Goal: Task Accomplishment & Management: Use online tool/utility

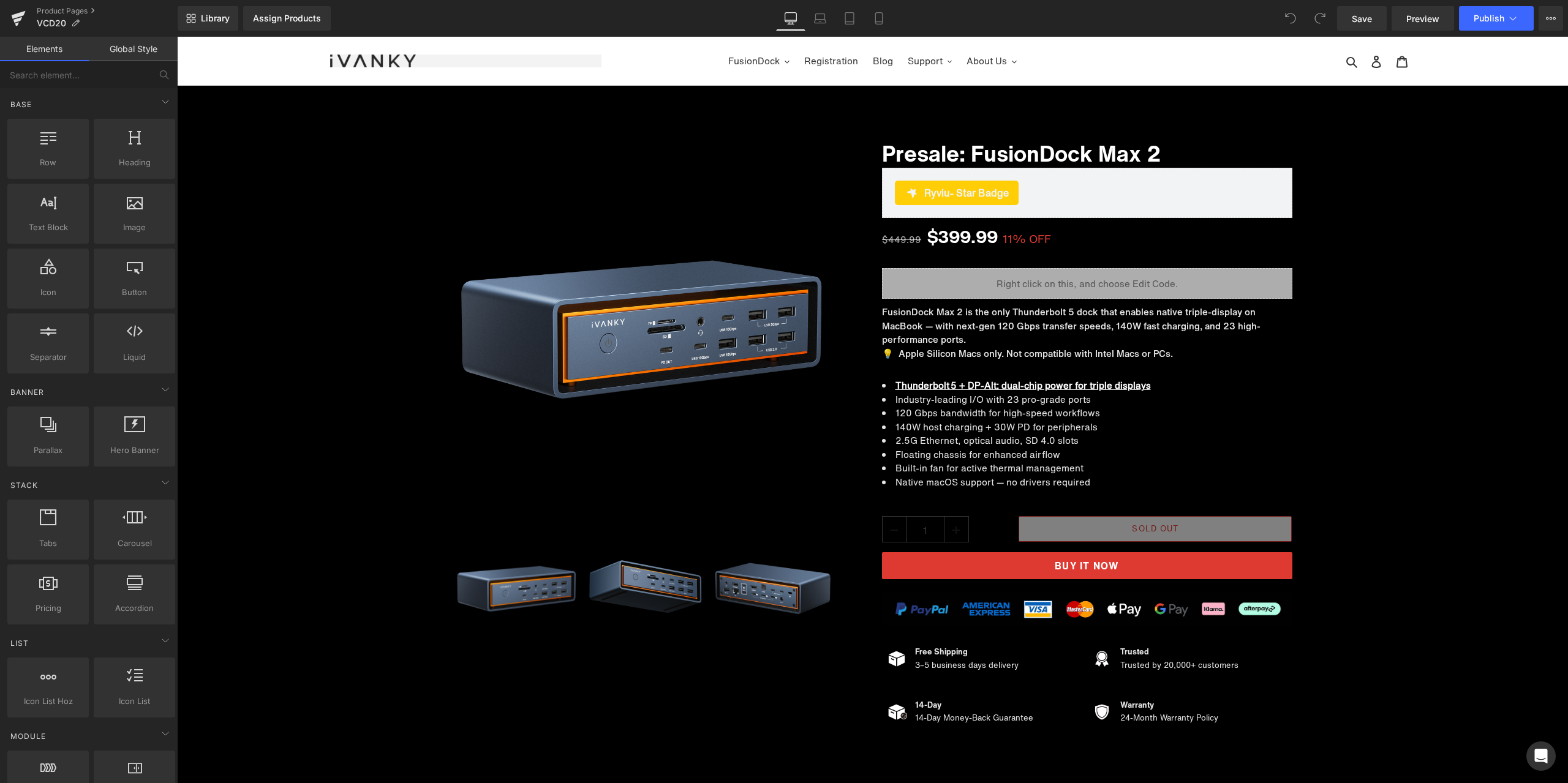
click at [1316, 348] on div "Sale Off (P) Image ‹" at bounding box center [873, 425] width 1391 height 618
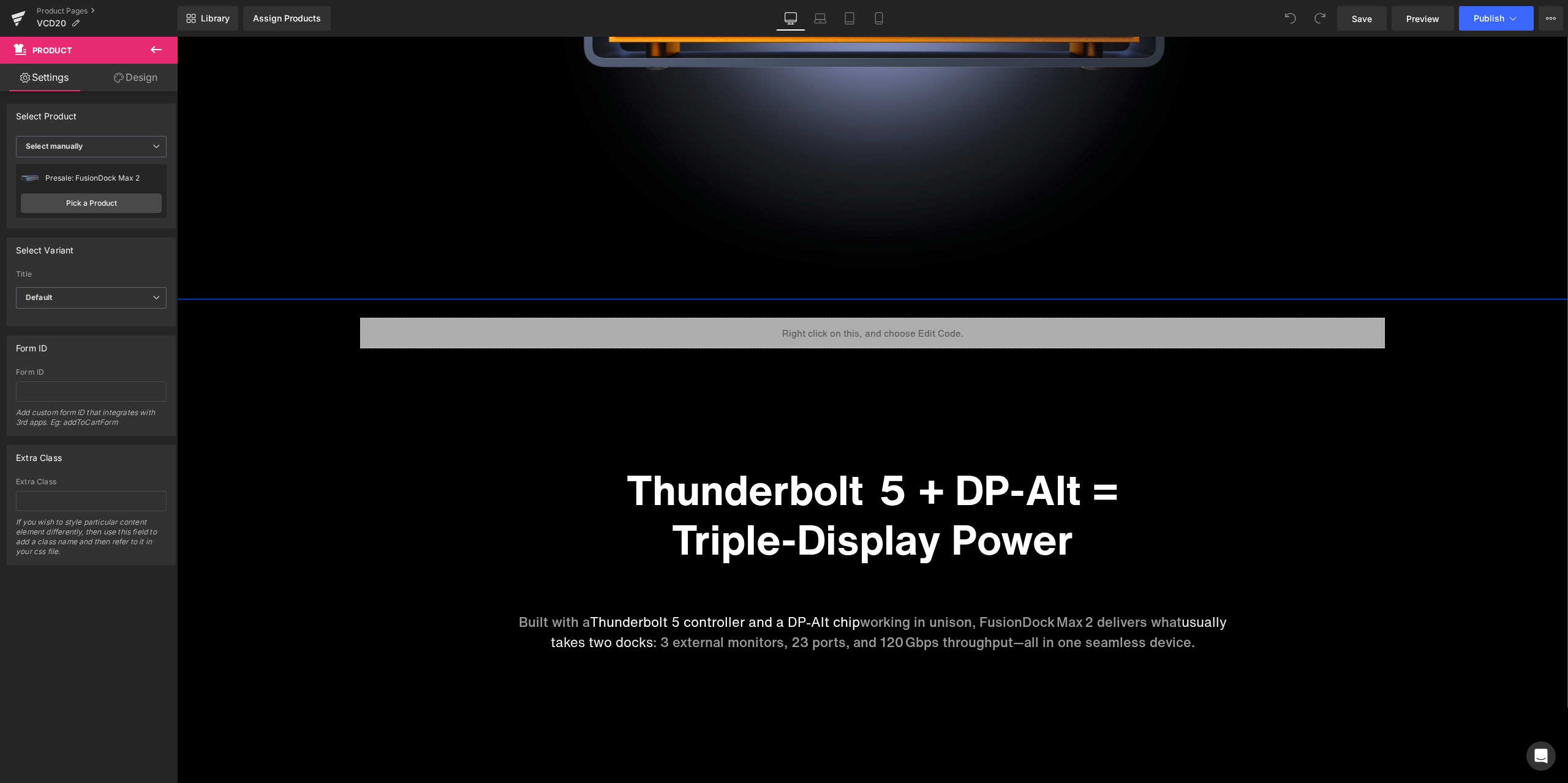
scroll to position [1959, 0]
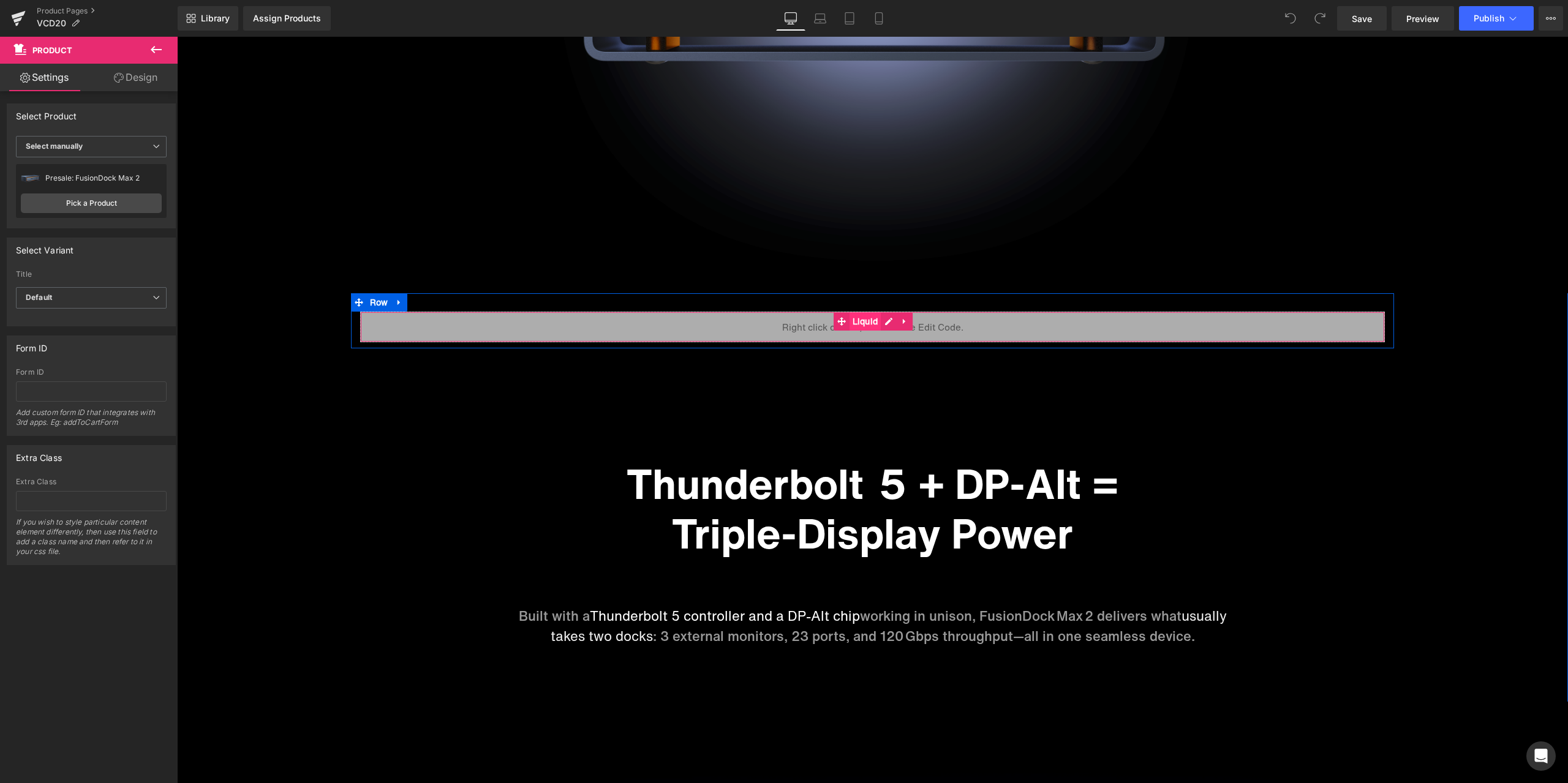
click at [857, 321] on span "Liquid" at bounding box center [865, 321] width 32 height 18
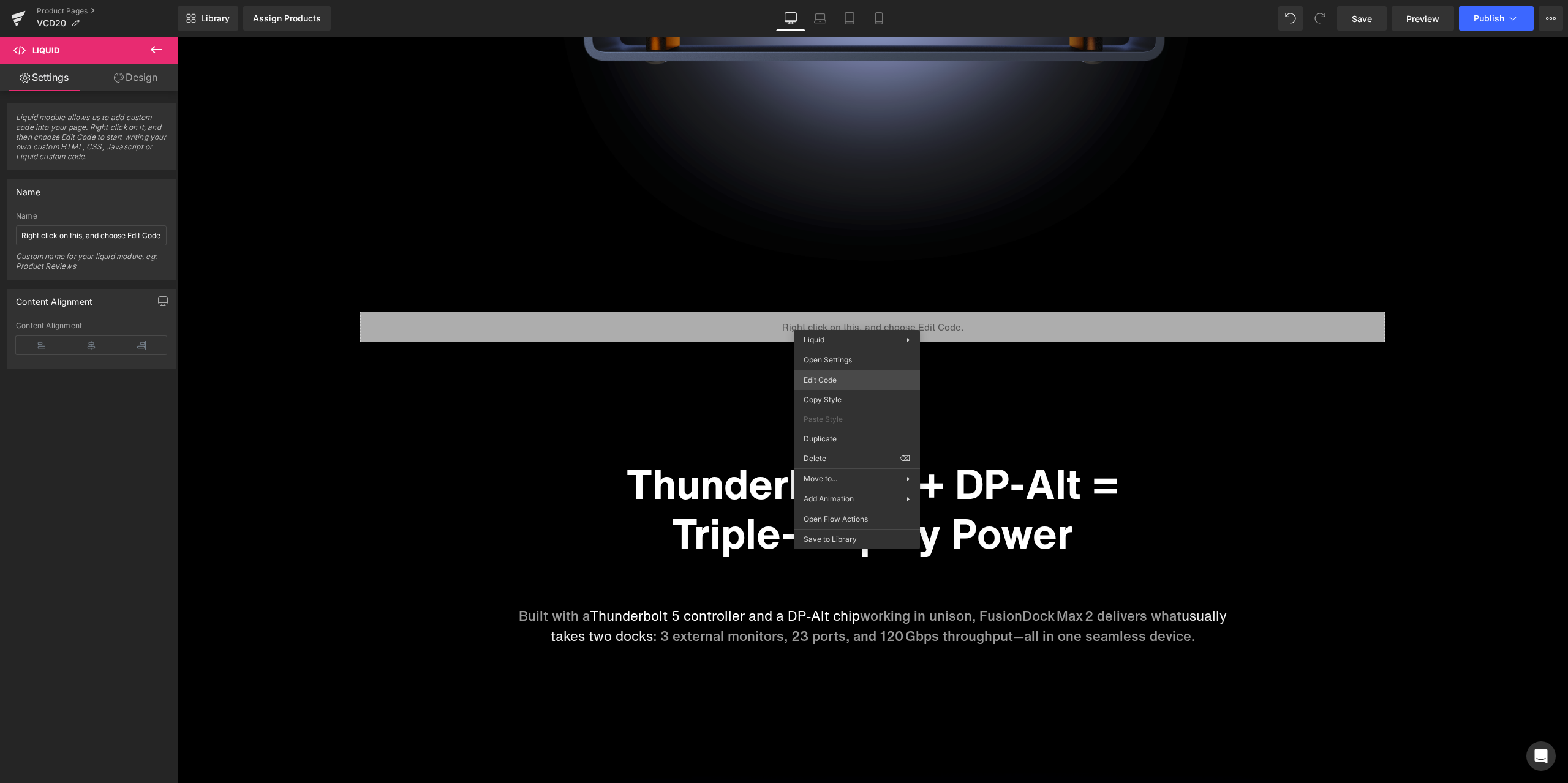
click at [856, 0] on div "Liquid You are previewing how the will restyle your page. You can not edit Elem…" at bounding box center [784, 0] width 1568 height 0
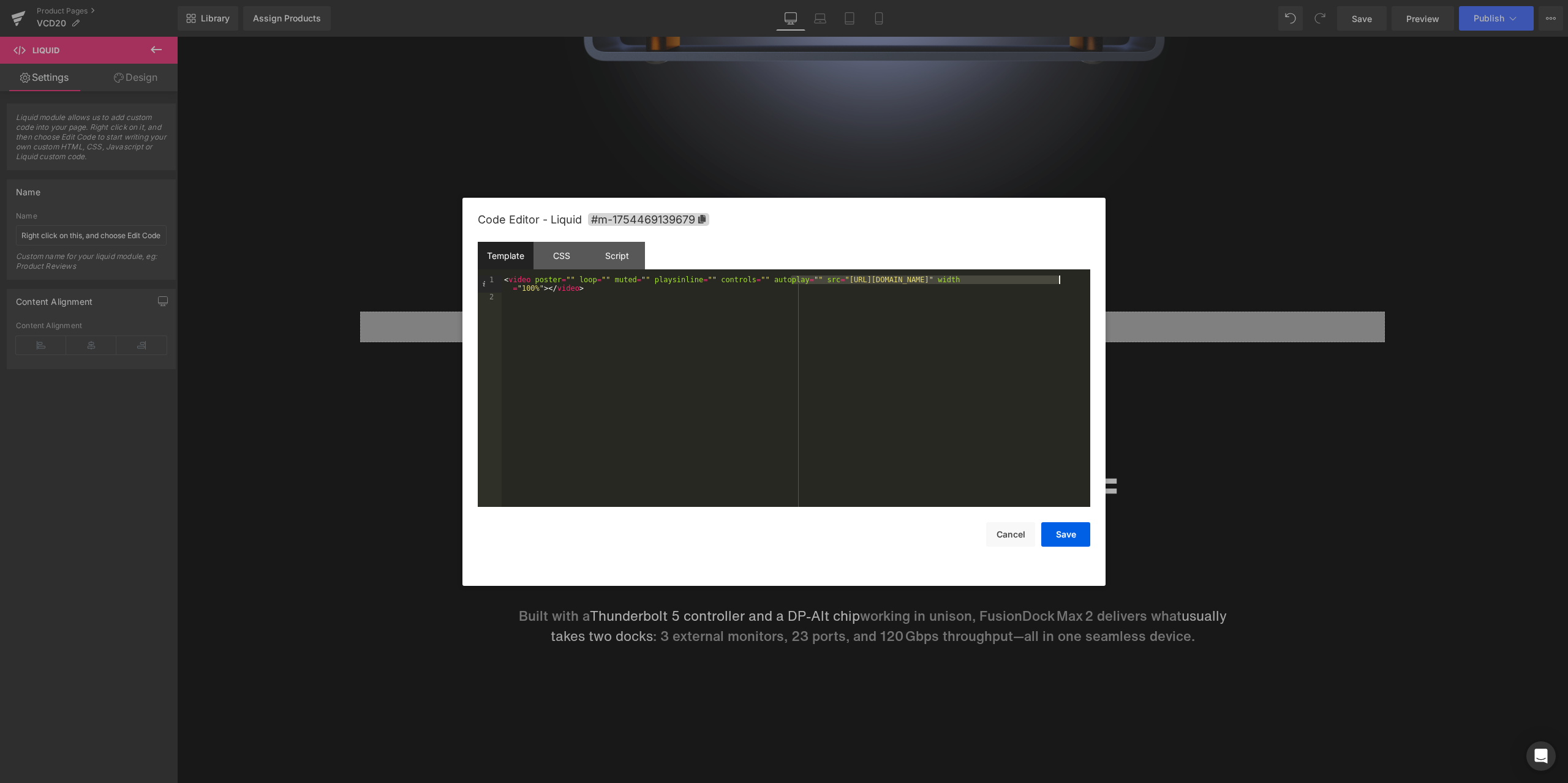
drag, startPoint x: 790, startPoint y: 281, endPoint x: 1059, endPoint y: 281, distance: 269.0
click at [1059, 281] on div "< video poster = "" loop = "" muted = "" playsinline = "" controls = "" autopla…" at bounding box center [796, 403] width 589 height 257
click at [1067, 534] on button "Save" at bounding box center [1066, 534] width 49 height 25
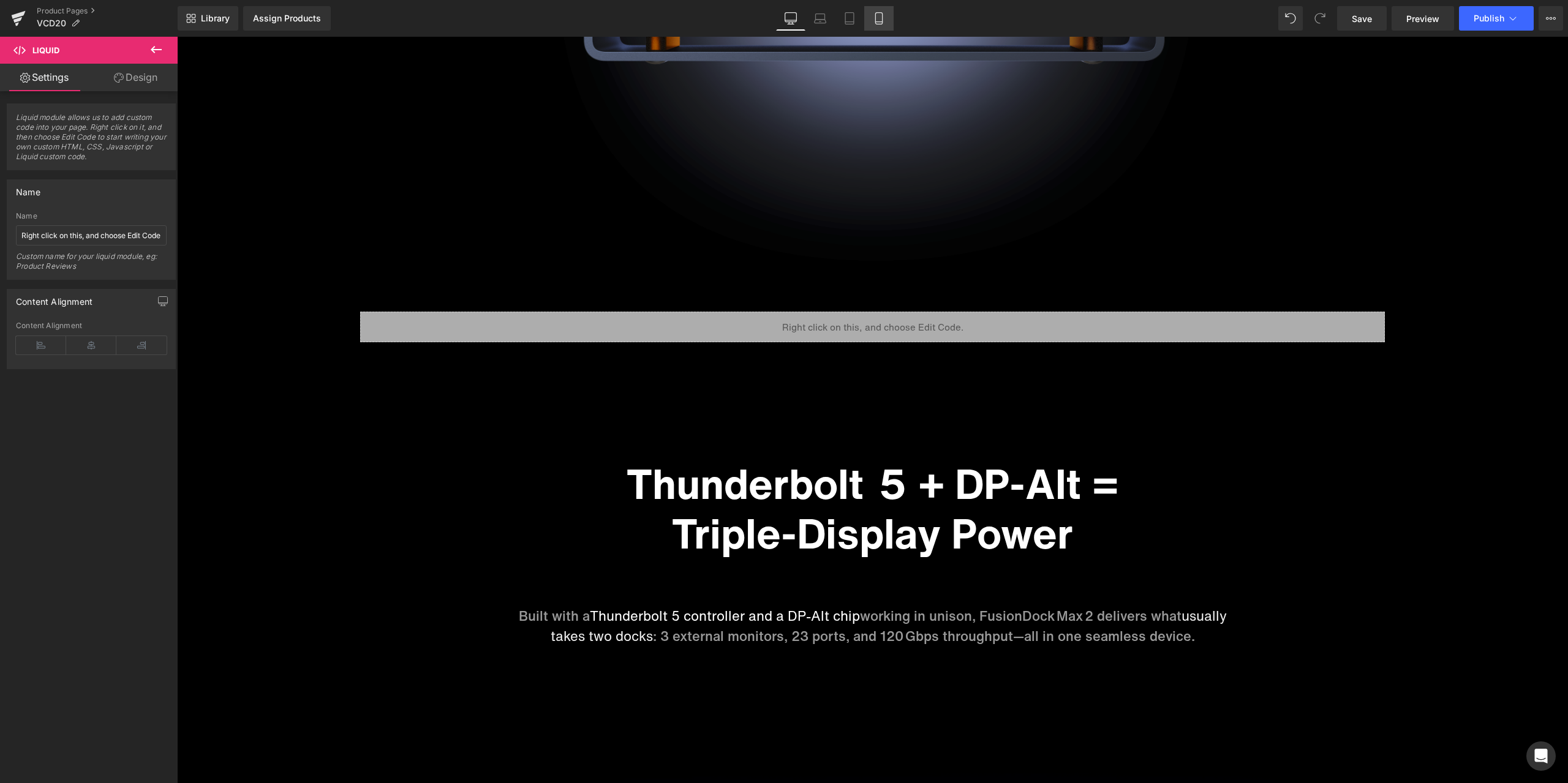
click at [874, 28] on link "Mobile" at bounding box center [878, 18] width 29 height 25
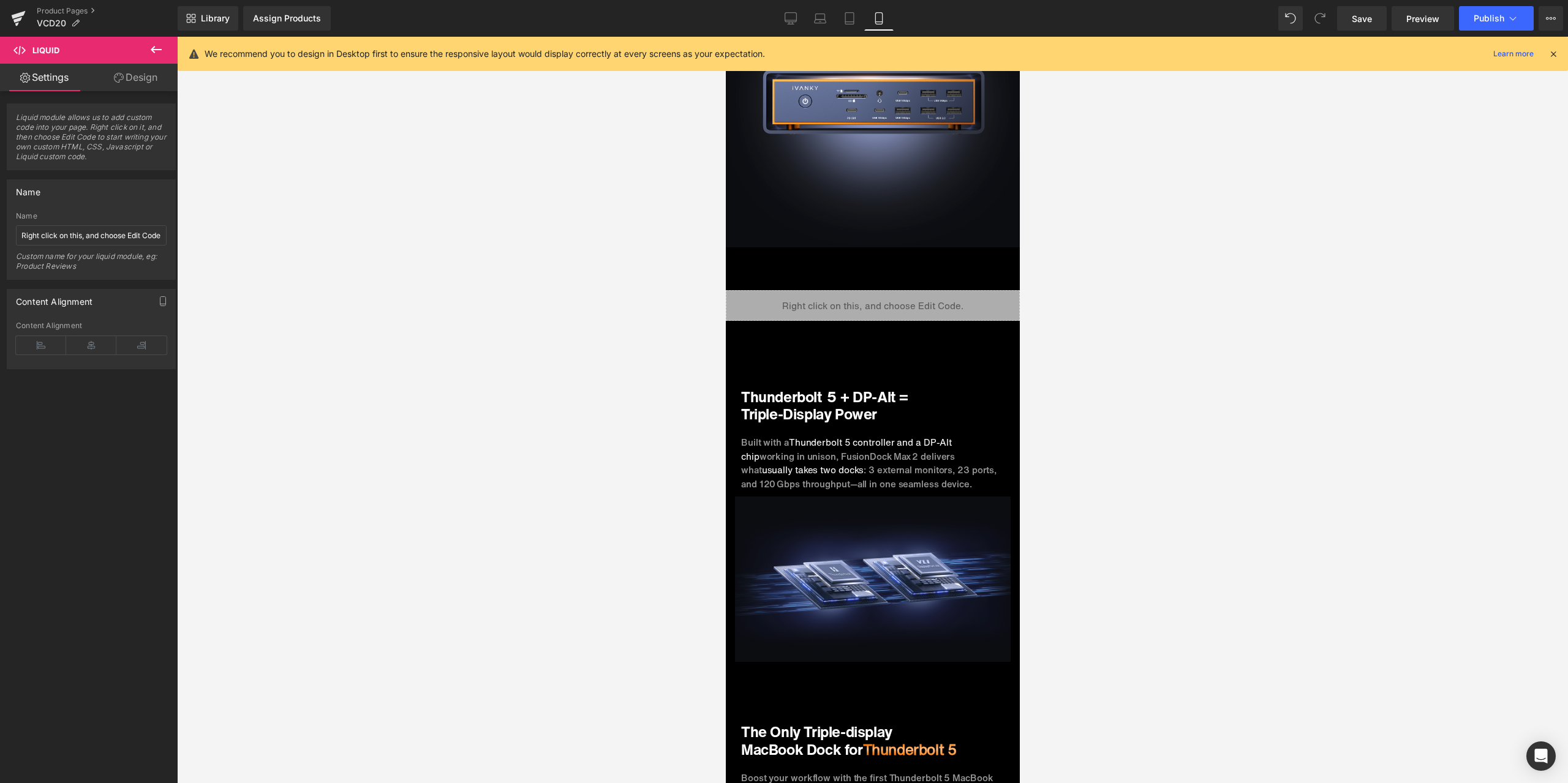
scroll to position [1836, 0]
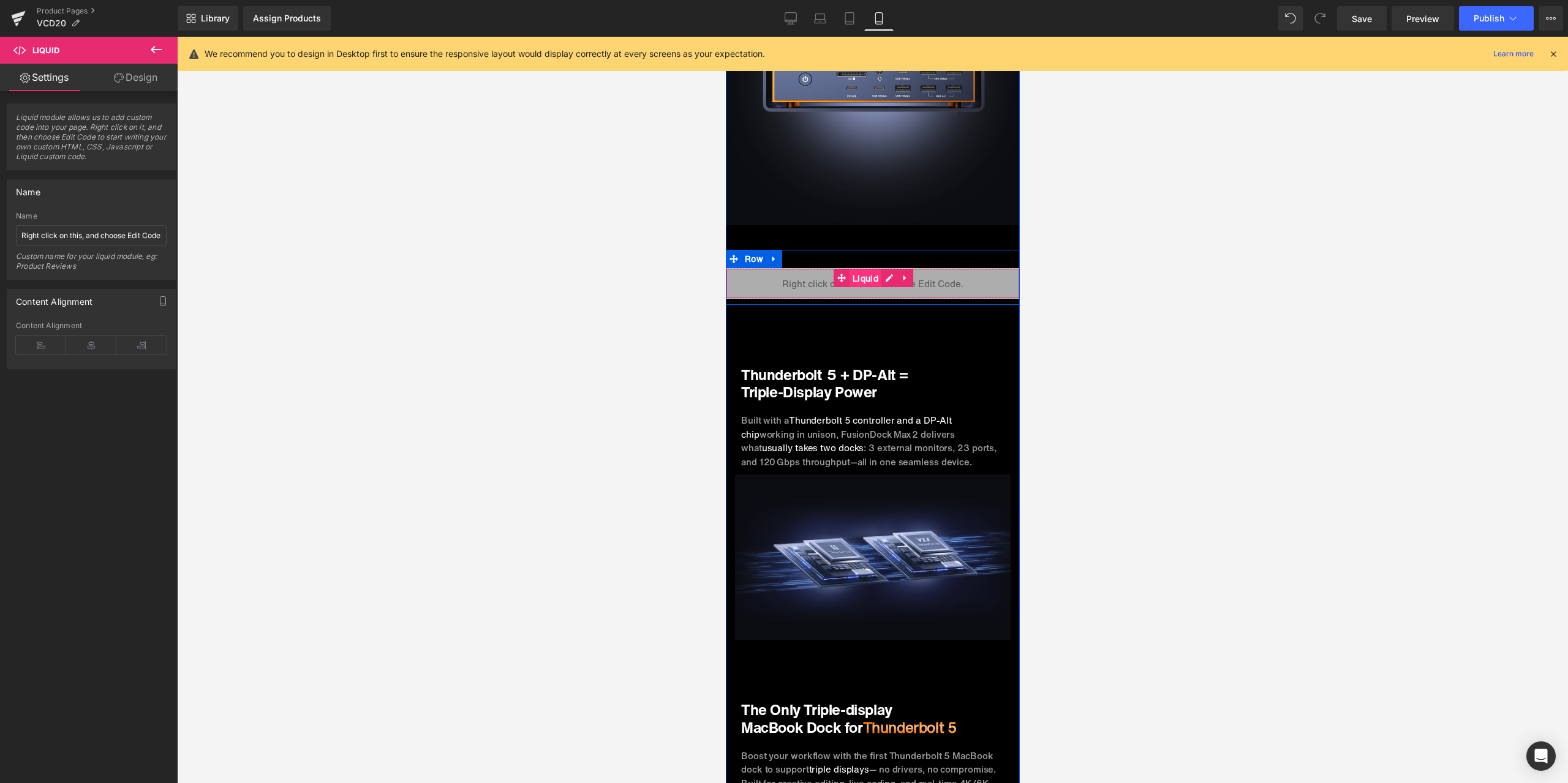
click at [862, 270] on span "Liquid" at bounding box center [865, 278] width 32 height 18
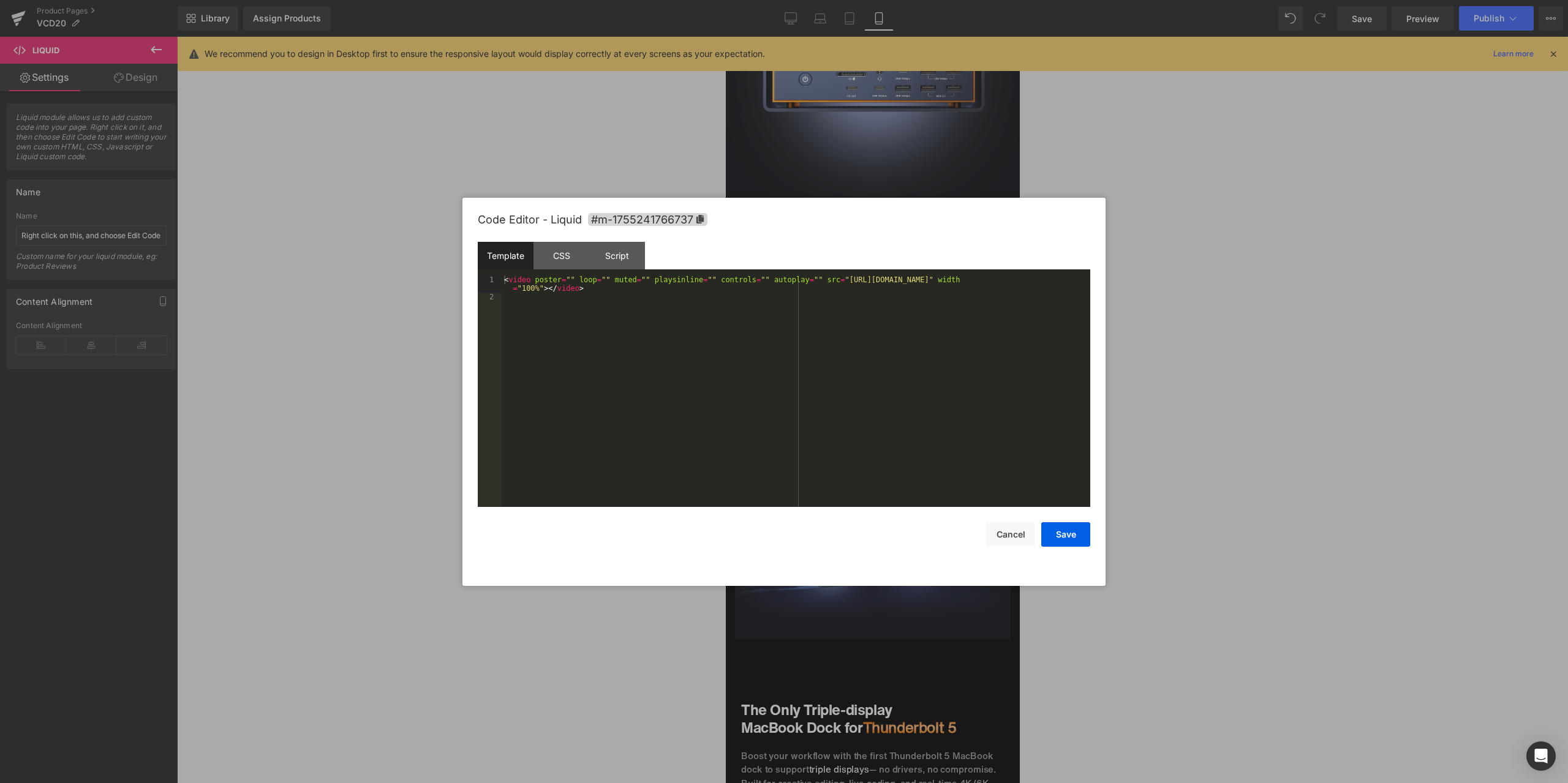
click at [873, 0] on div "Liquid You are previewing how the will restyle your page. You can not edit Elem…" at bounding box center [784, 0] width 1568 height 0
drag, startPoint x: 790, startPoint y: 281, endPoint x: 1060, endPoint y: 277, distance: 270.0
click at [1060, 277] on div "< video poster = "" loop = "" muted = "" playsinline = "" controls = "" autopla…" at bounding box center [796, 403] width 589 height 257
click at [1078, 539] on button "Save" at bounding box center [1066, 534] width 49 height 25
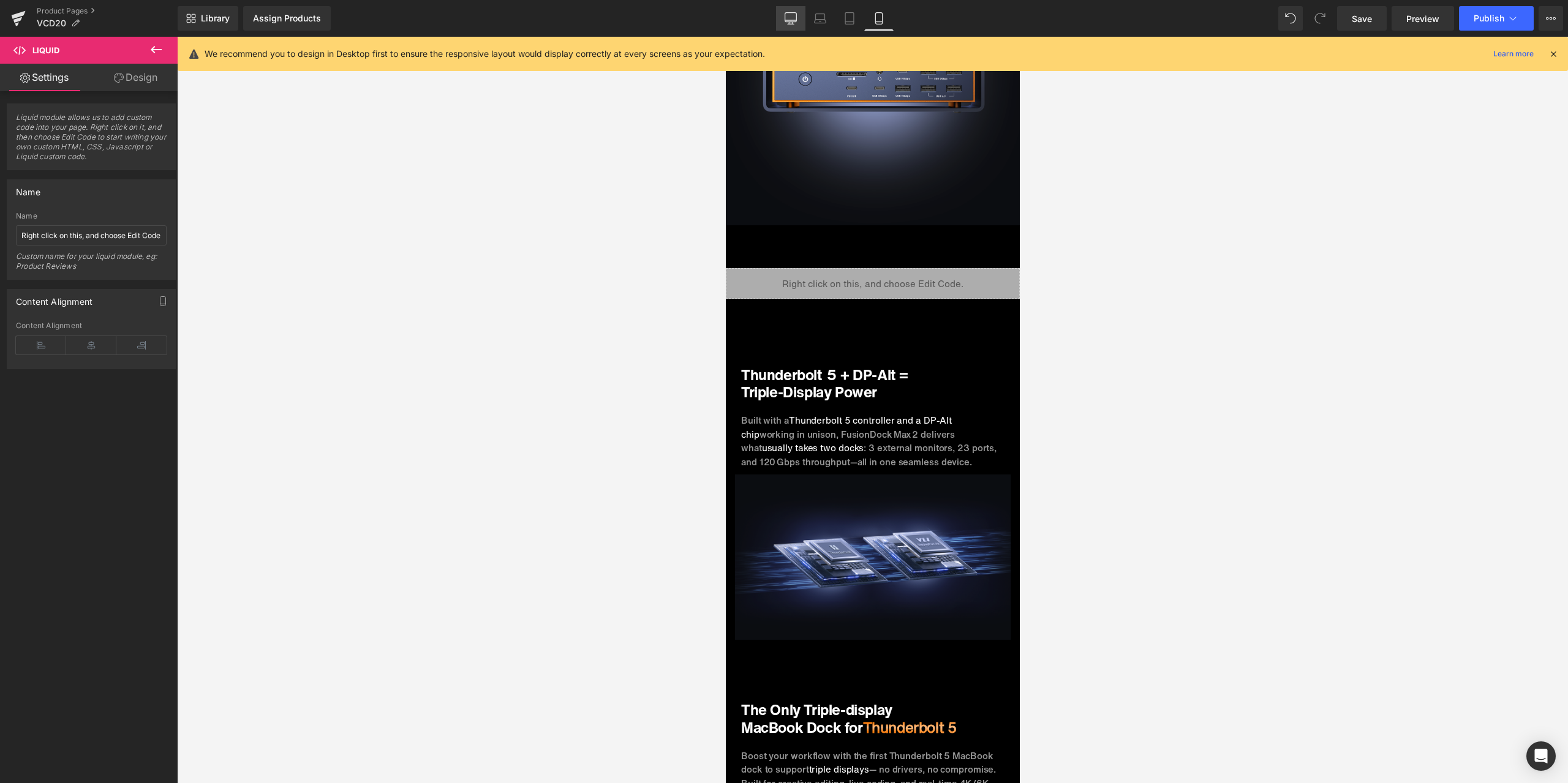
click at [799, 25] on link "Desktop" at bounding box center [790, 18] width 29 height 25
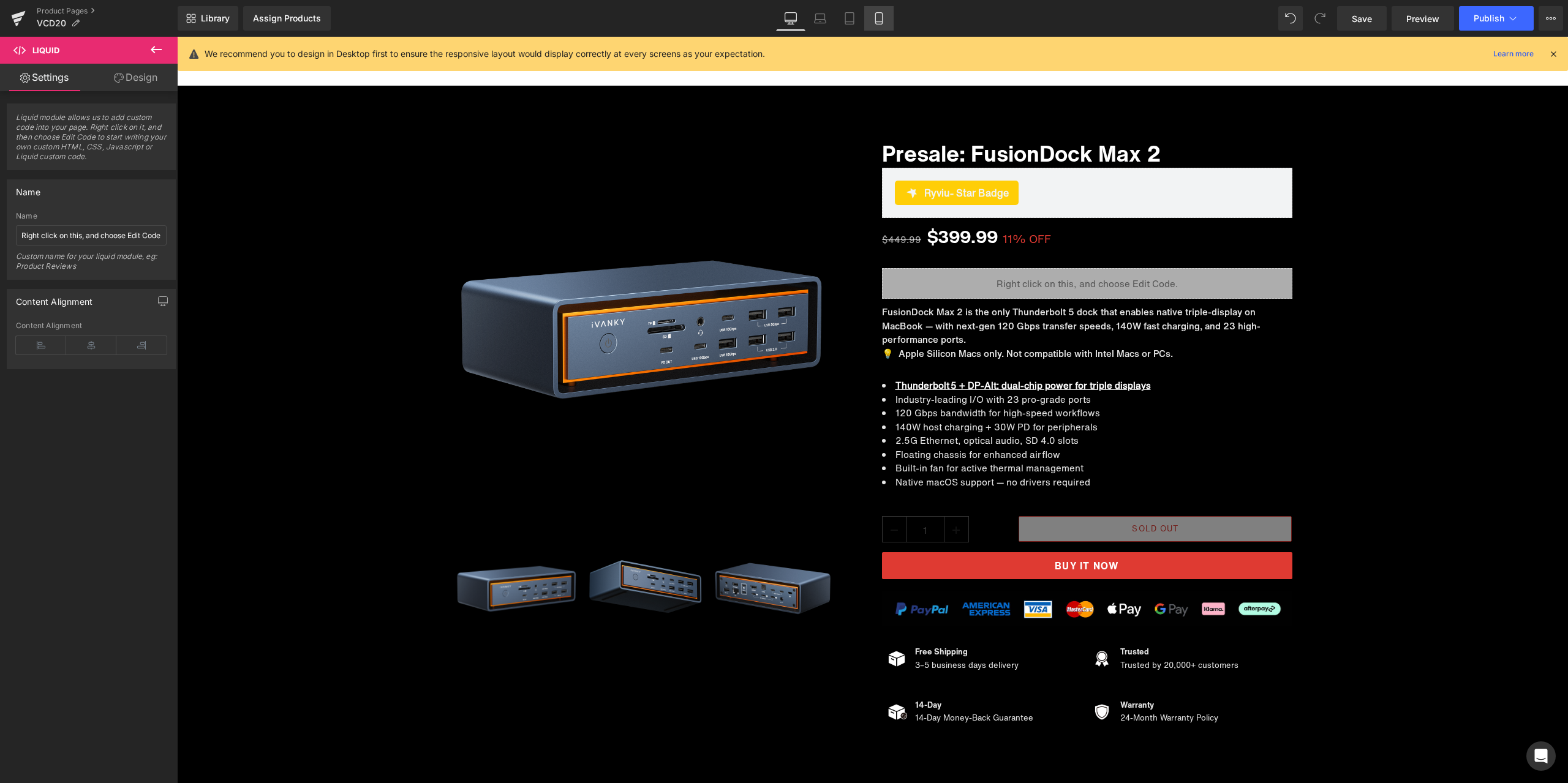
click at [873, 28] on link "Mobile" at bounding box center [878, 18] width 29 height 25
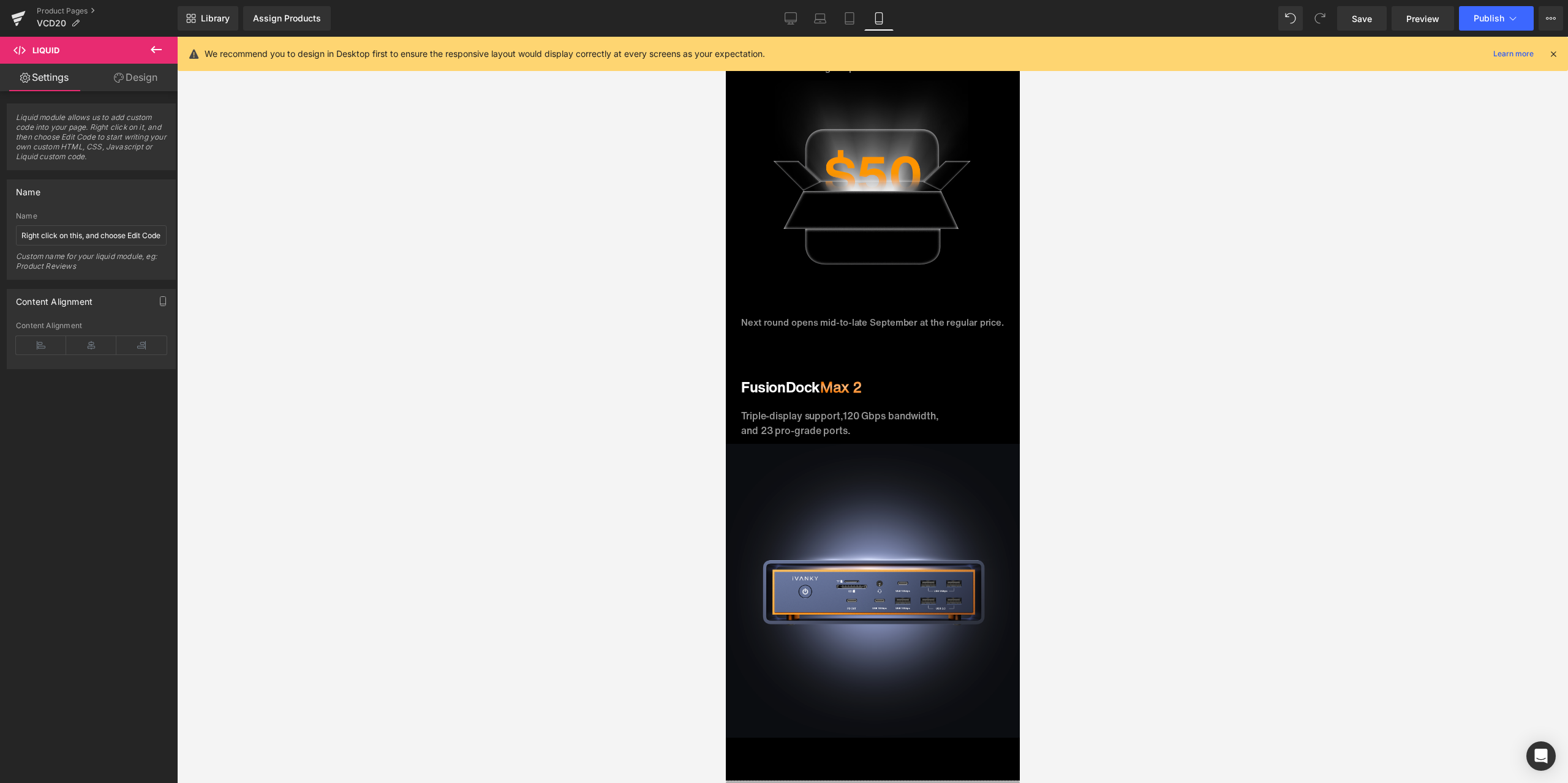
scroll to position [1440, 0]
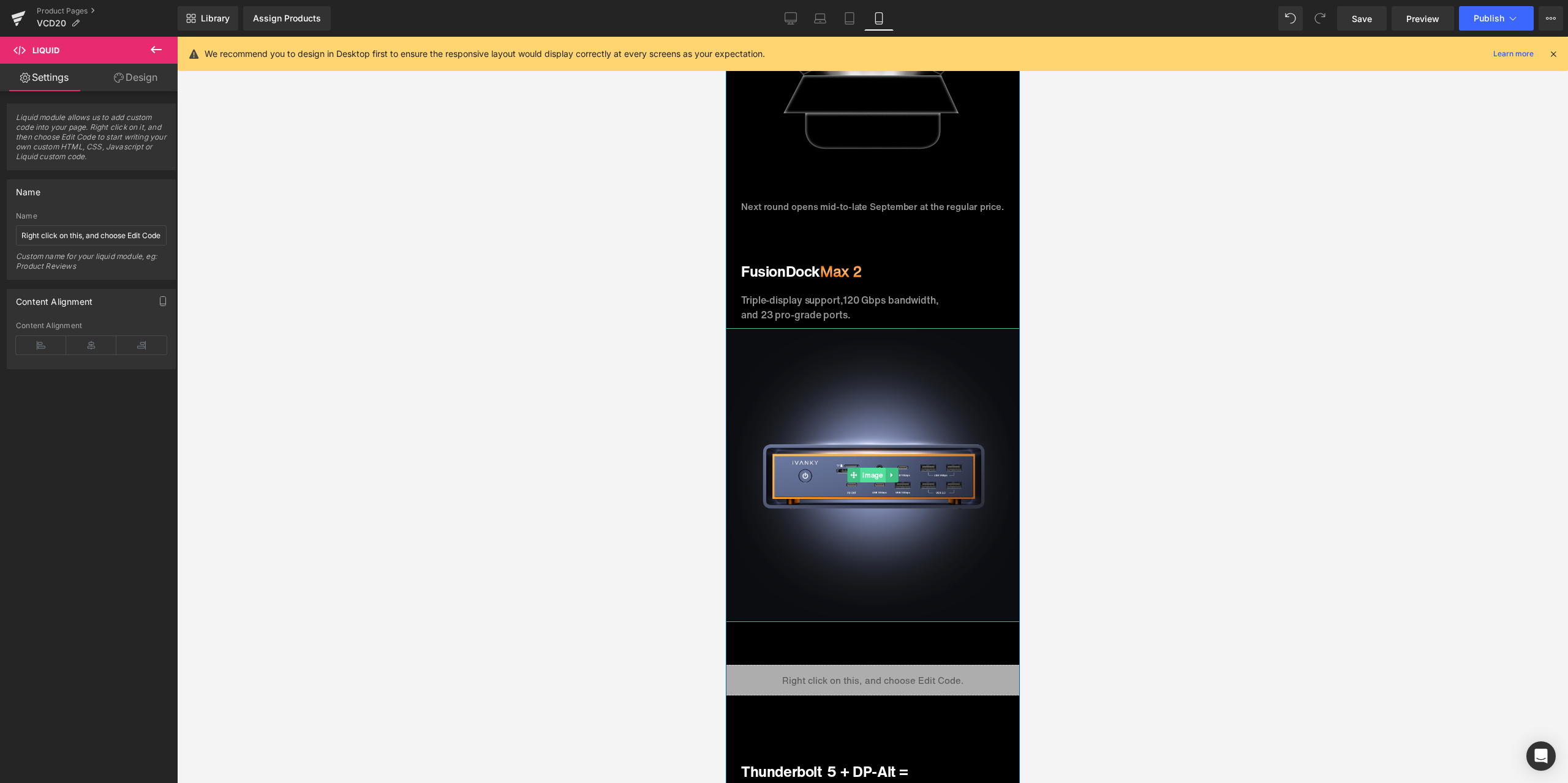
click at [859, 467] on span "Image" at bounding box center [872, 475] width 25 height 15
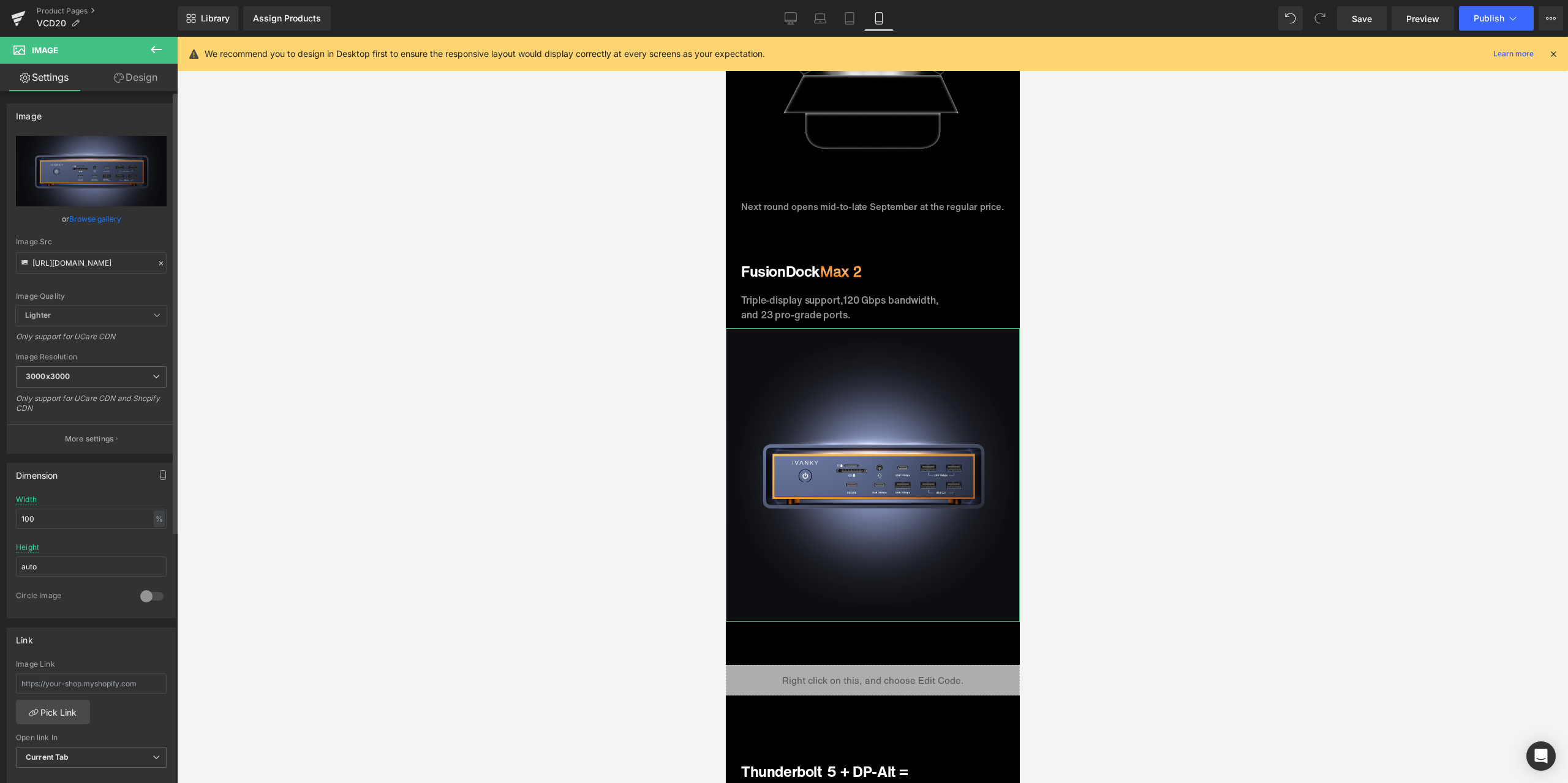
click at [157, 267] on icon at bounding box center [161, 263] width 9 height 9
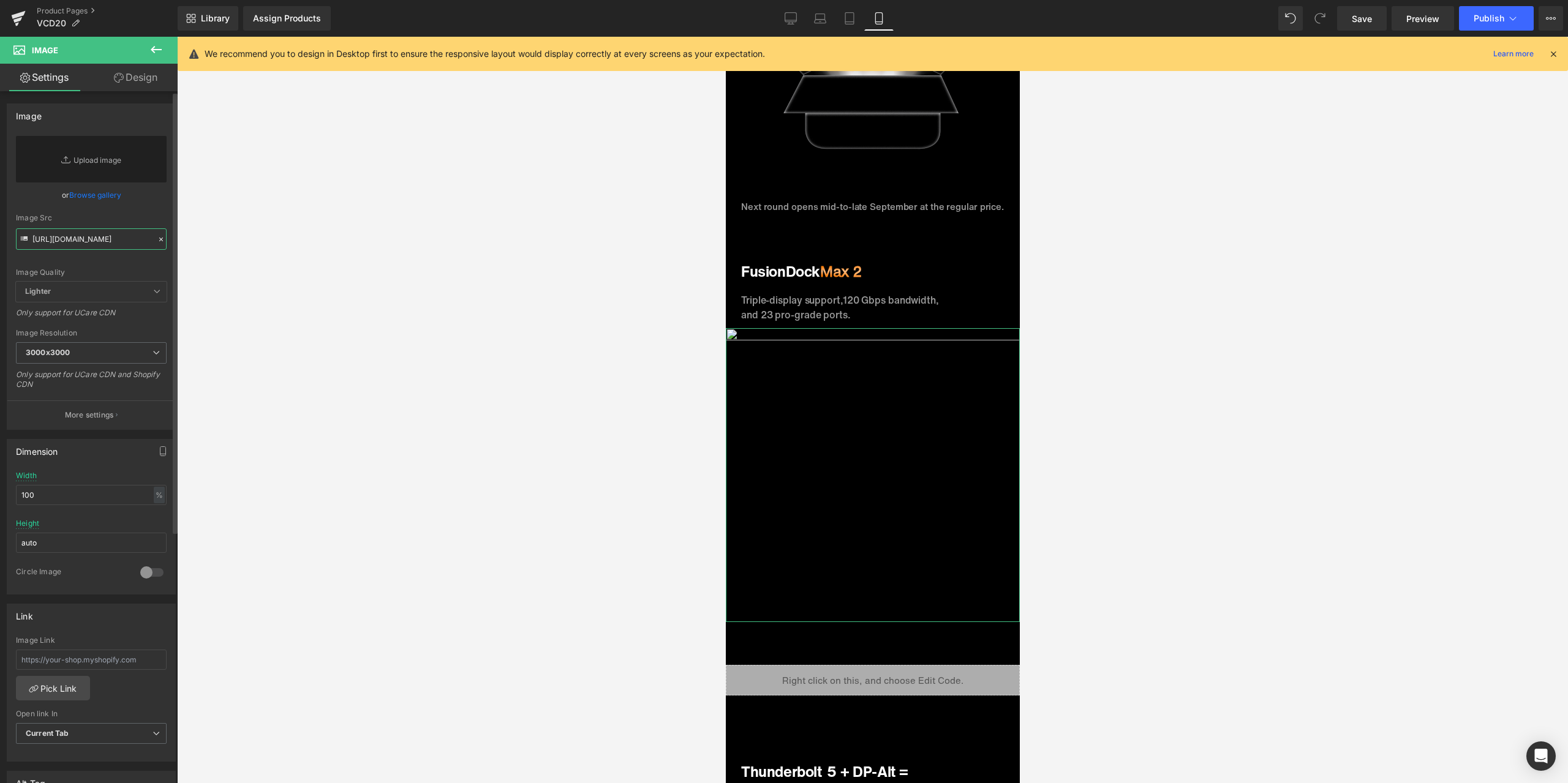
click at [120, 241] on input "[URL][DOMAIN_NAME]" at bounding box center [91, 239] width 150 height 21
paste input "[URL][DOMAIN_NAME]"
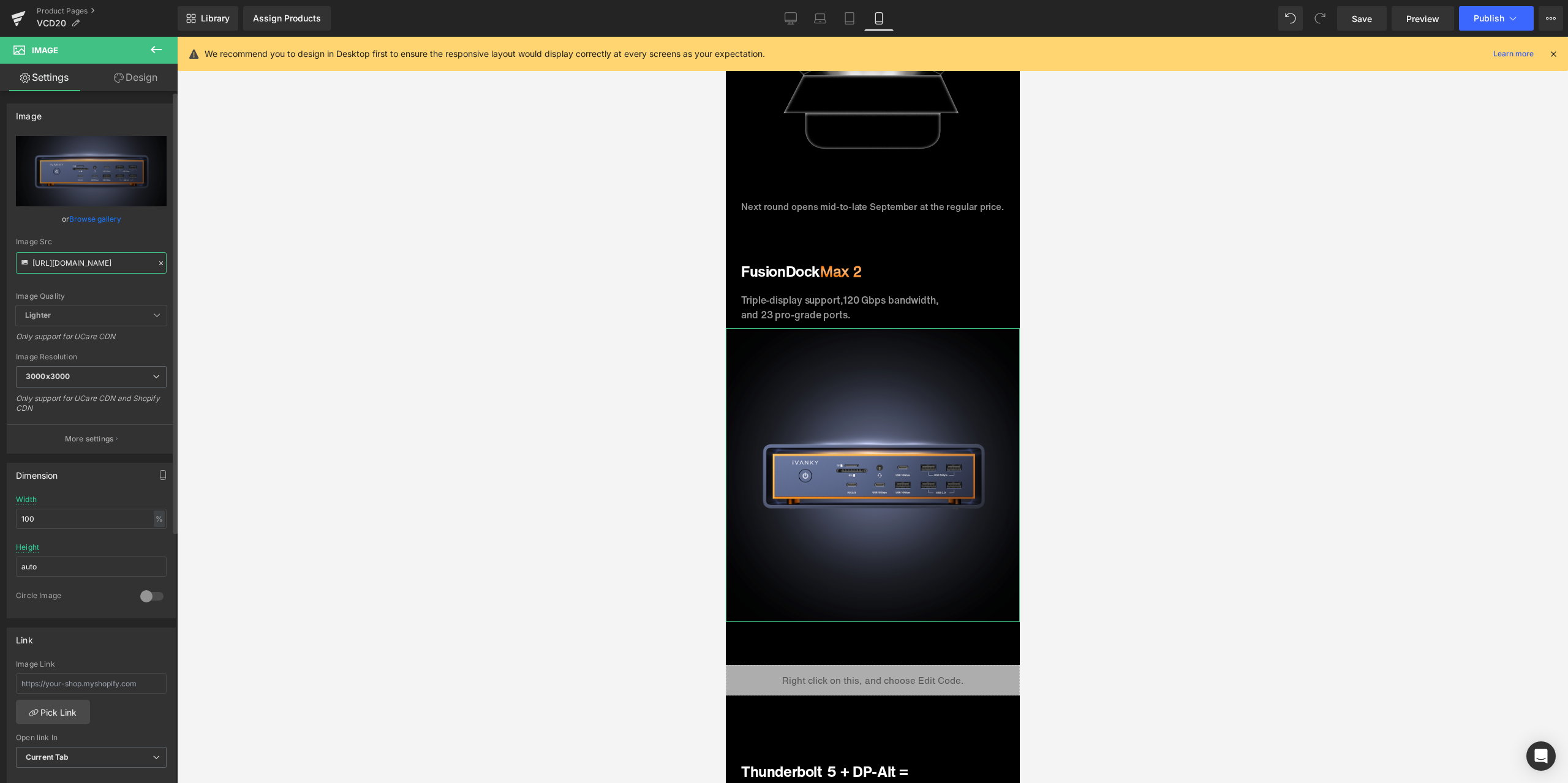
type input "[URL][DOMAIN_NAME]"
click at [142, 235] on div "Image Quality Lighter Lightest Lighter Lighter Lightest Only support for UCare …" at bounding box center [91, 221] width 150 height 169
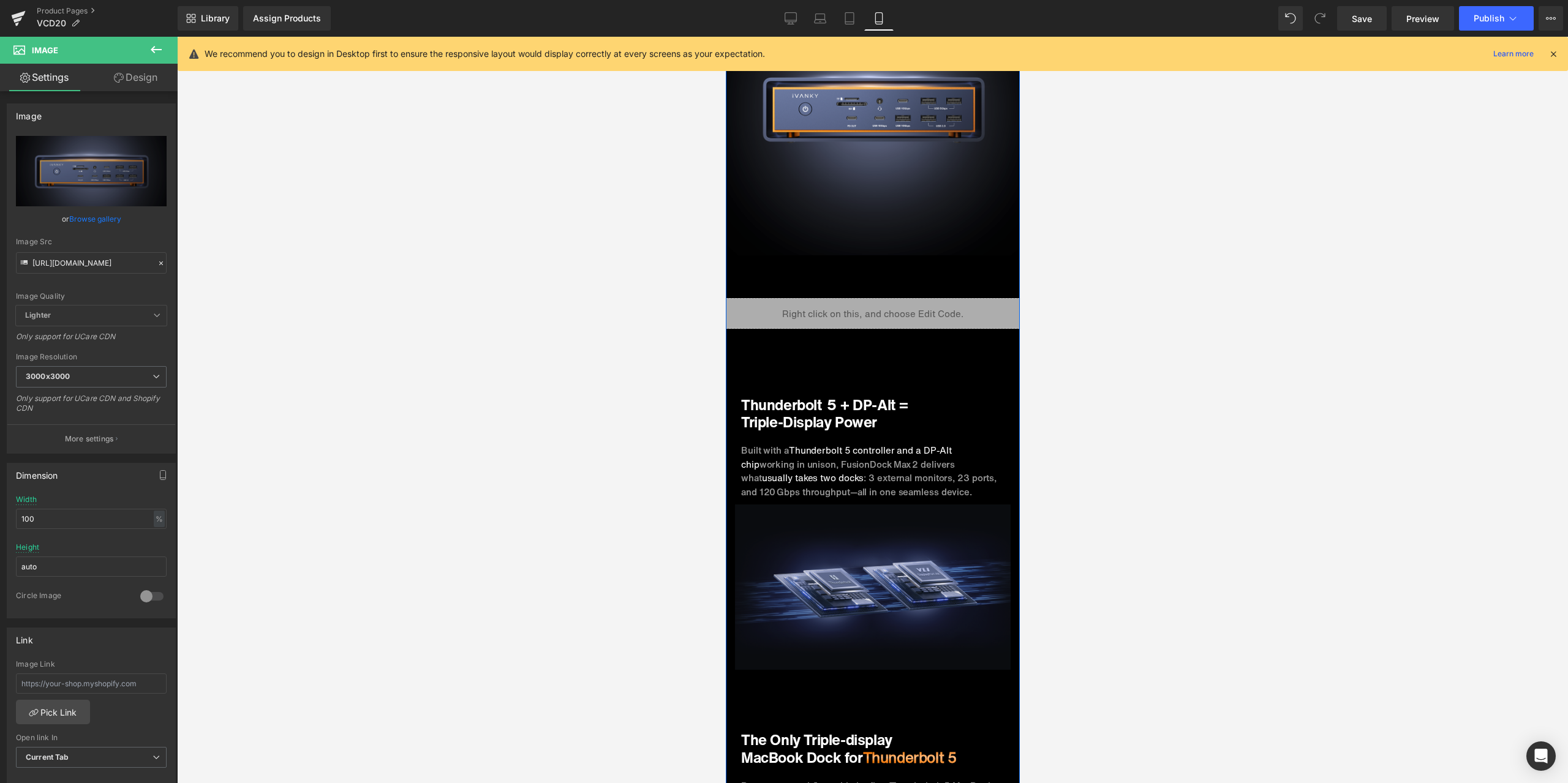
scroll to position [1807, 0]
click at [866, 579] on span "Image" at bounding box center [872, 586] width 25 height 15
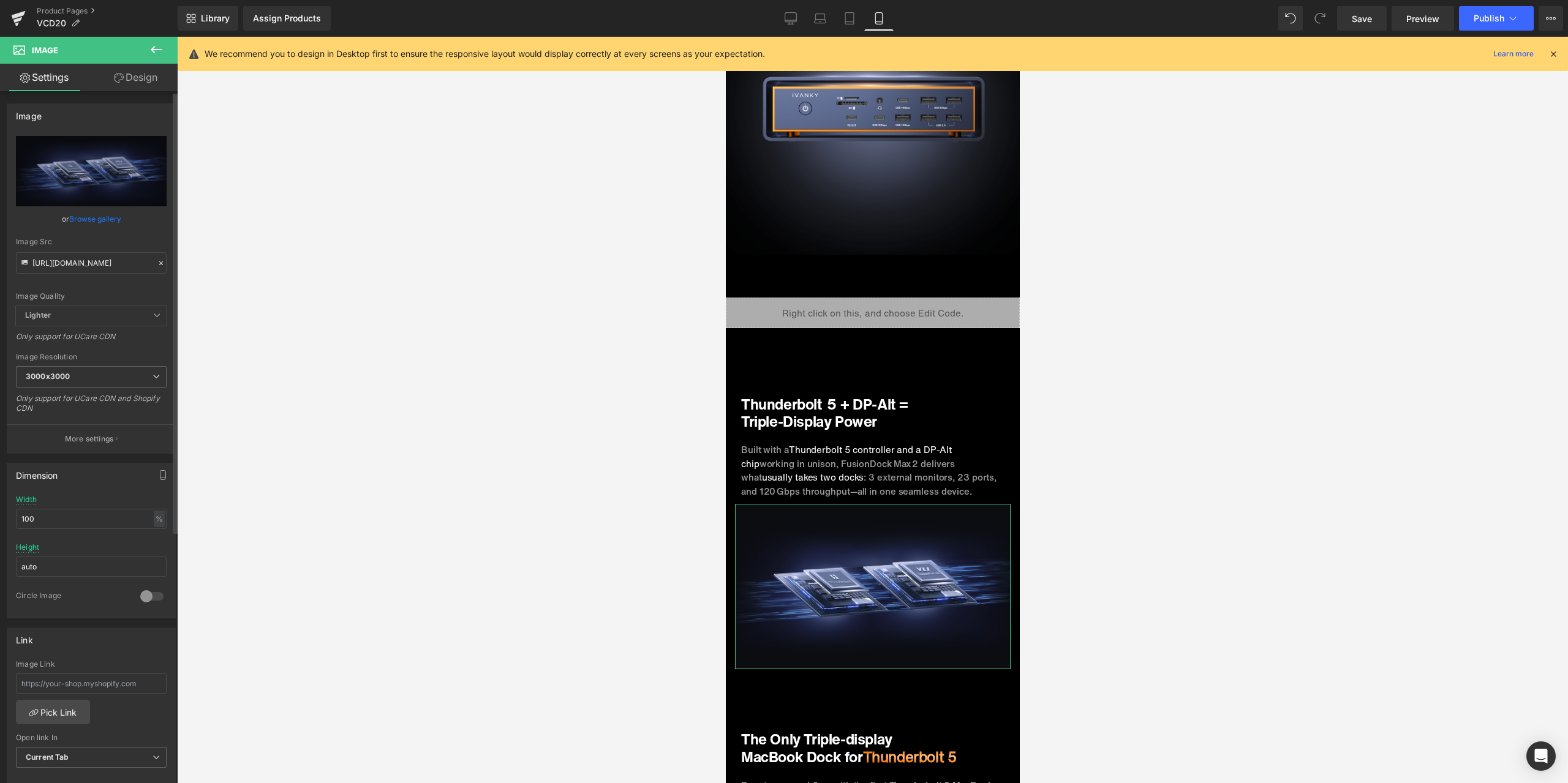
click at [157, 265] on icon at bounding box center [161, 263] width 9 height 9
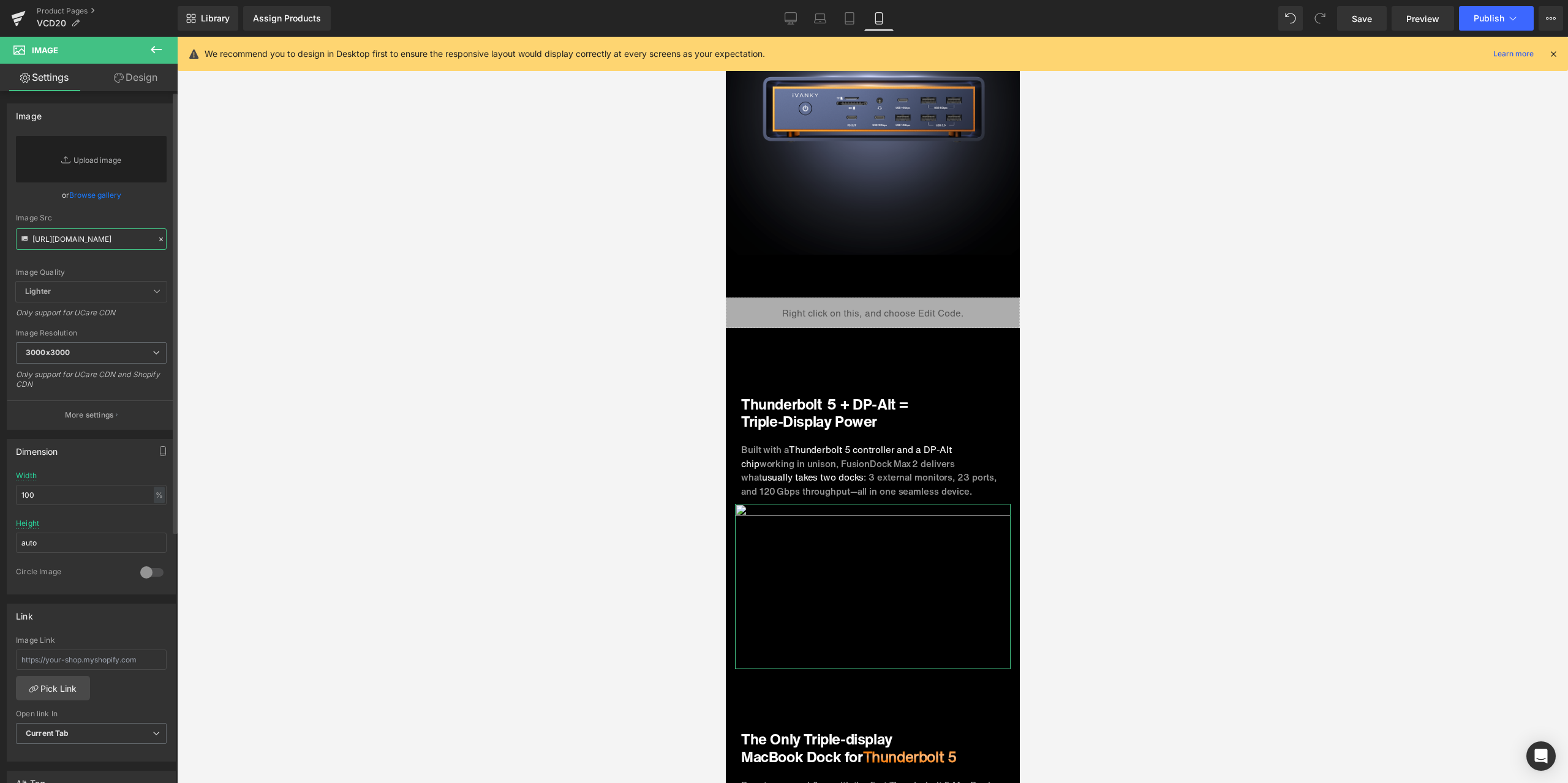
click at [110, 240] on input "[URL][DOMAIN_NAME]" at bounding box center [91, 239] width 150 height 21
paste input "[URL][DOMAIN_NAME]"
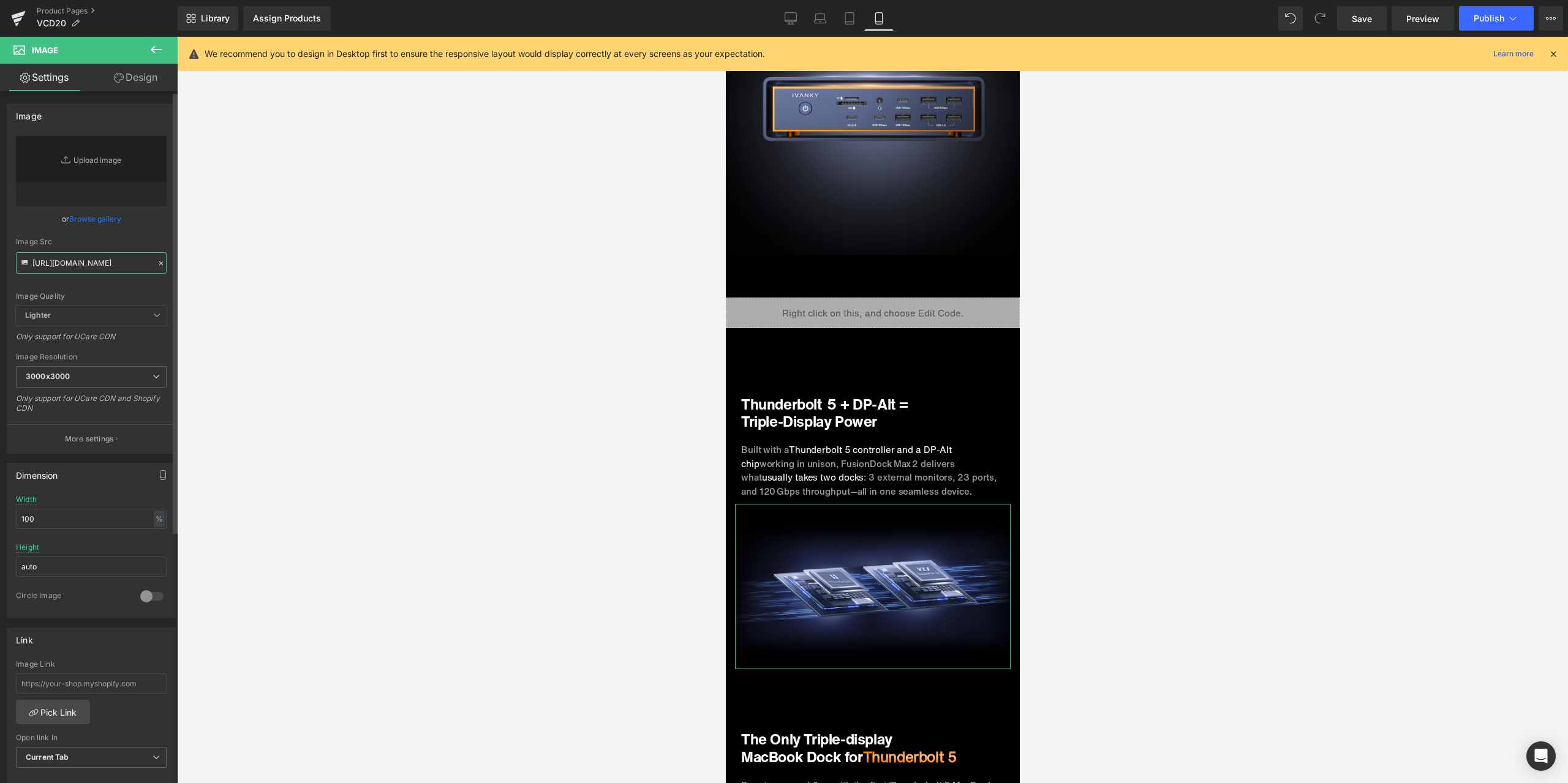
type input "[URL][DOMAIN_NAME]"
click at [156, 237] on div "Image Quality Lighter Lightest Lighter Lighter Lightest Only support for UCare …" at bounding box center [91, 221] width 150 height 169
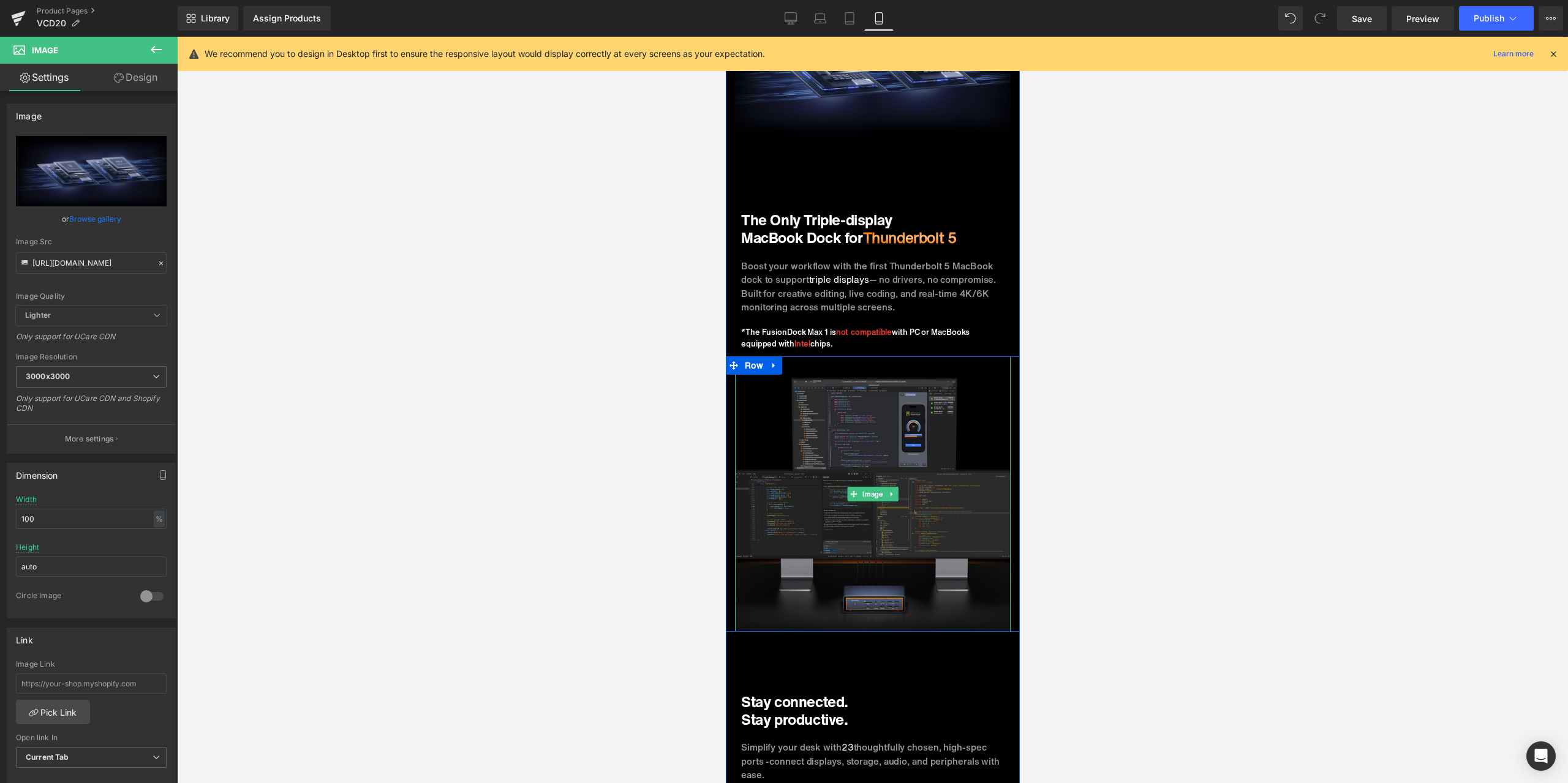
scroll to position [2358, 0]
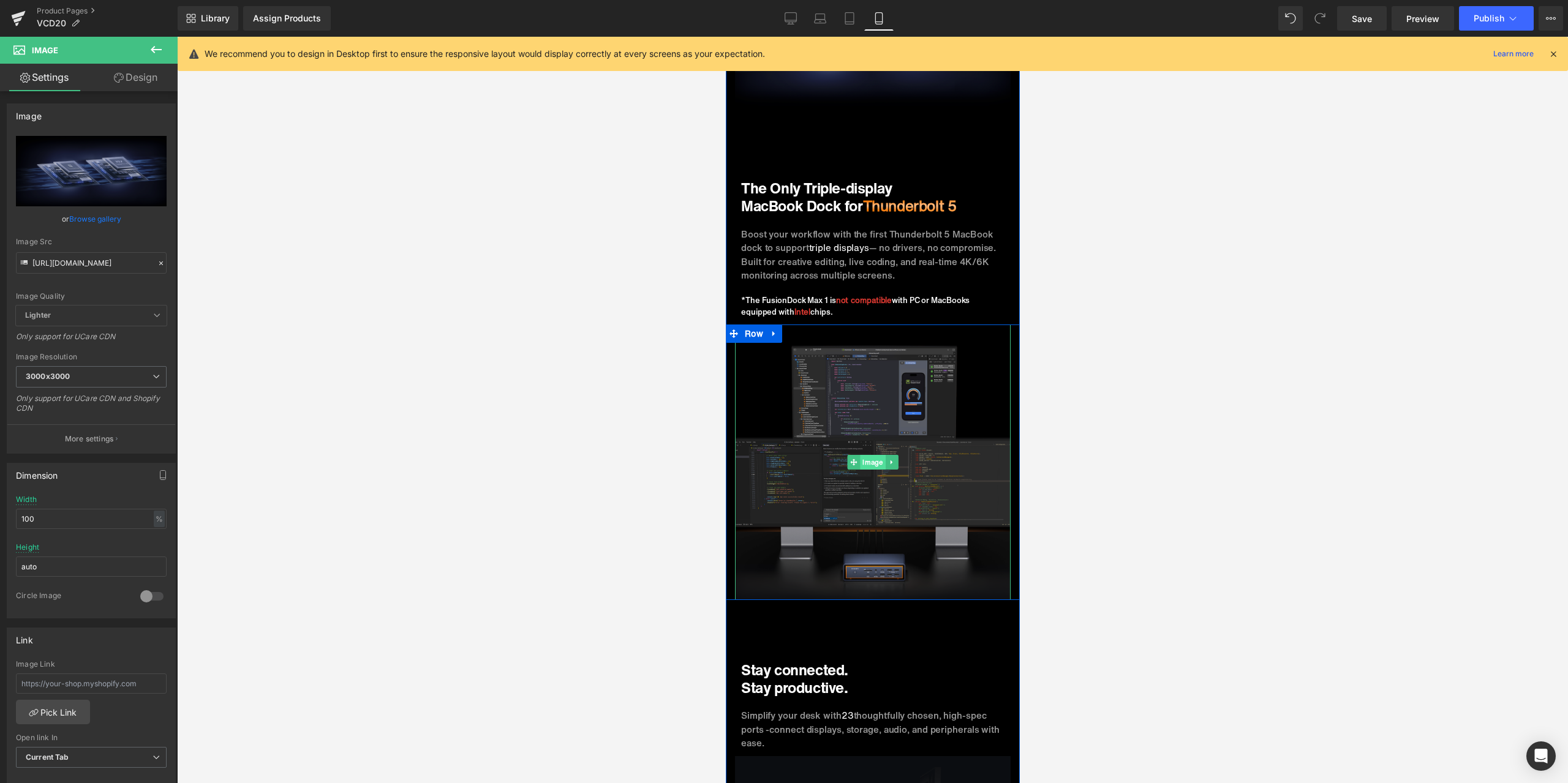
click at [871, 455] on span "Image" at bounding box center [872, 462] width 25 height 15
click at [158, 263] on icon at bounding box center [161, 263] width 9 height 9
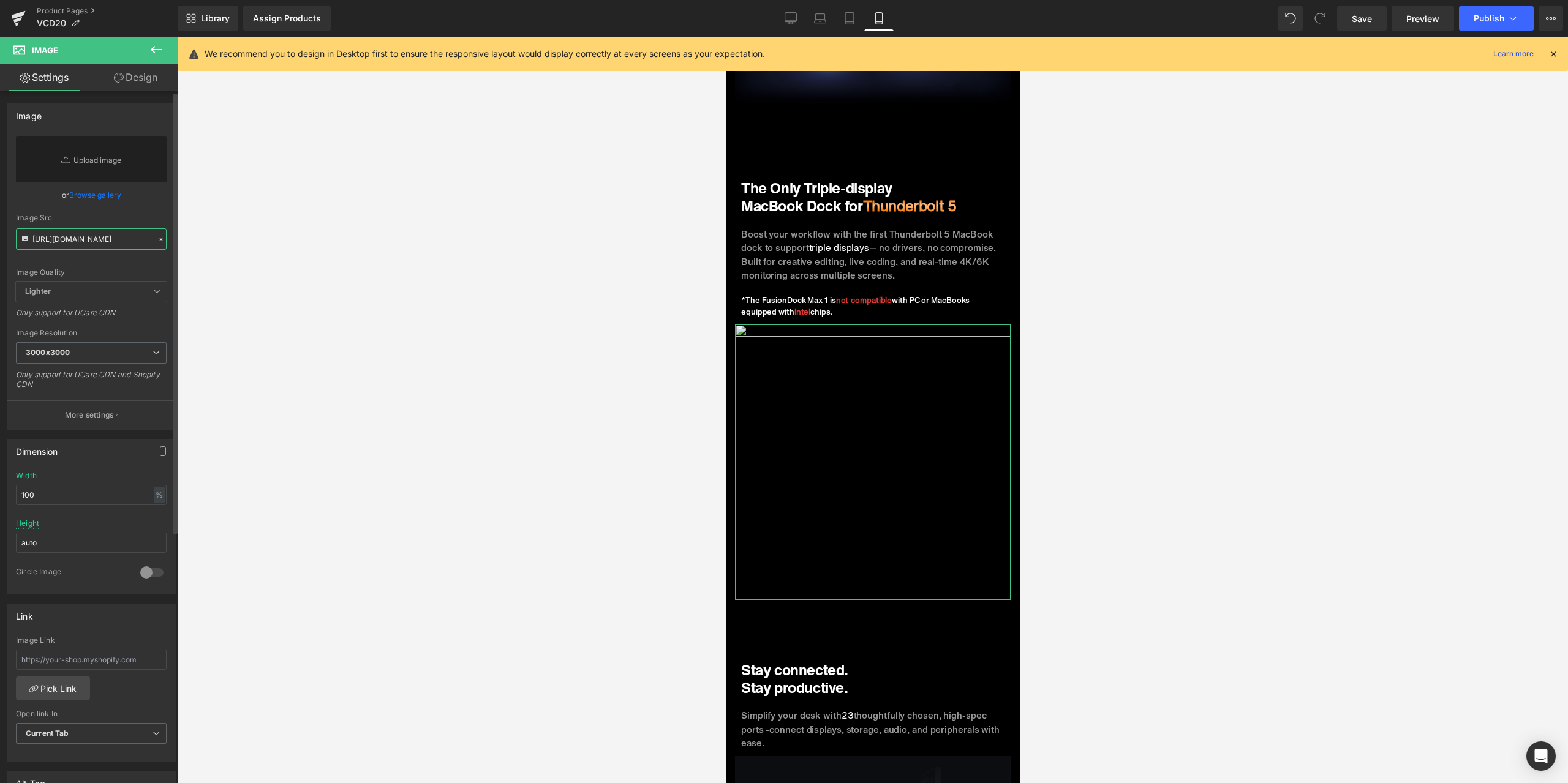
click at [107, 243] on input "[URL][DOMAIN_NAME]" at bounding box center [91, 239] width 150 height 21
paste input "[URL][DOMAIN_NAME]"
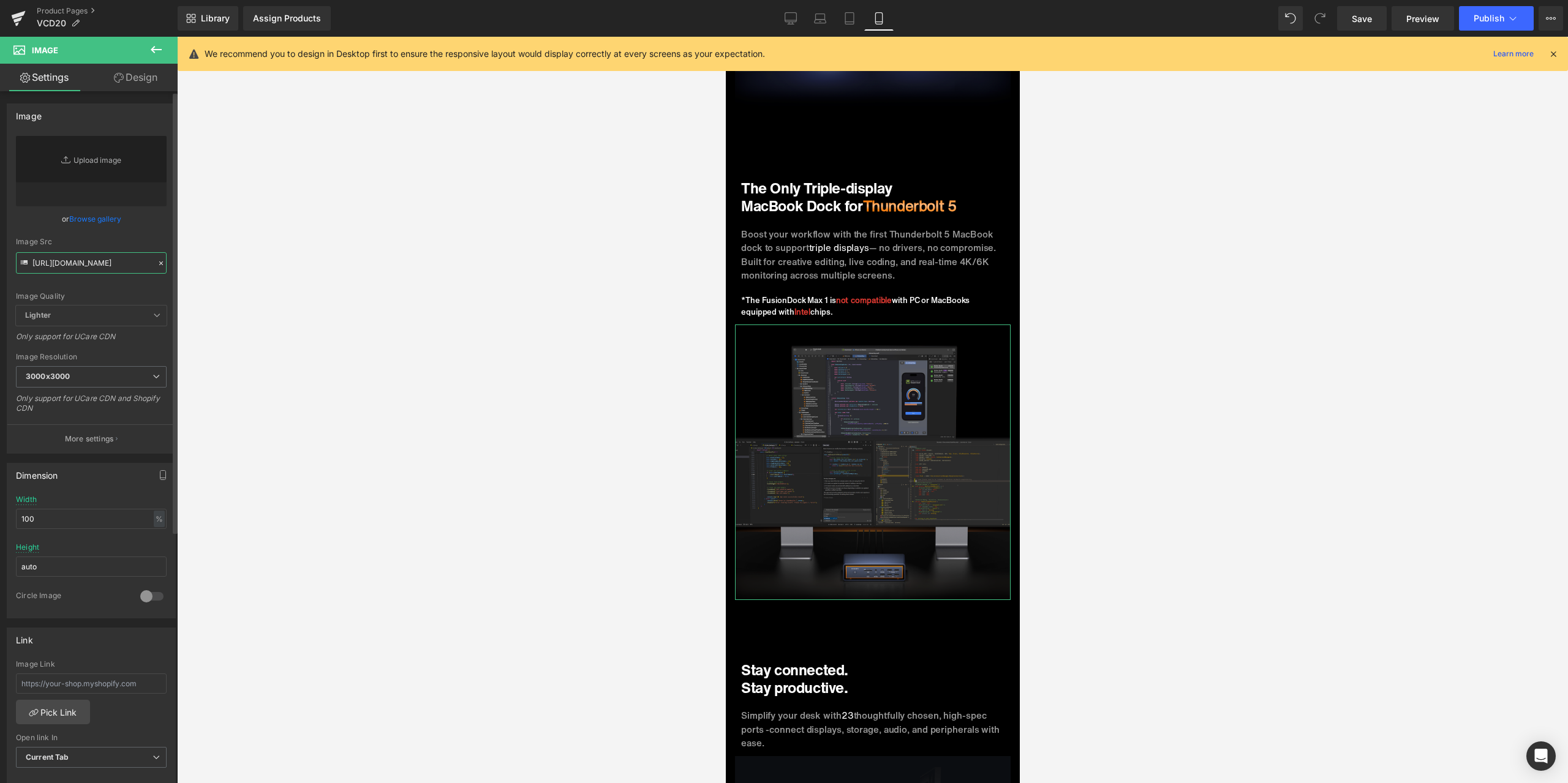
type input "[URL][DOMAIN_NAME]"
click at [156, 232] on div "Image Quality Lighter Lightest Lighter Lighter Lightest Only support for UCare …" at bounding box center [91, 221] width 150 height 169
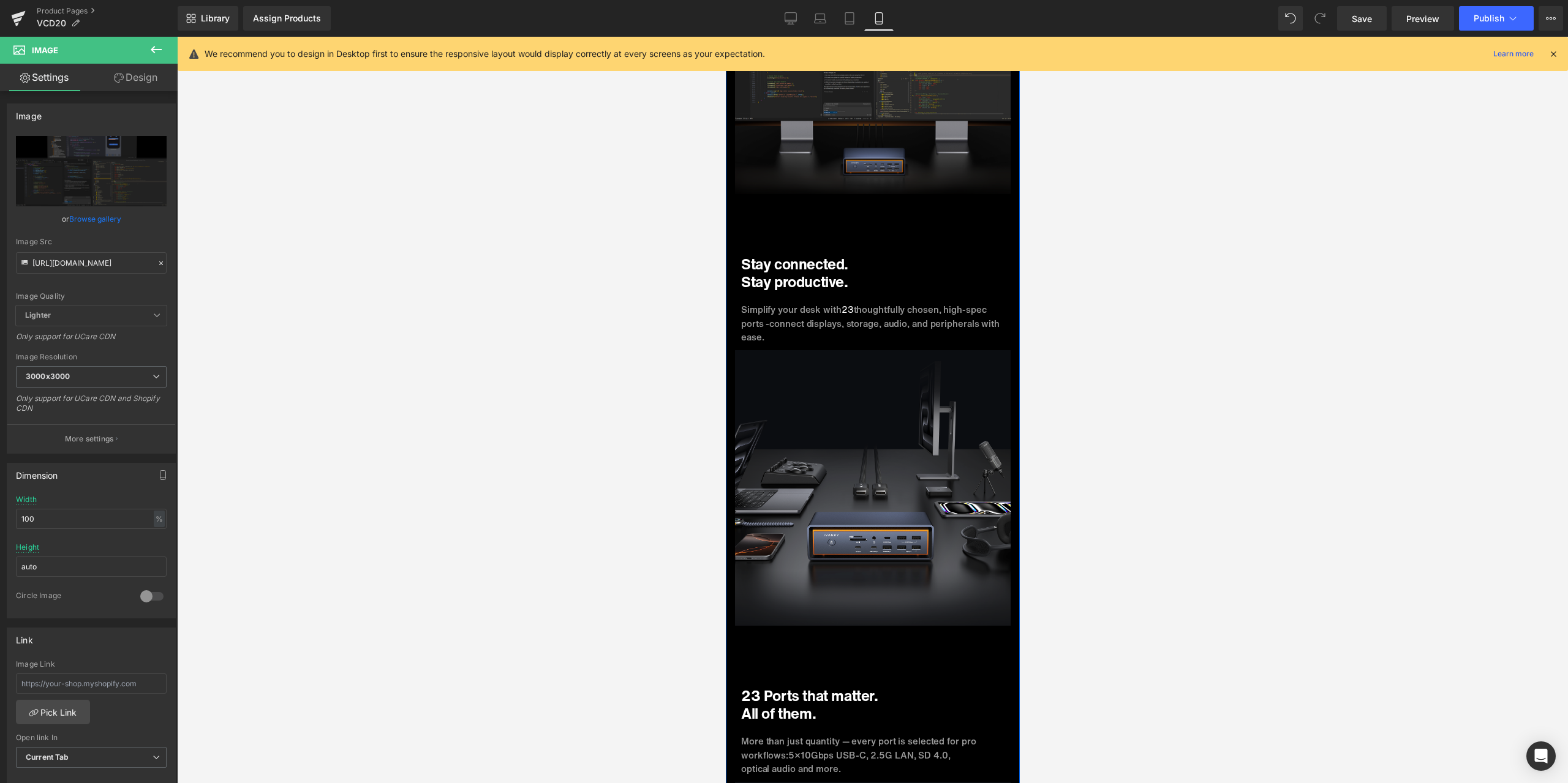
scroll to position [2786, 0]
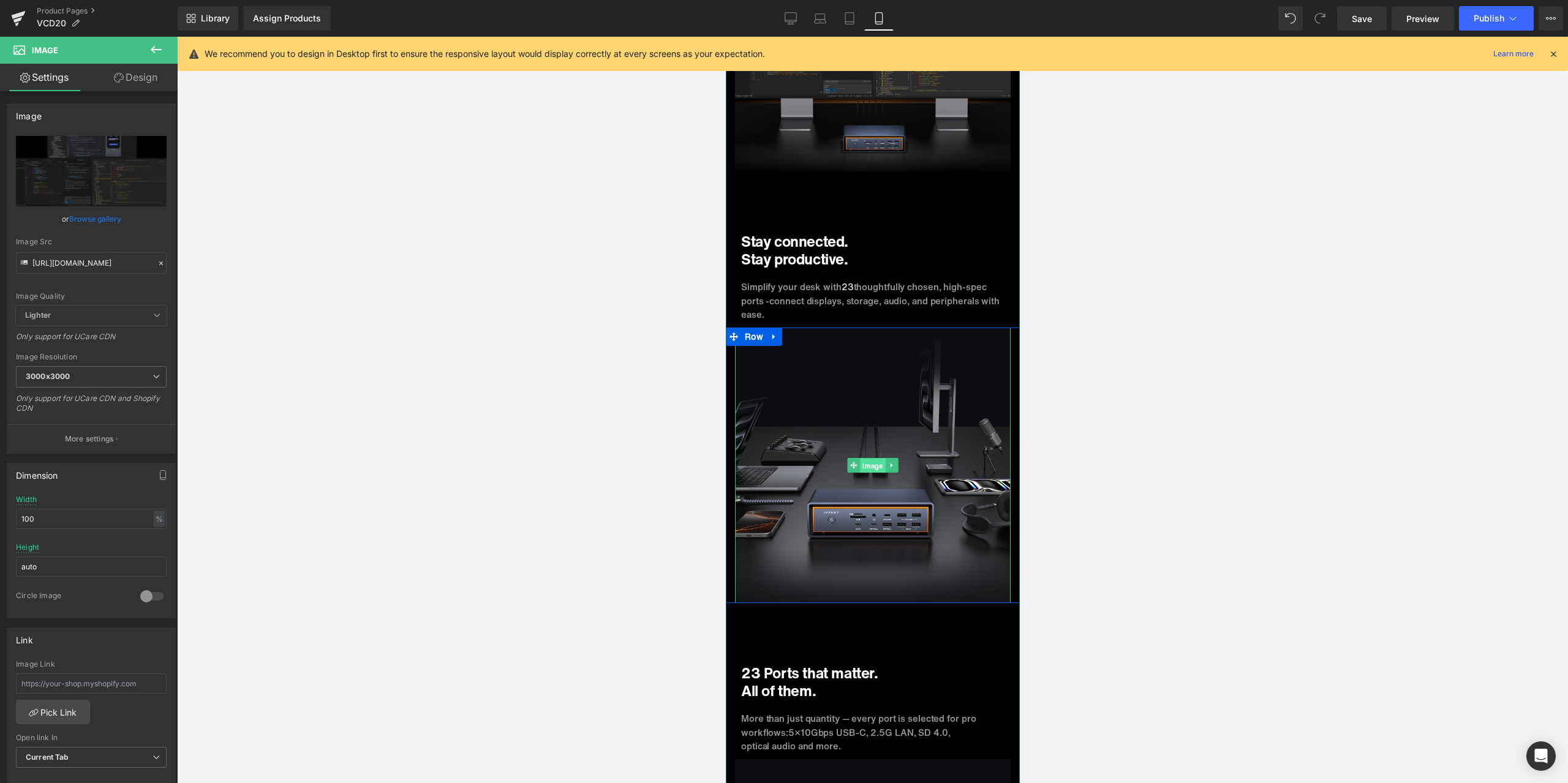
click at [869, 459] on span "Image" at bounding box center [872, 466] width 25 height 15
click at [159, 262] on icon at bounding box center [161, 263] width 4 height 4
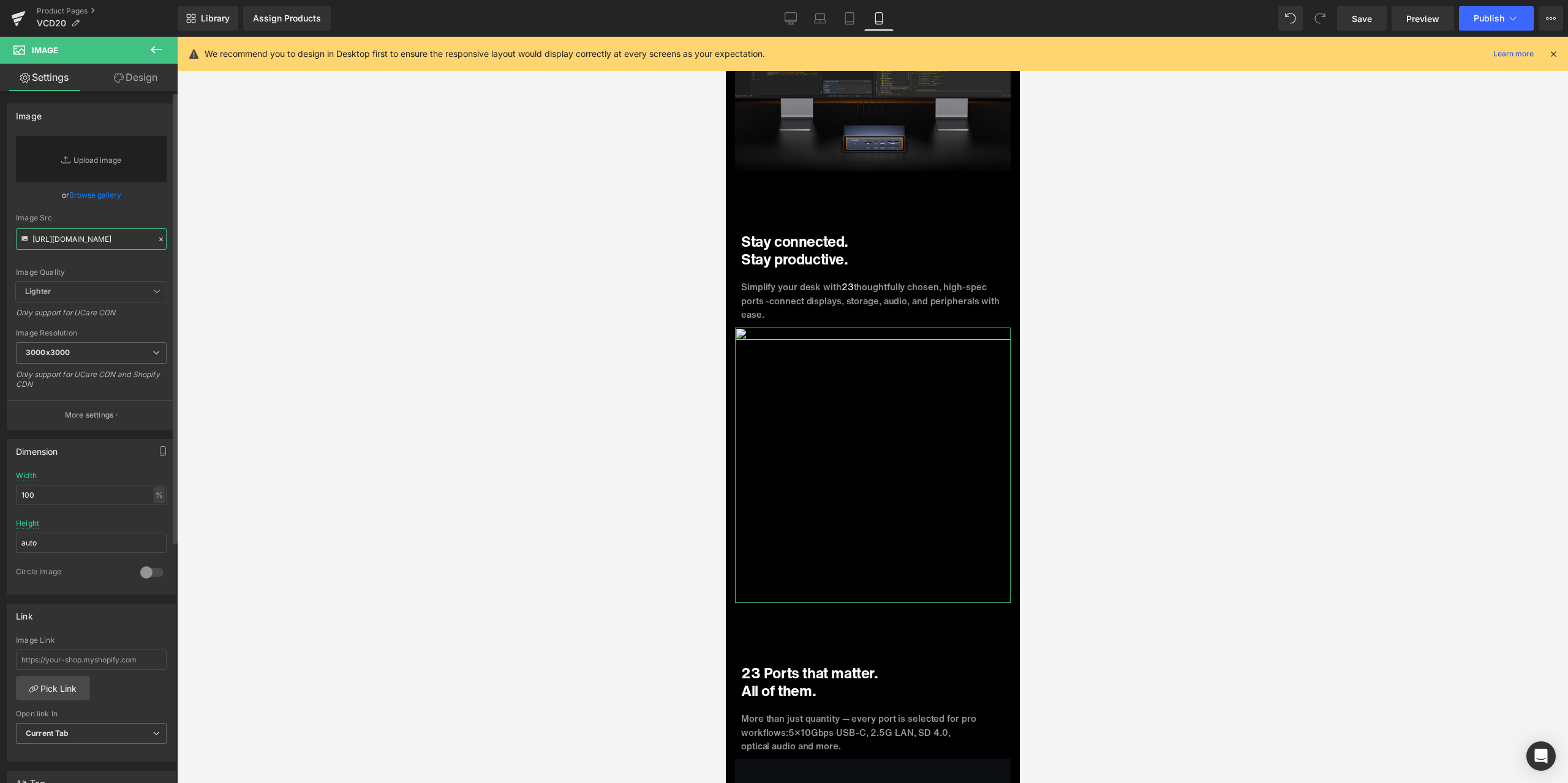
click at [96, 244] on input "[URL][DOMAIN_NAME]" at bounding box center [91, 239] width 150 height 21
paste input "[URL][DOMAIN_NAME]"
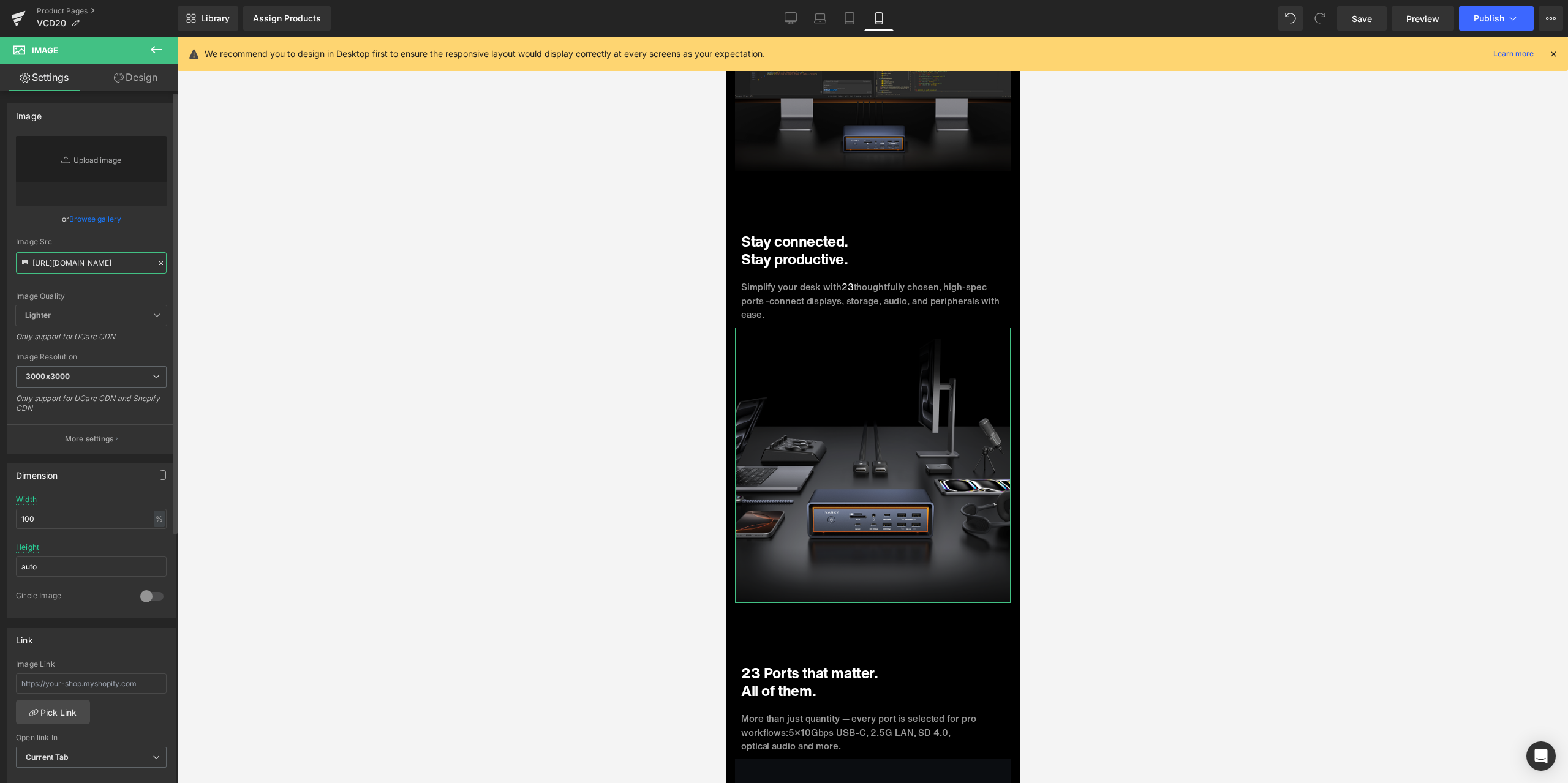
type input "[URL][DOMAIN_NAME]"
click at [142, 233] on div "Image Quality Lighter Lightest Lighter Lighter Lightest Only support for UCare …" at bounding box center [91, 221] width 150 height 169
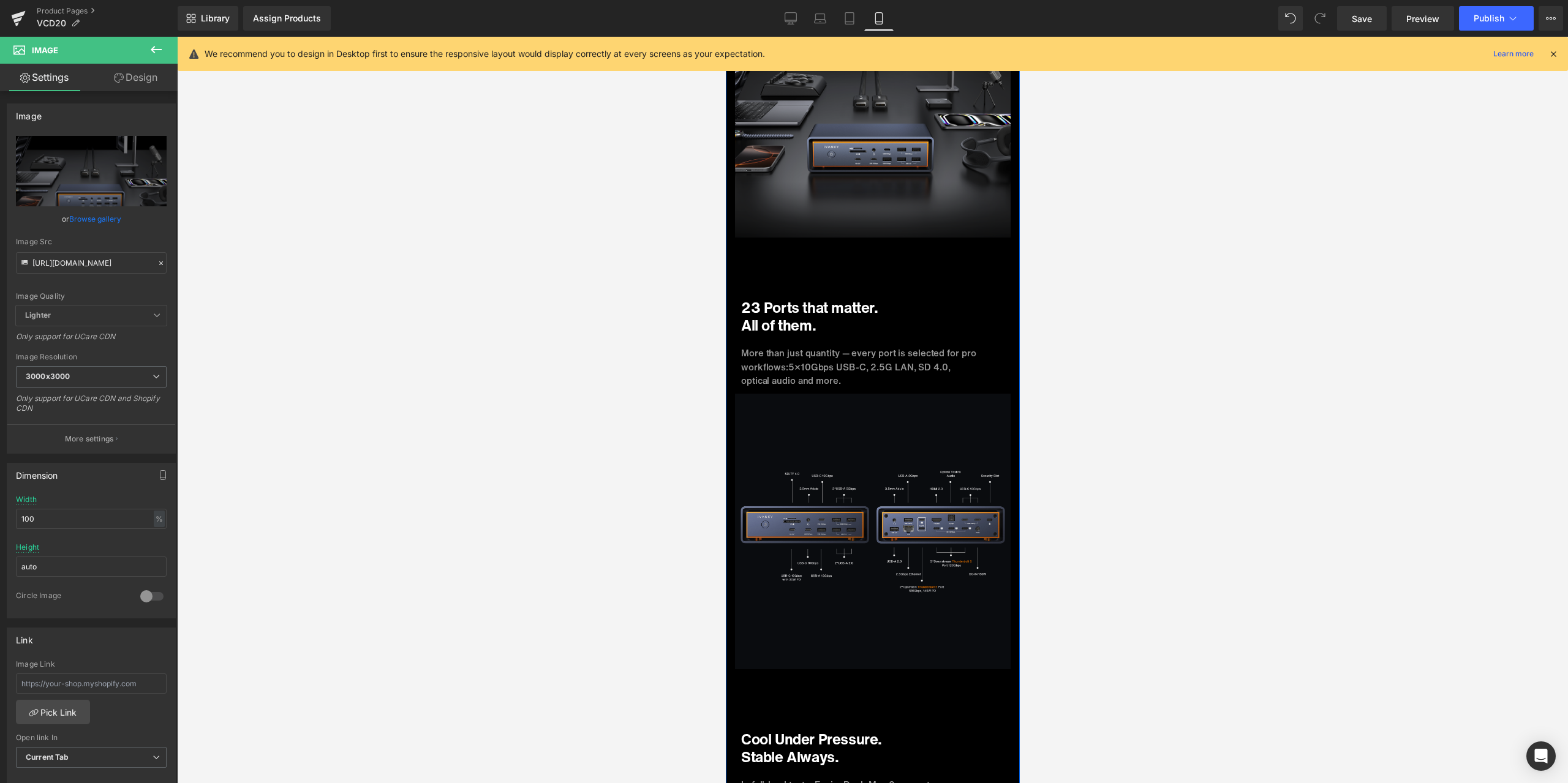
scroll to position [3154, 0]
click at [865, 522] on span "Image" at bounding box center [872, 529] width 25 height 15
click at [157, 263] on icon at bounding box center [161, 263] width 9 height 9
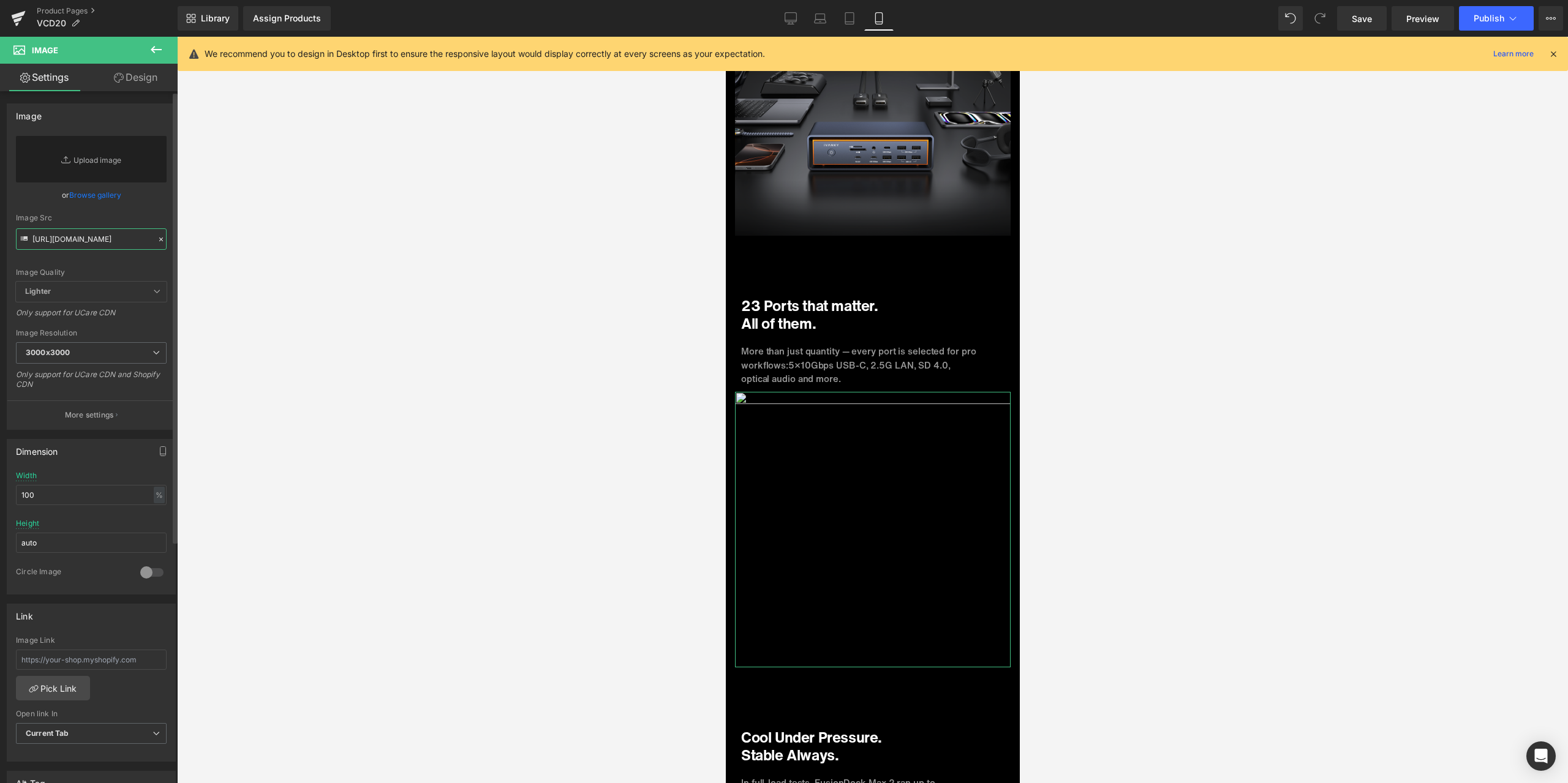
click at [97, 242] on input "[URL][DOMAIN_NAME]" at bounding box center [91, 239] width 150 height 21
paste input "[URL][DOMAIN_NAME]"
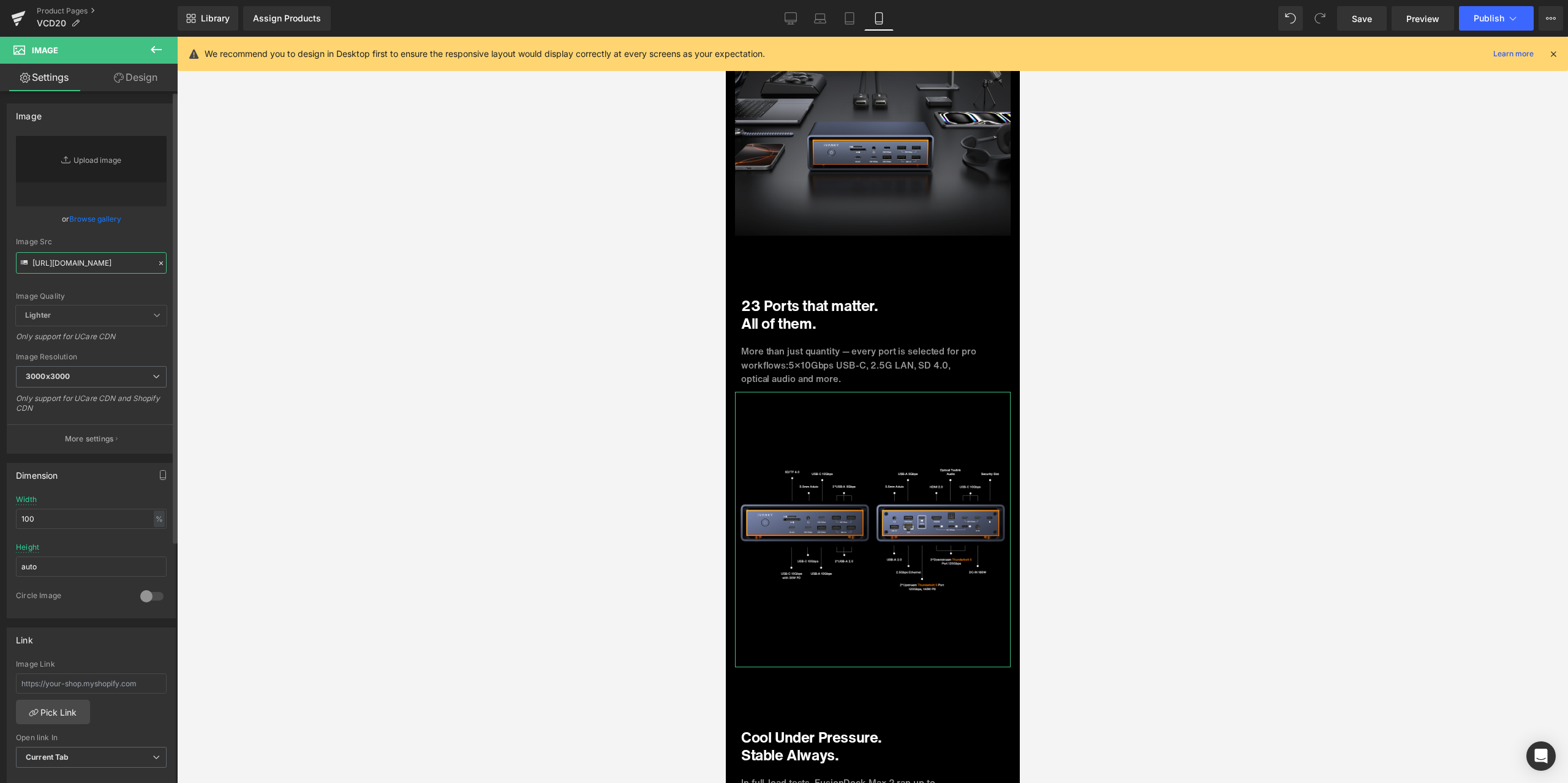
type input "[URL][DOMAIN_NAME]"
click at [153, 229] on div "Image Quality Lighter Lightest Lighter Lighter Lightest Only support for UCare …" at bounding box center [91, 221] width 150 height 169
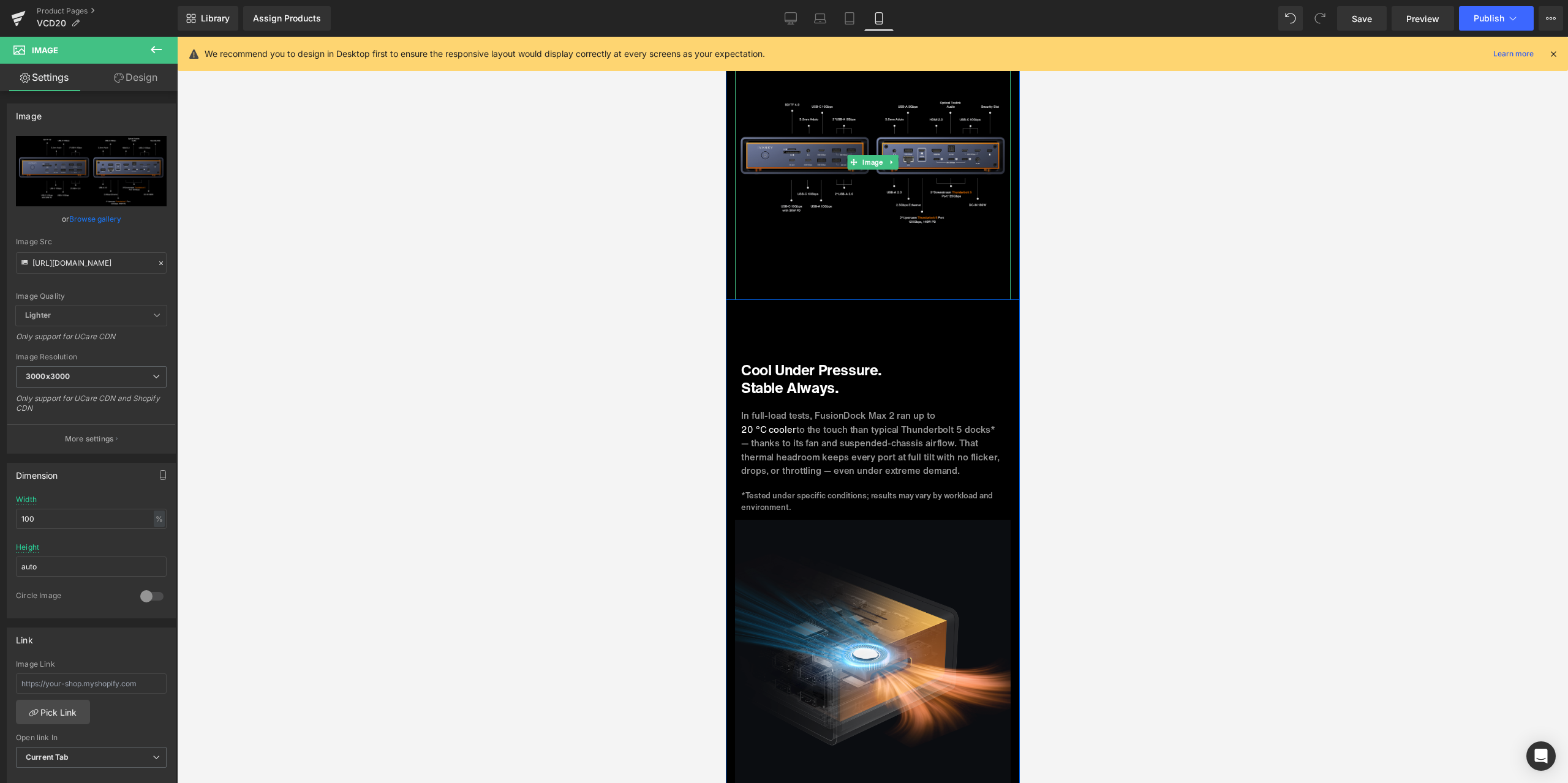
scroll to position [3705, 0]
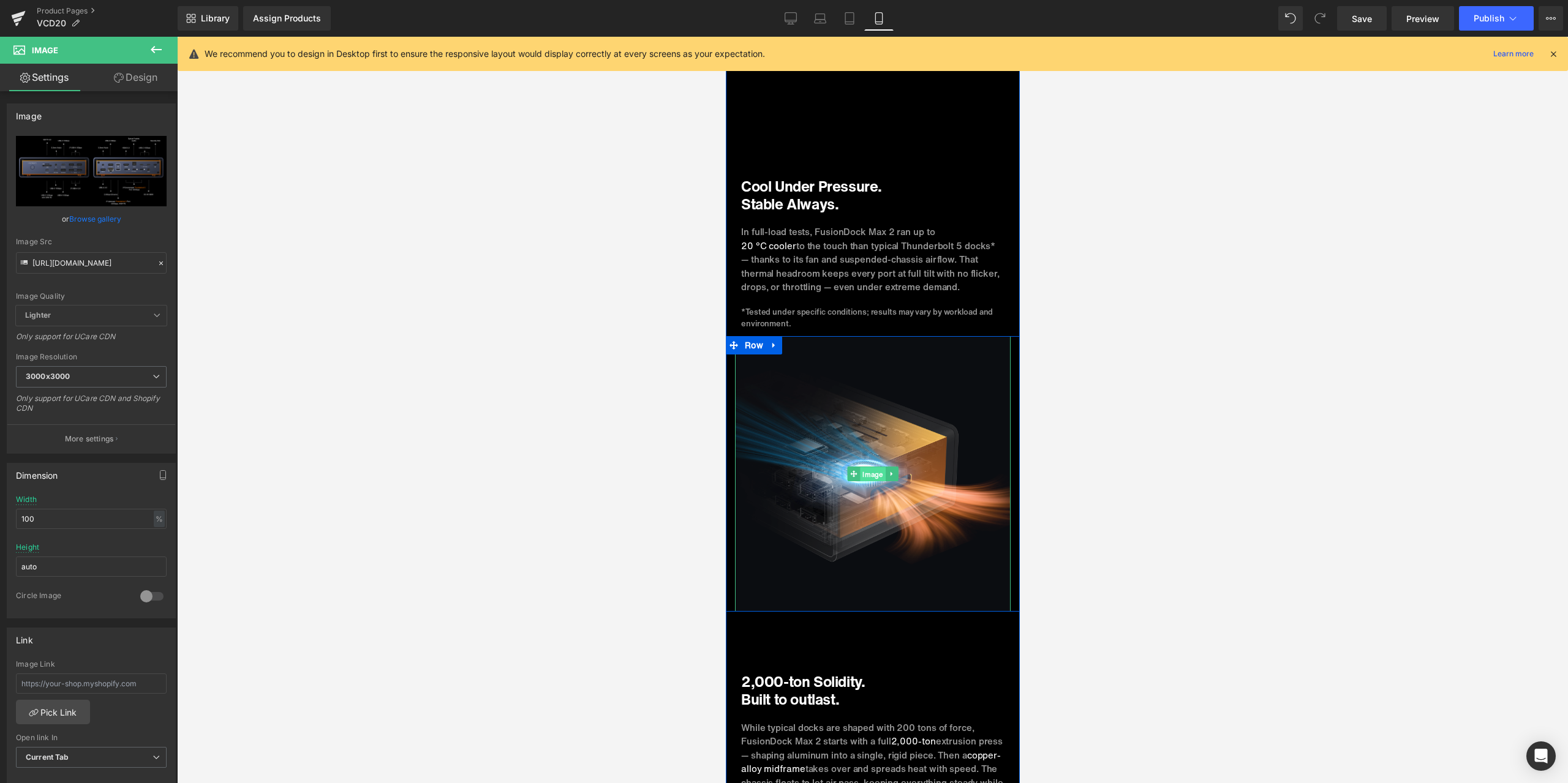
click at [862, 467] on span "Image" at bounding box center [872, 475] width 25 height 15
click at [157, 263] on icon at bounding box center [161, 263] width 9 height 9
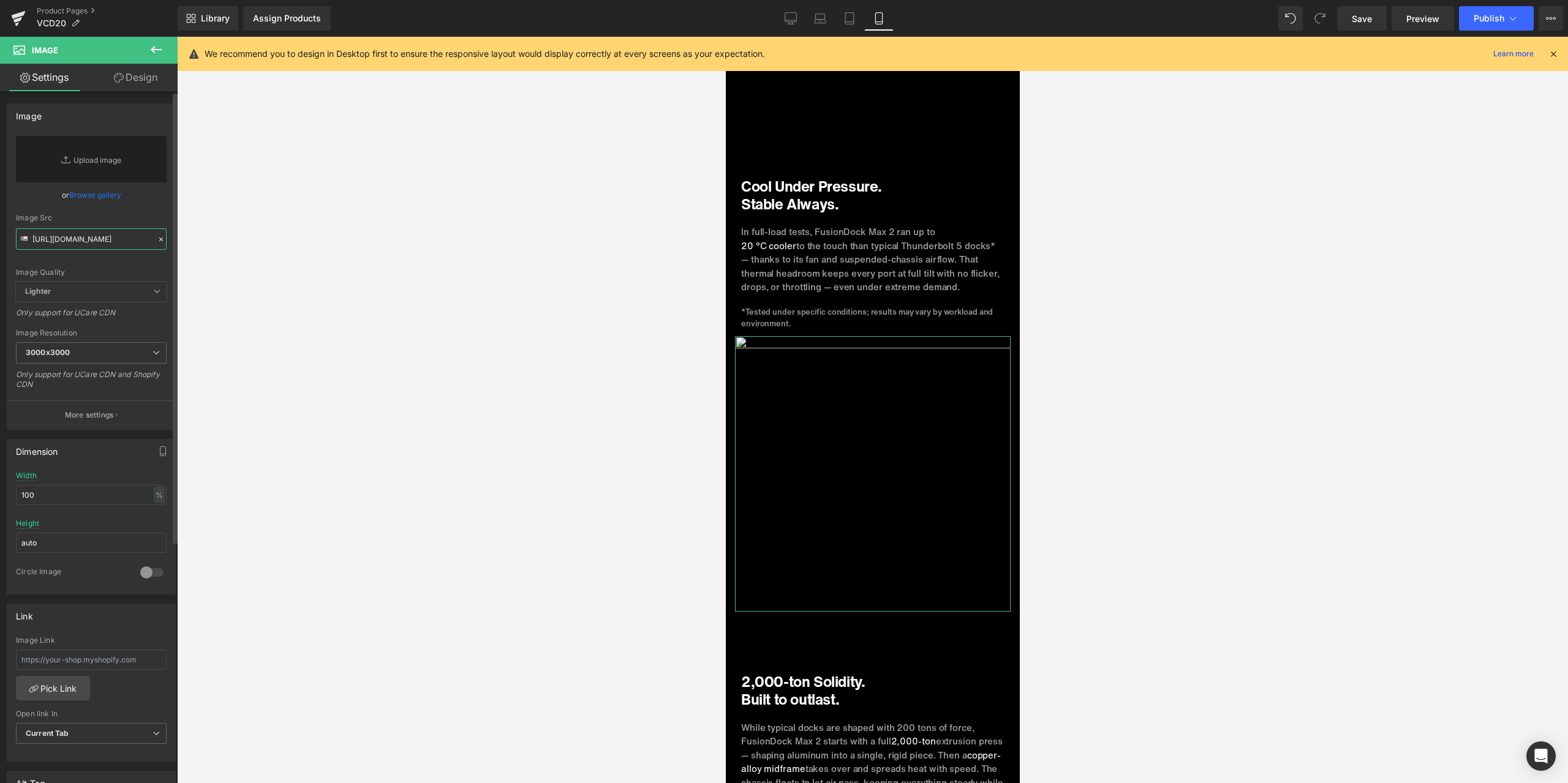
click at [92, 244] on input "[URL][DOMAIN_NAME]" at bounding box center [91, 239] width 150 height 21
paste input "[URL][DOMAIN_NAME]"
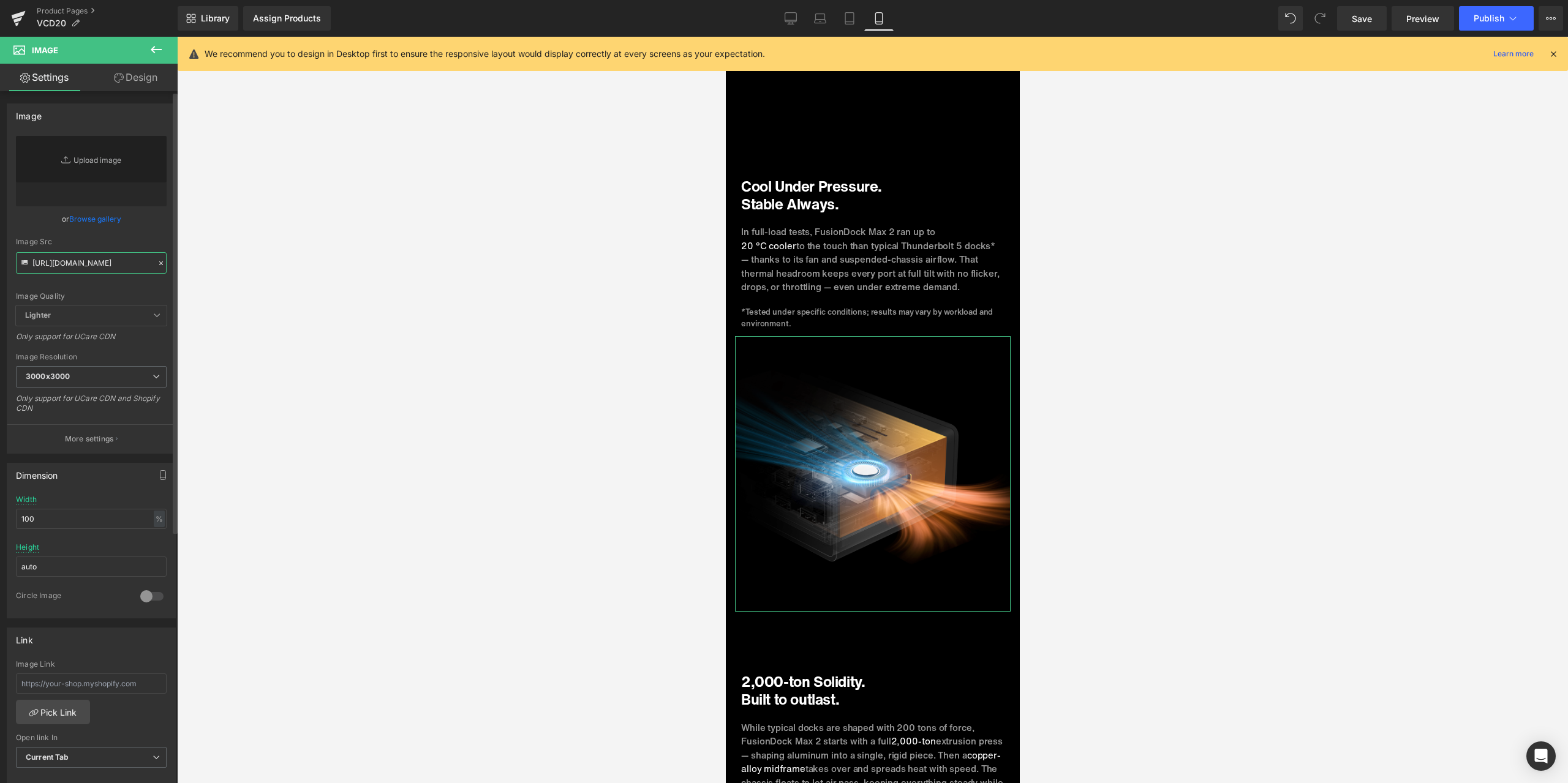
type input "[URL][DOMAIN_NAME]"
click at [150, 224] on div "or Browse gallery" at bounding box center [91, 219] width 150 height 13
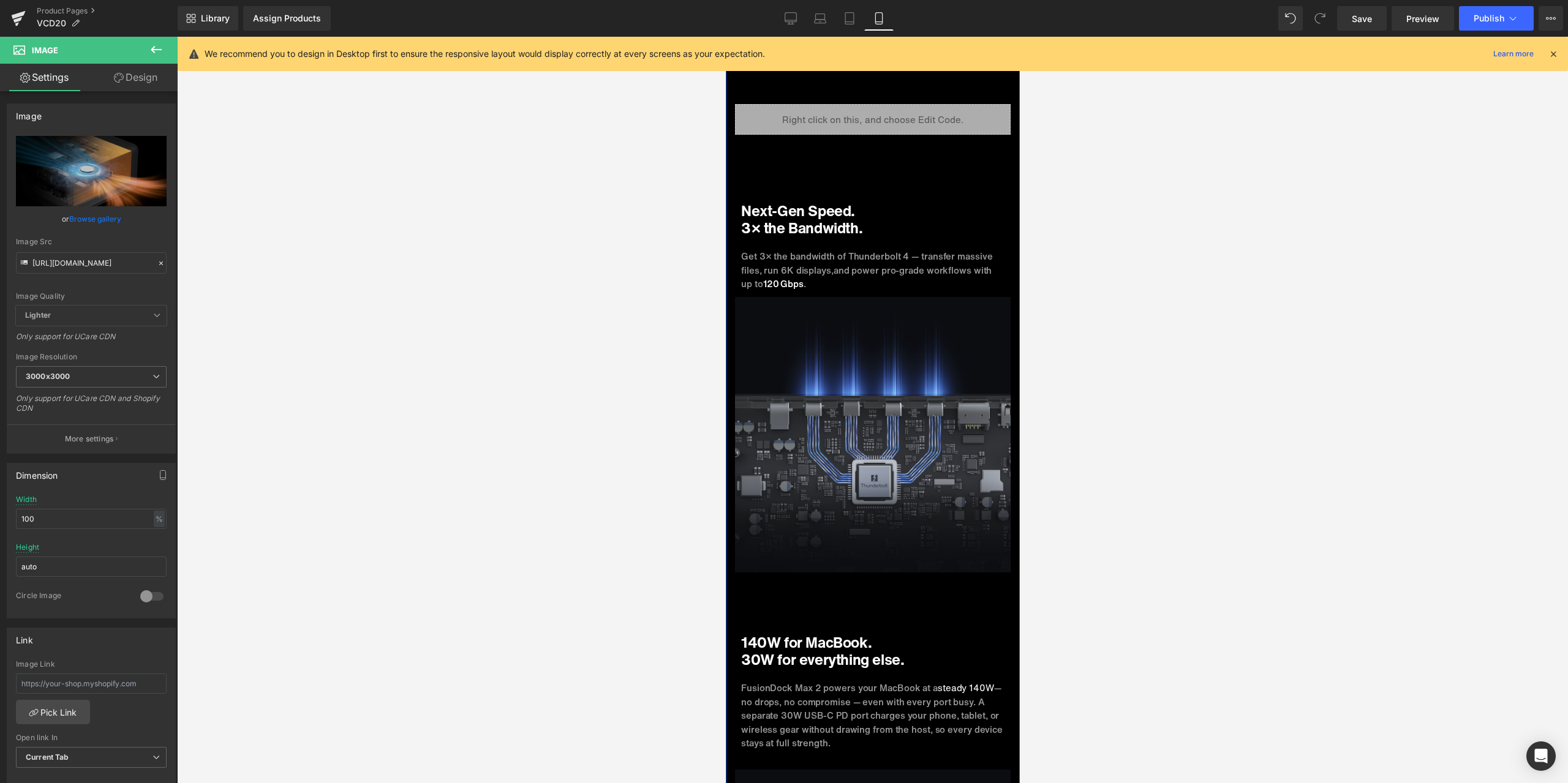
scroll to position [4501, 0]
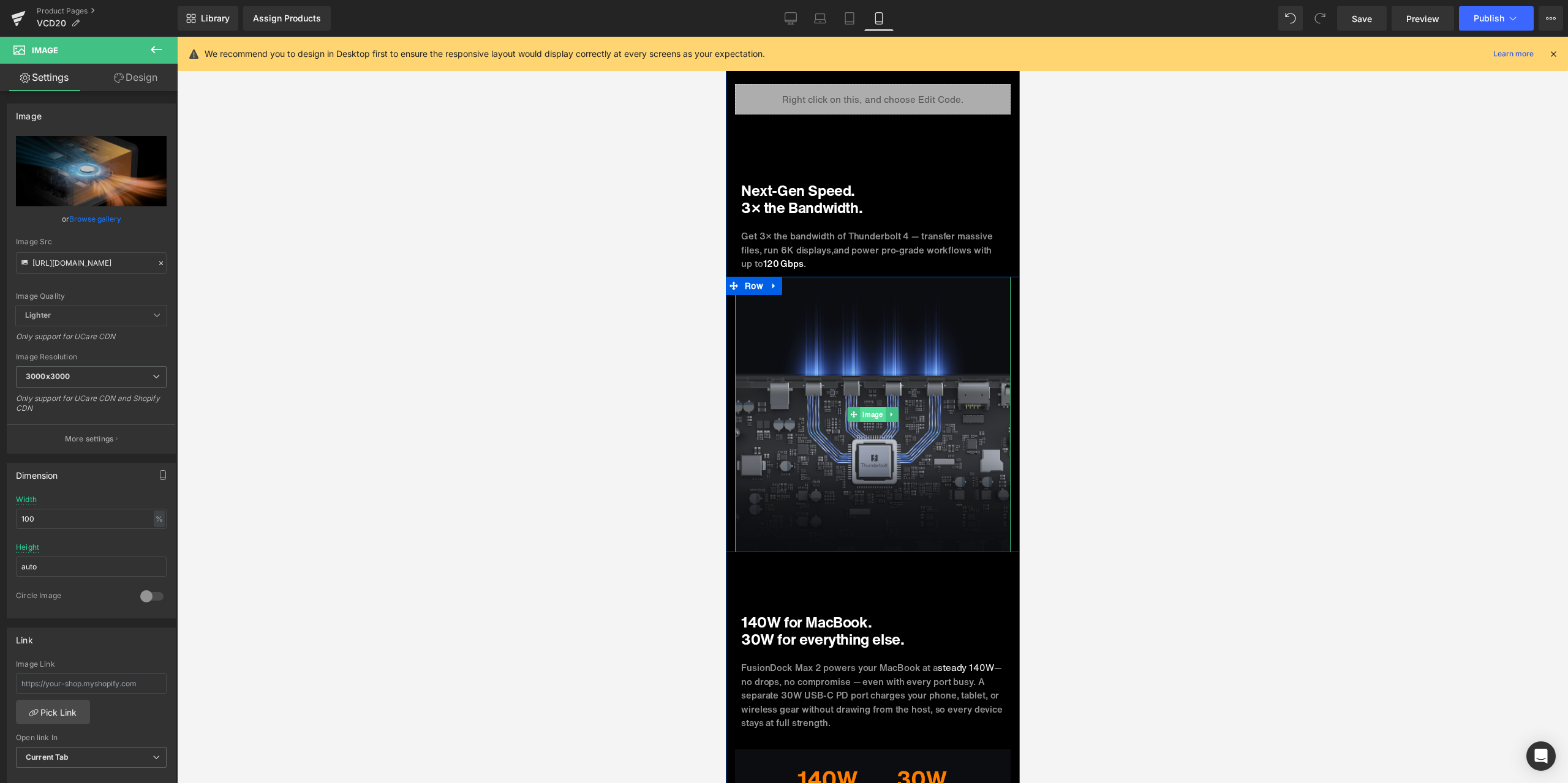
click at [871, 408] on span "Image" at bounding box center [872, 414] width 25 height 15
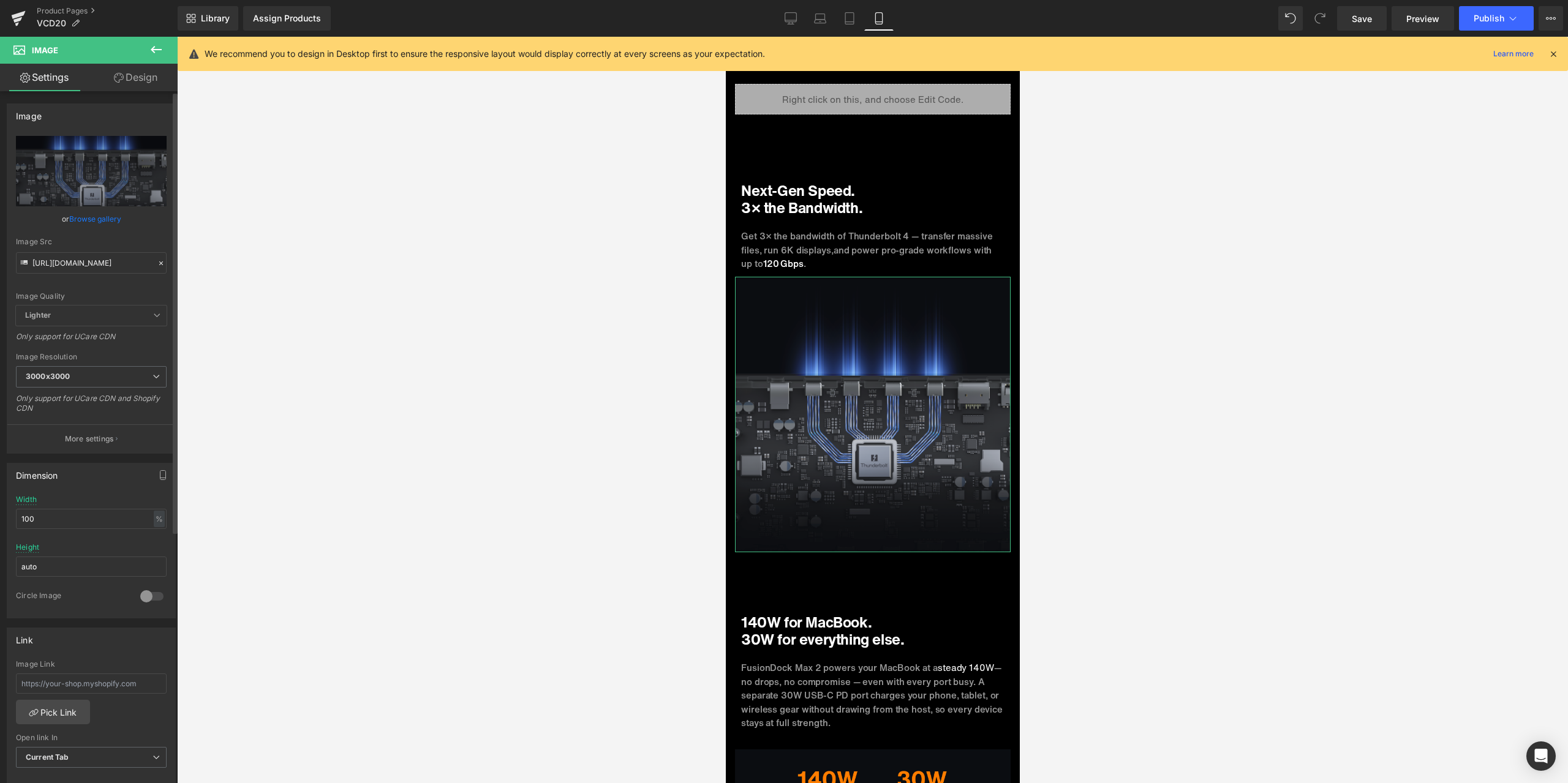
click at [157, 263] on icon at bounding box center [161, 263] width 9 height 9
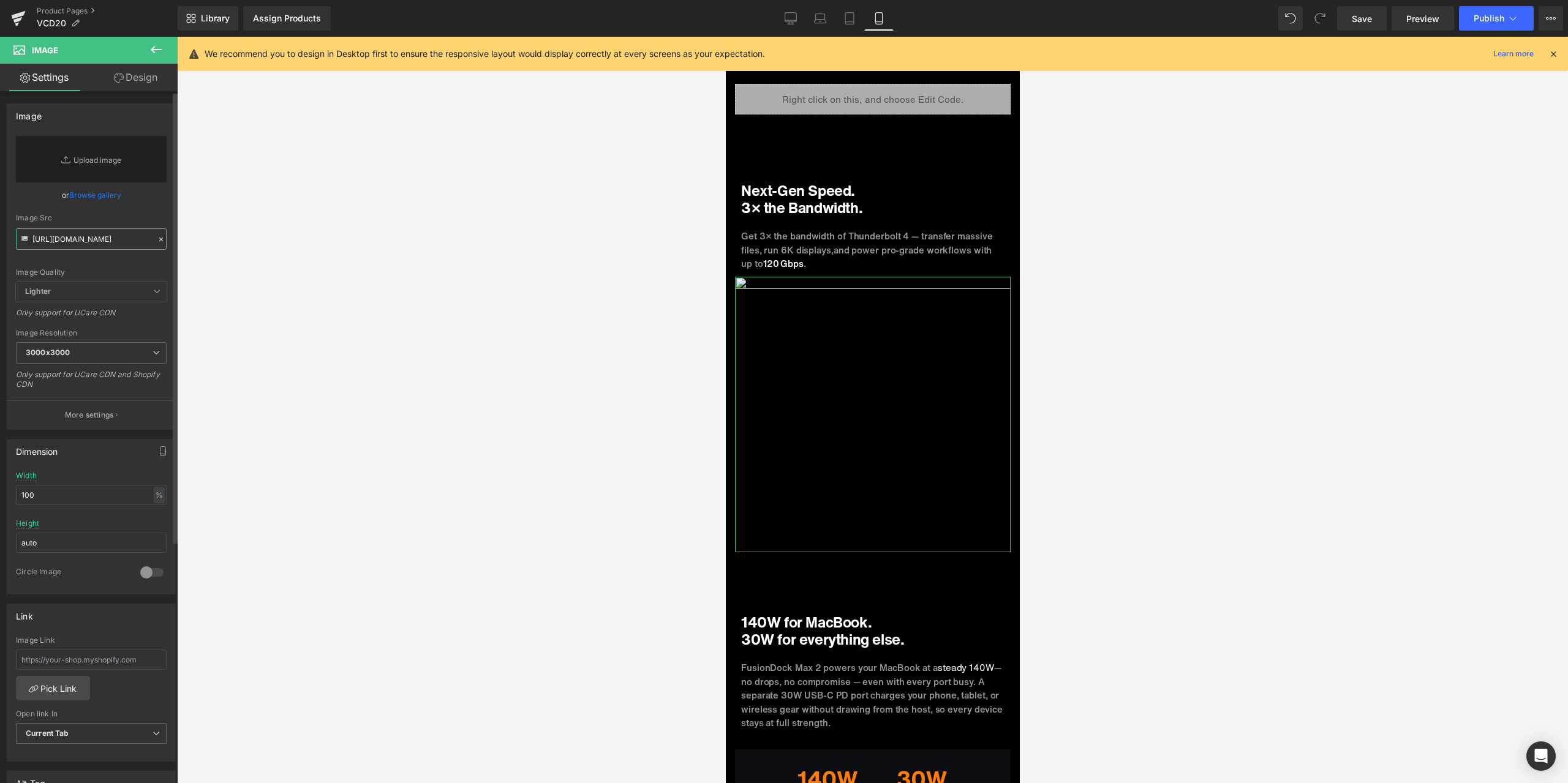
click at [123, 240] on input "[URL][DOMAIN_NAME]" at bounding box center [91, 239] width 150 height 21
paste input "[URL][DOMAIN_NAME]"
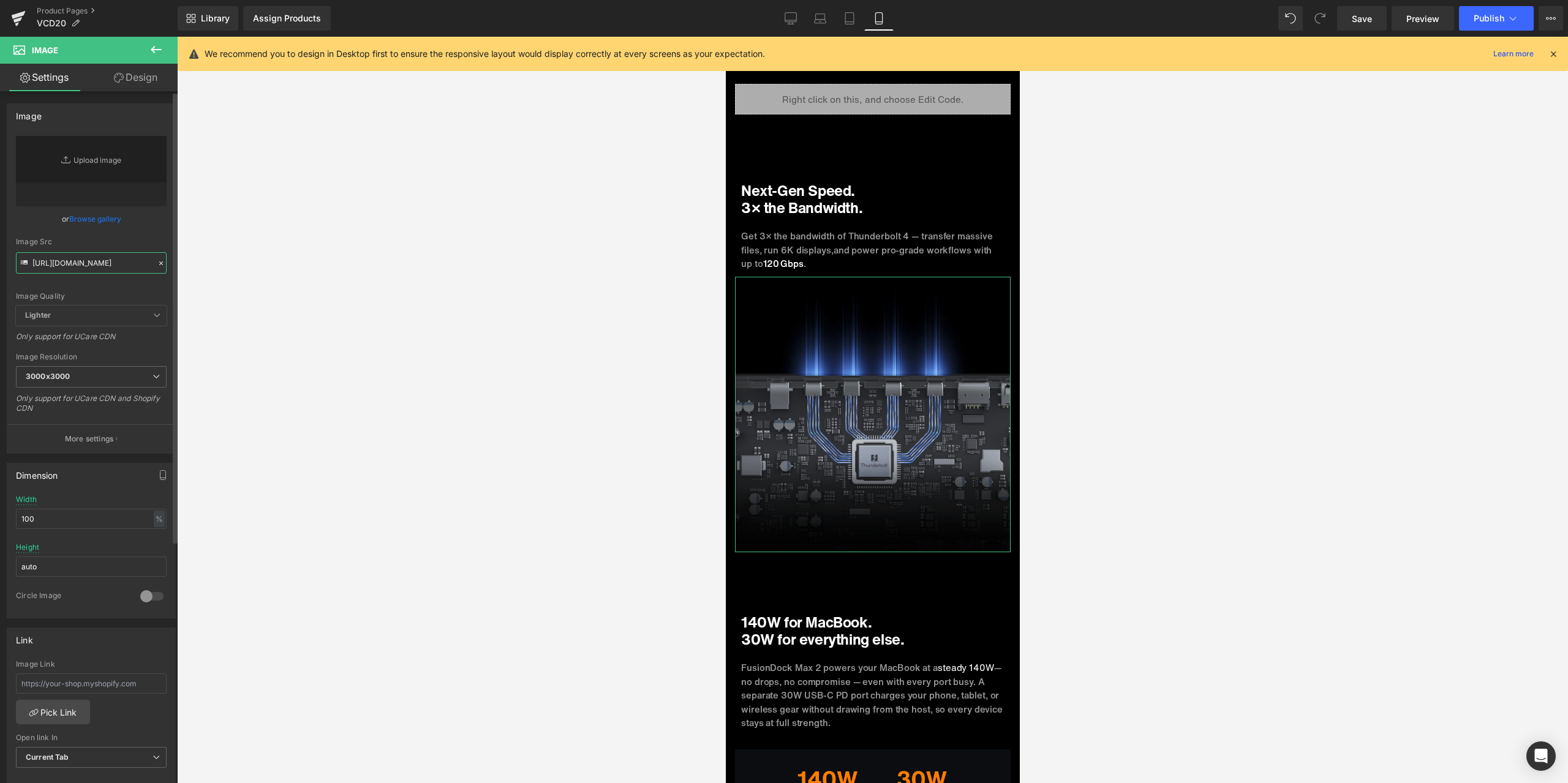
type input "[URL][DOMAIN_NAME]"
click at [155, 226] on div "Image Quality Lighter Lightest Lighter Lighter Lightest Only support for UCare …" at bounding box center [91, 221] width 150 height 169
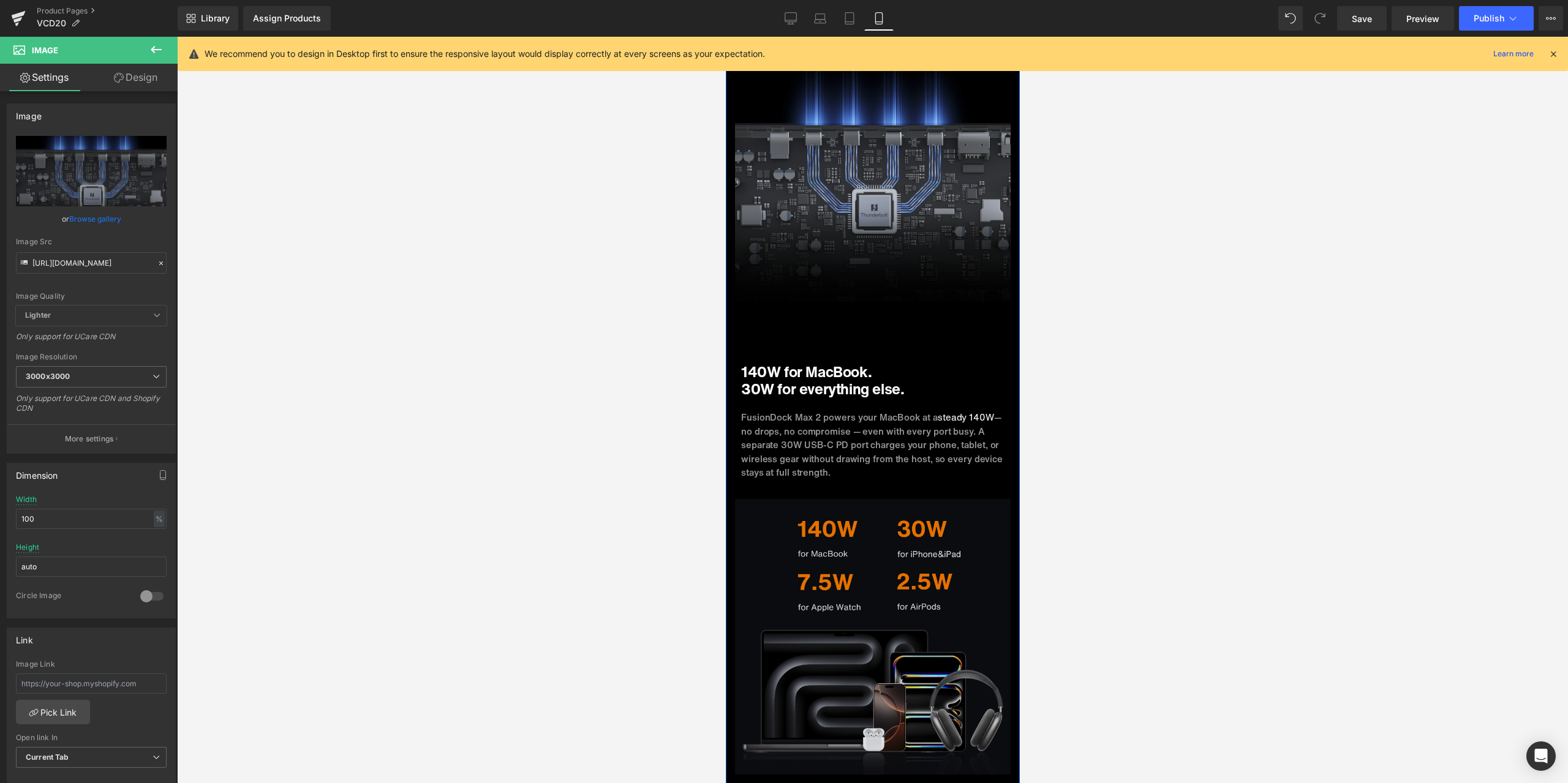
scroll to position [4929, 0]
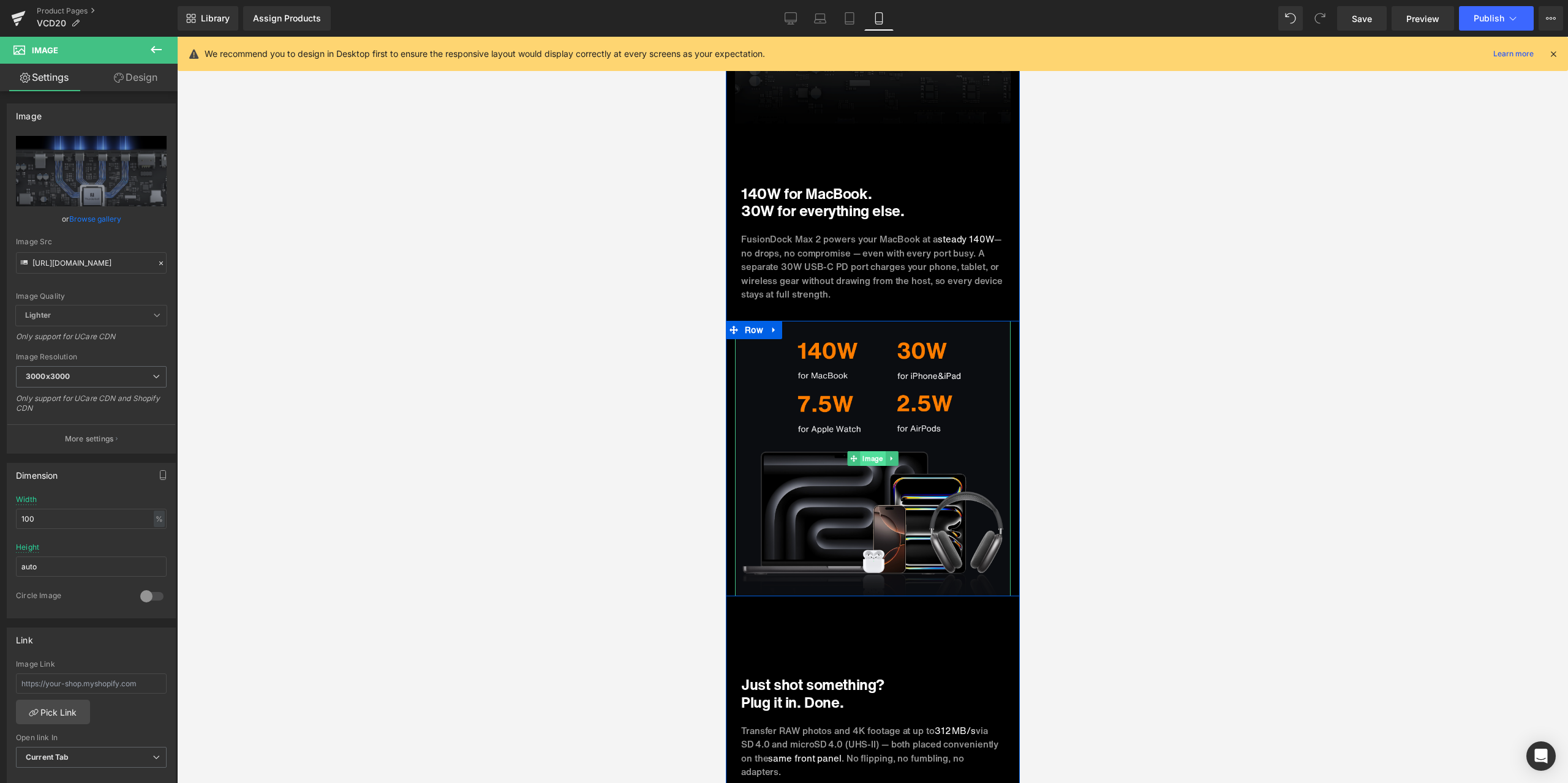
click at [865, 451] on span "Image" at bounding box center [872, 458] width 25 height 15
click at [157, 264] on icon at bounding box center [161, 263] width 9 height 9
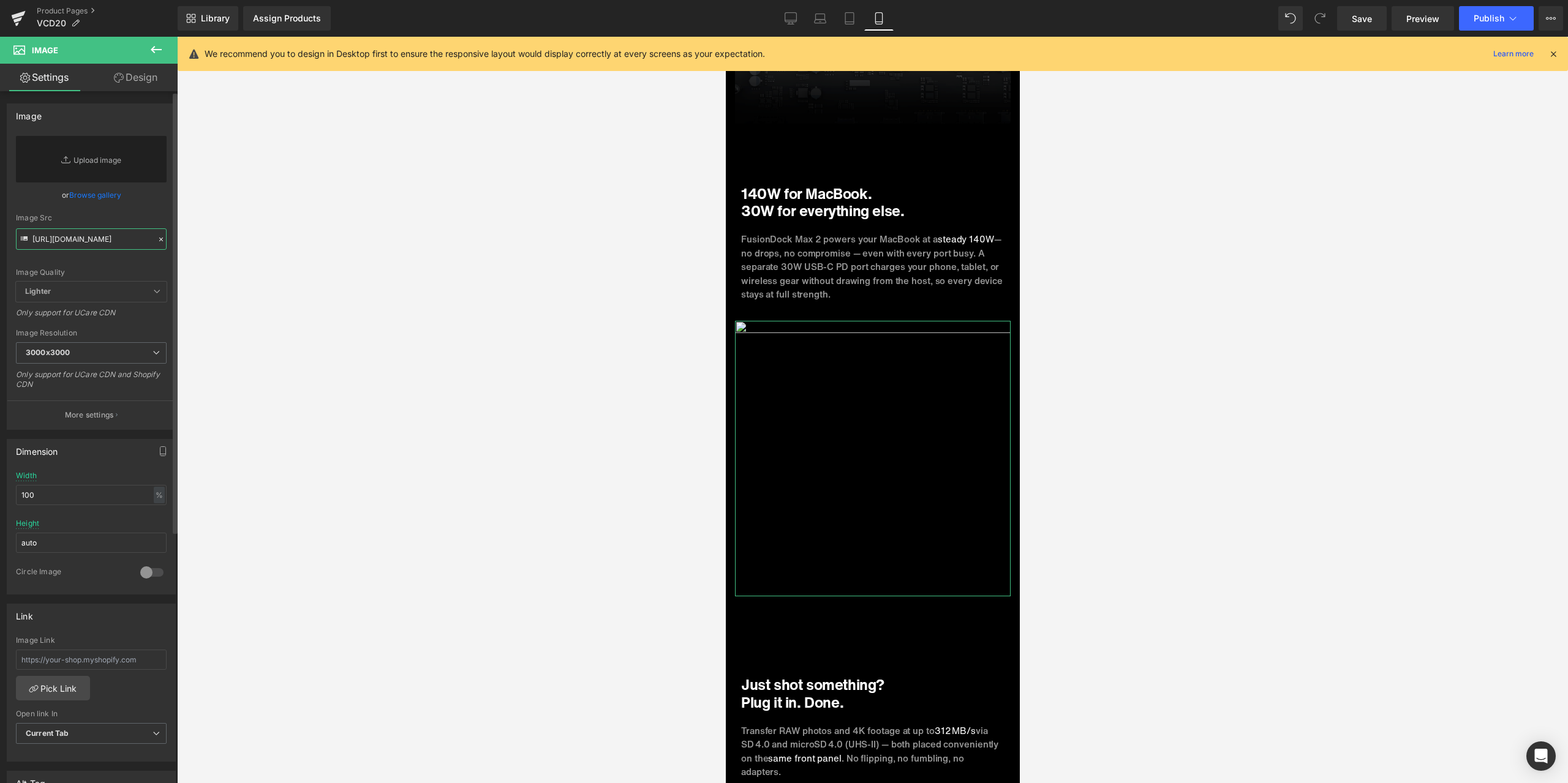
click at [129, 248] on input "[URL][DOMAIN_NAME]" at bounding box center [91, 239] width 150 height 21
paste input "[URL][DOMAIN_NAME]"
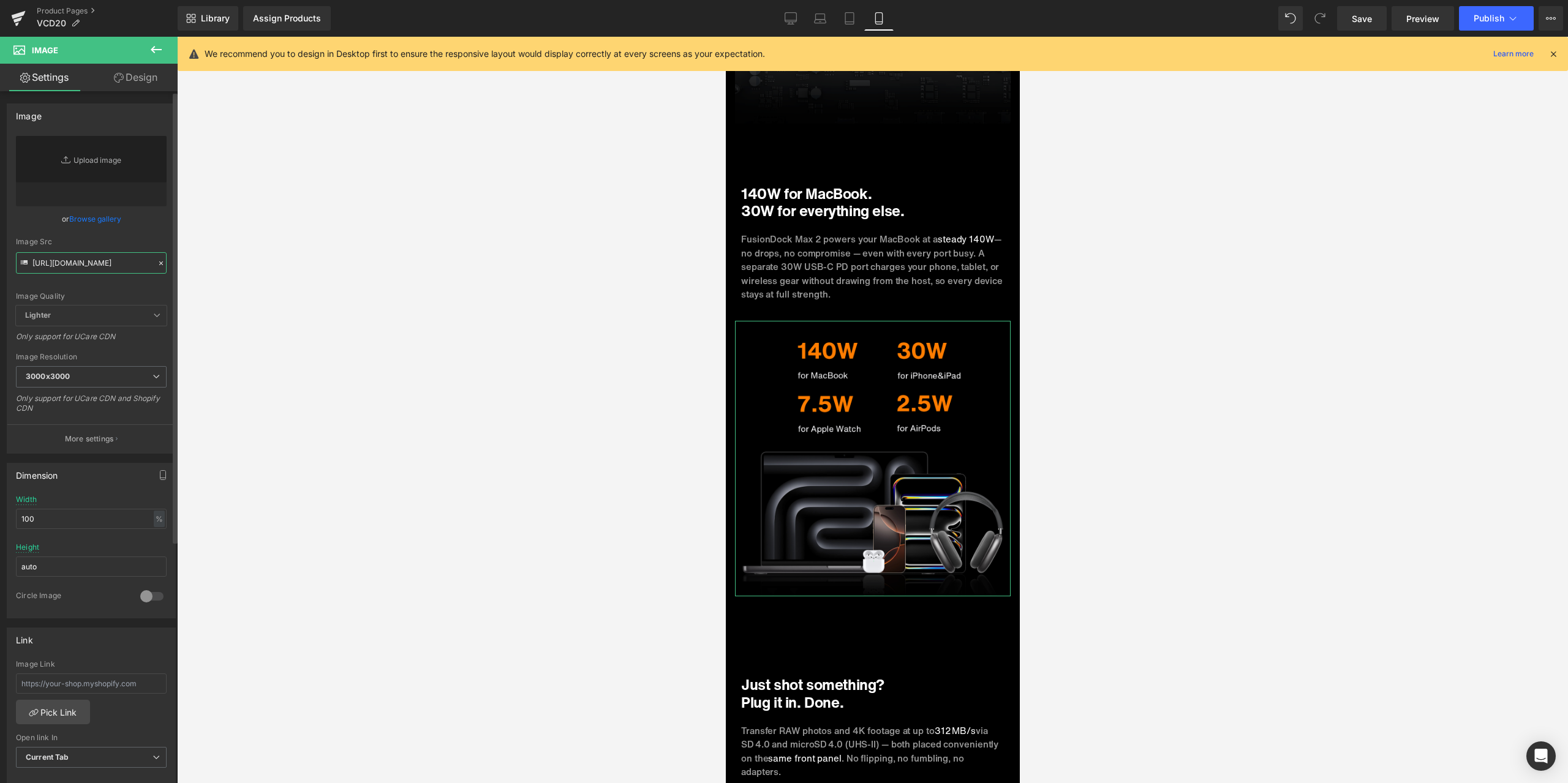
type input "[URL][DOMAIN_NAME]"
click at [150, 232] on div "Image Quality Lighter Lightest Lighter Lighter Lightest Only support for UCare …" at bounding box center [91, 221] width 150 height 169
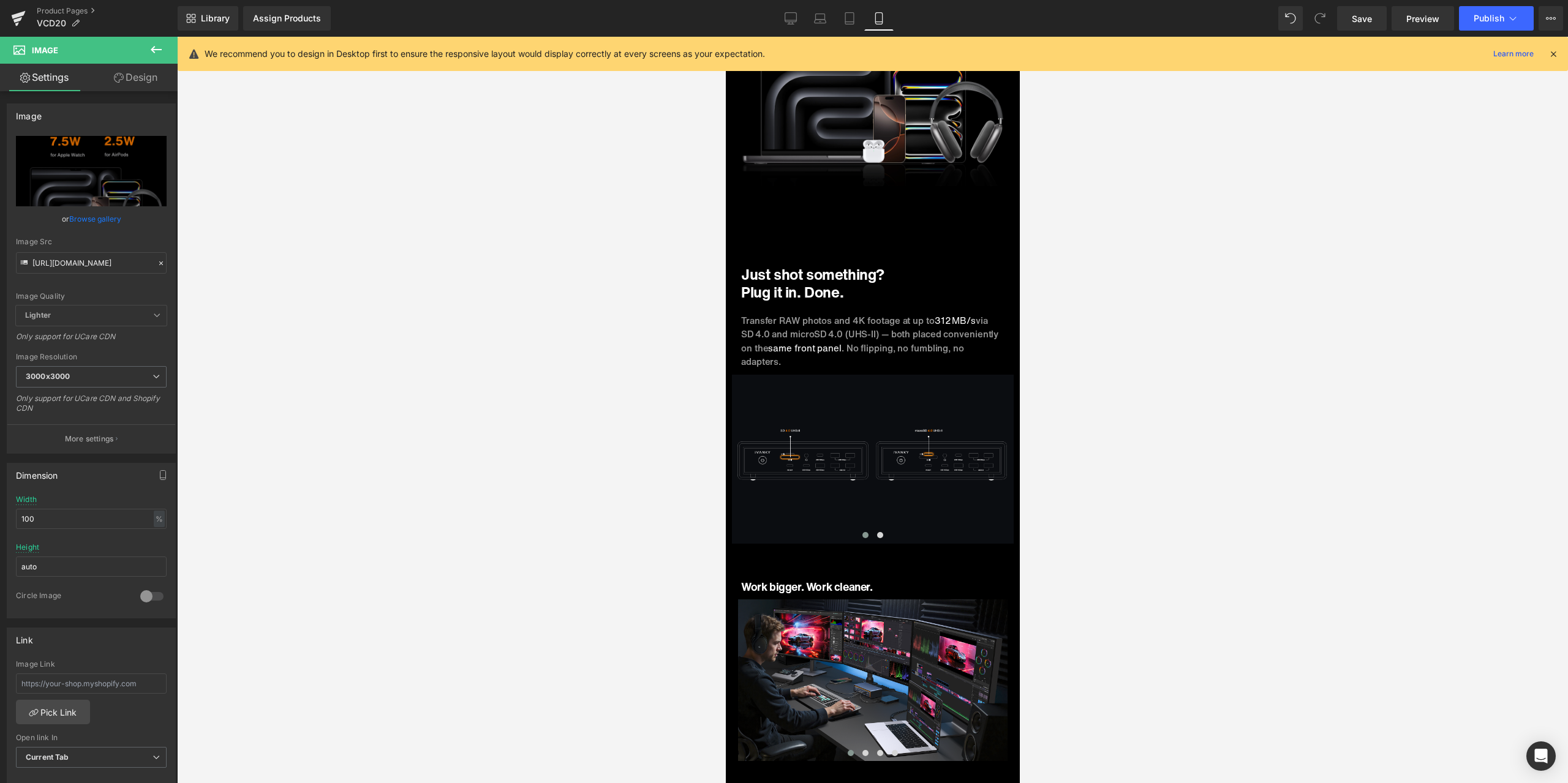
scroll to position [5358, 0]
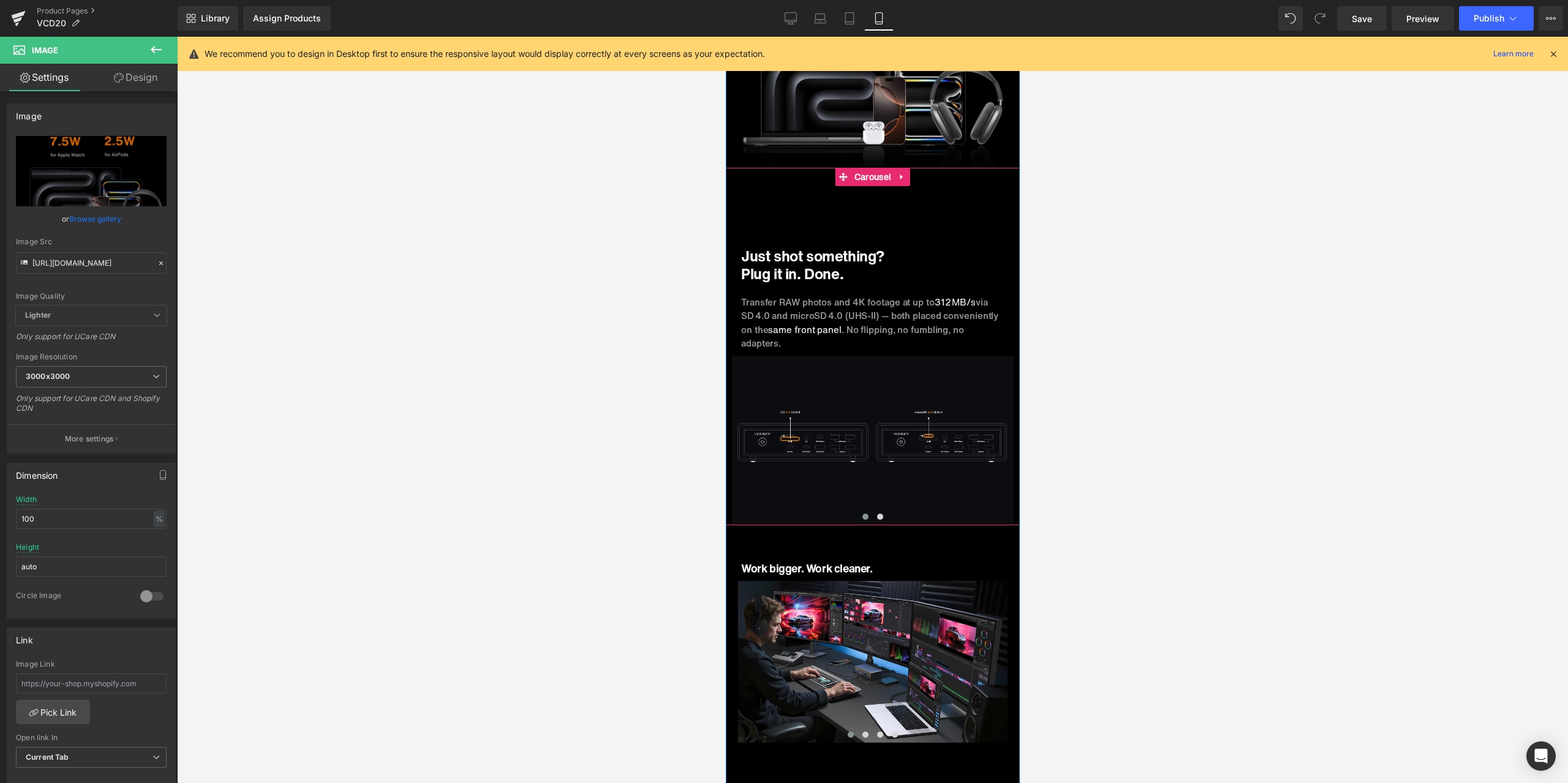
click at [862, 513] on span at bounding box center [865, 516] width 6 height 6
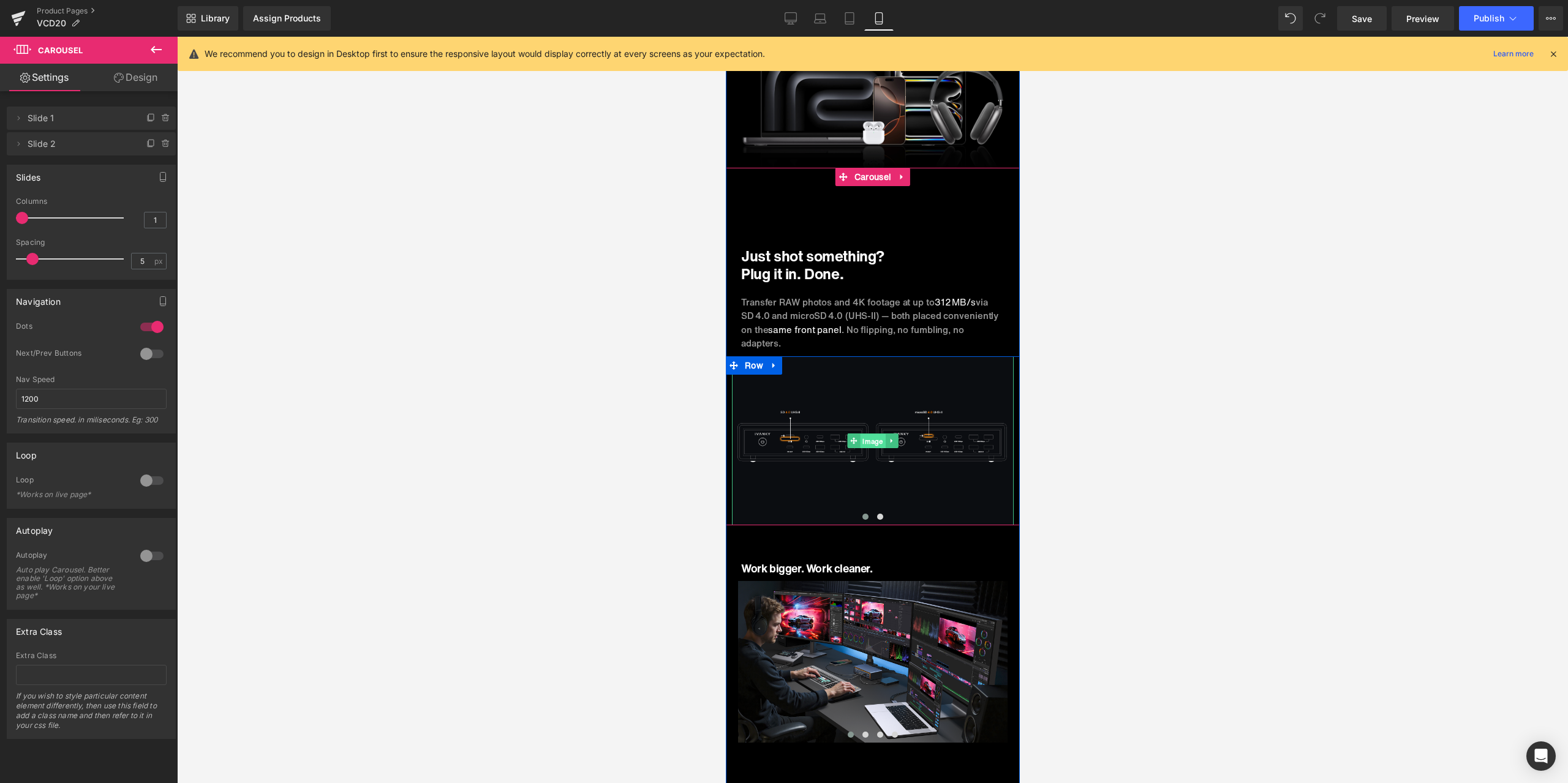
click at [860, 434] on span "Image" at bounding box center [872, 441] width 25 height 15
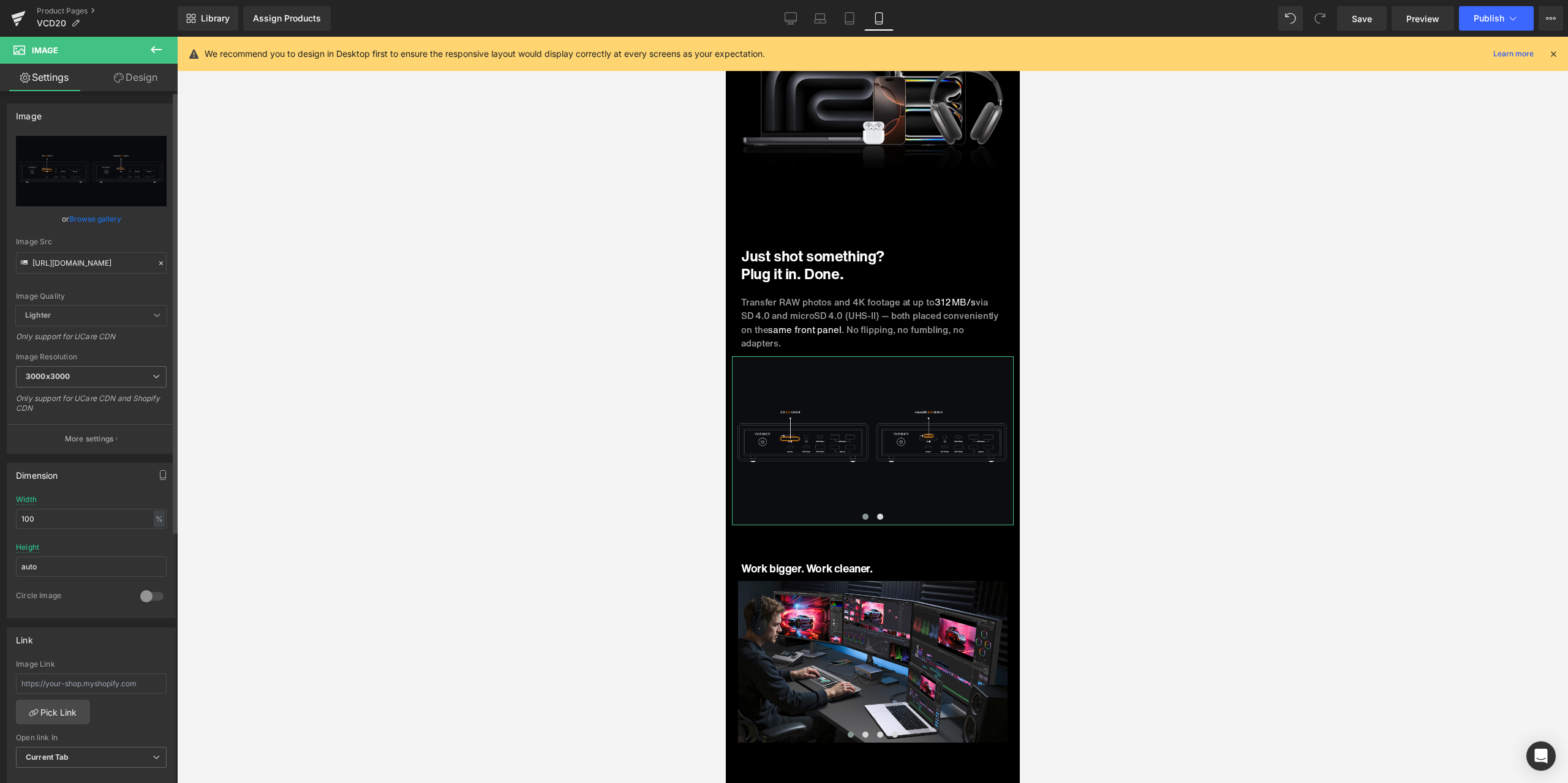
click at [156, 256] on div at bounding box center [161, 263] width 11 height 14
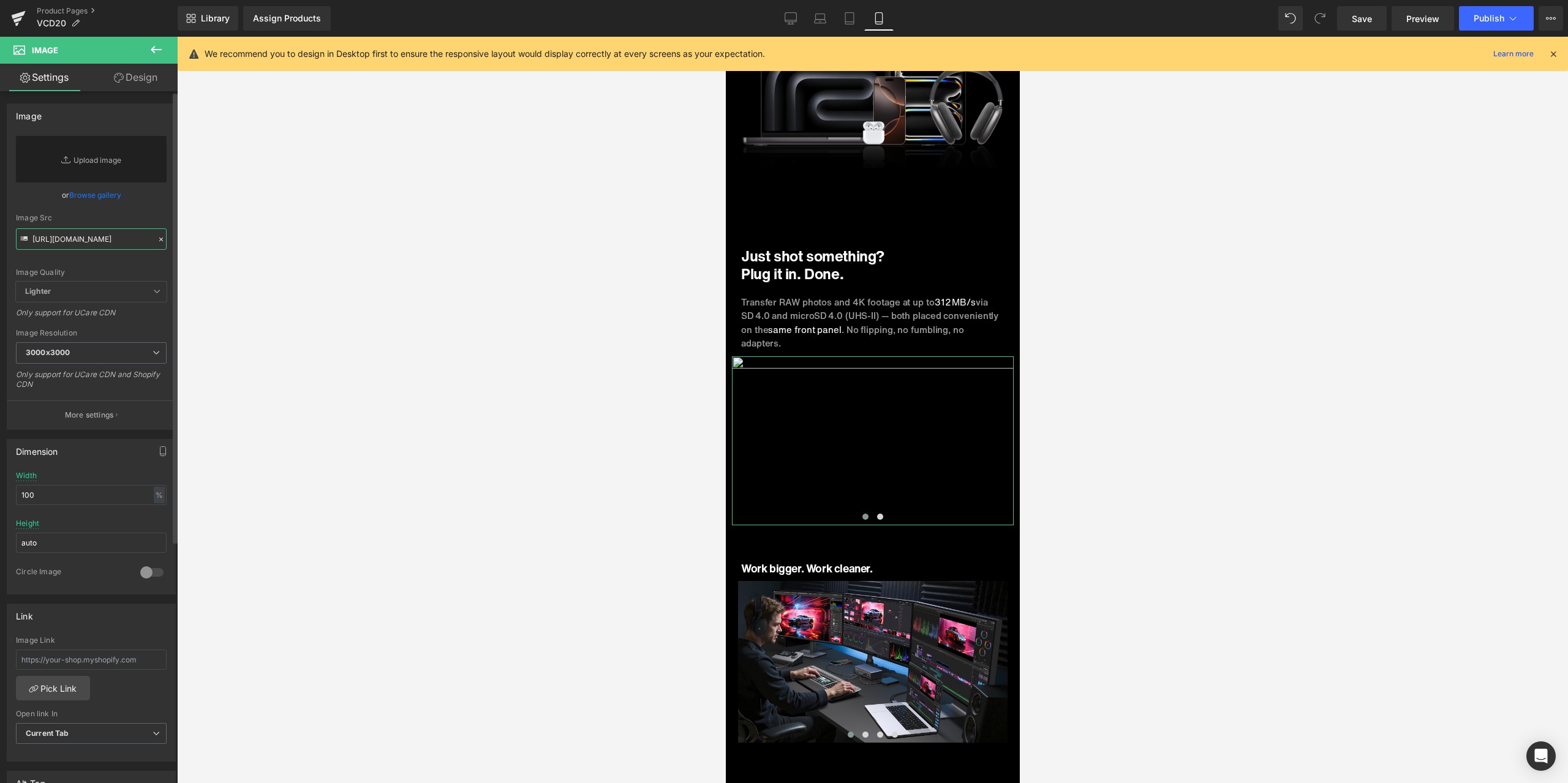
click at [100, 240] on input "[URL][DOMAIN_NAME]" at bounding box center [91, 239] width 150 height 21
paste input "[URL][DOMAIN_NAME]"
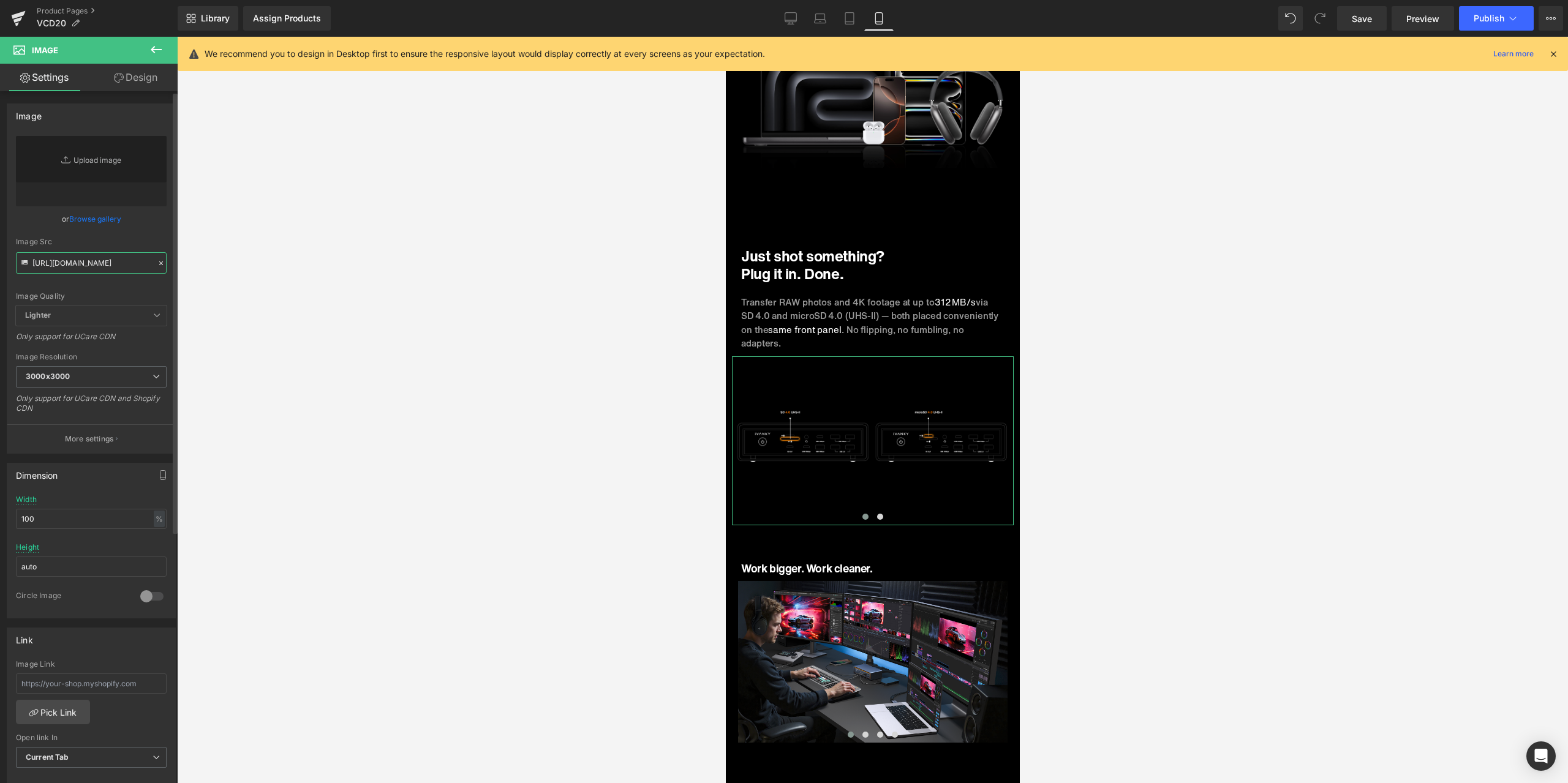
type input "[URL][DOMAIN_NAME]"
click at [156, 233] on div "Image Quality Lighter Lightest Lighter Lighter Lightest Only support for UCare …" at bounding box center [91, 221] width 150 height 169
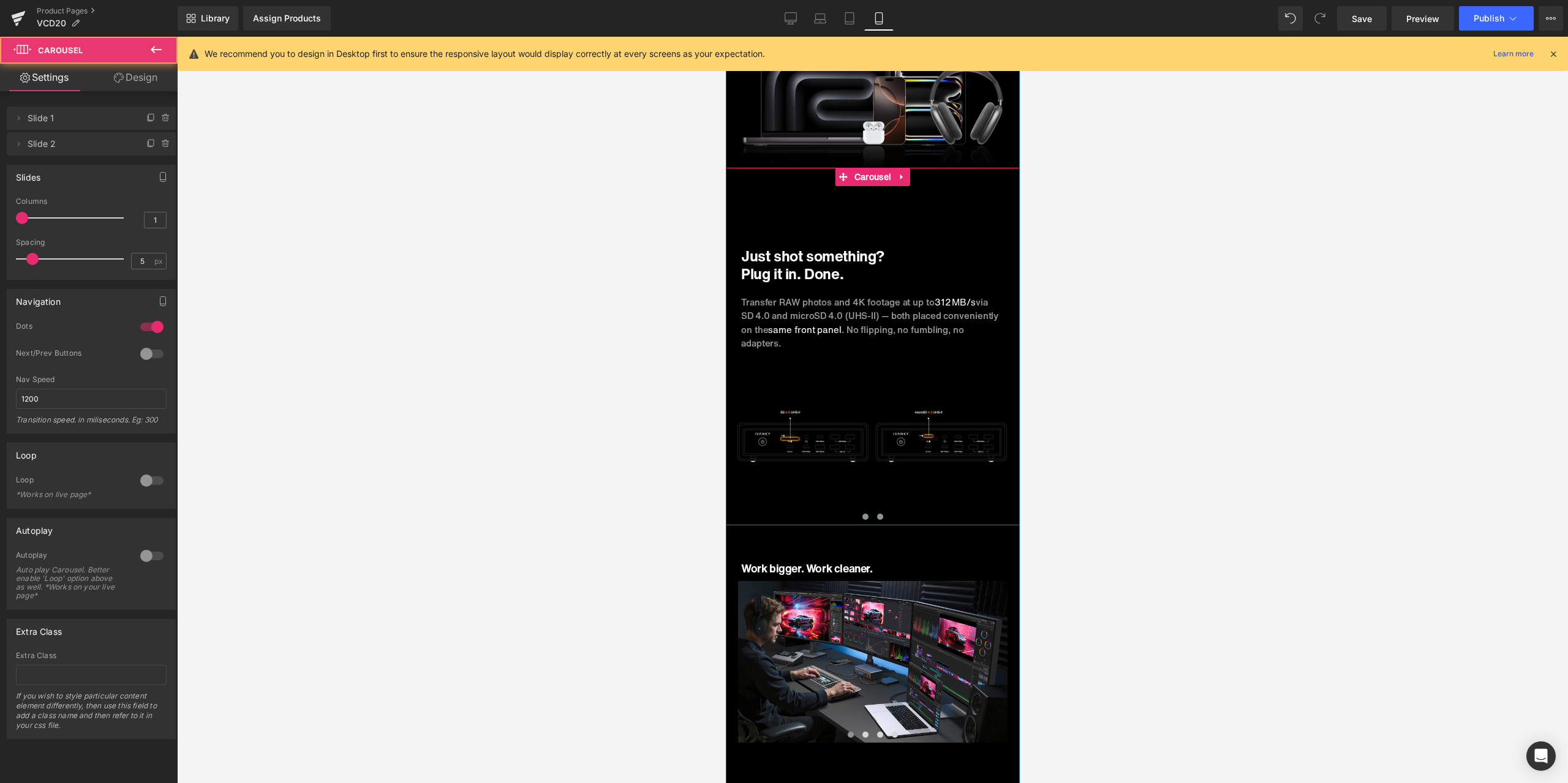
click at [879, 511] on button at bounding box center [879, 516] width 15 height 12
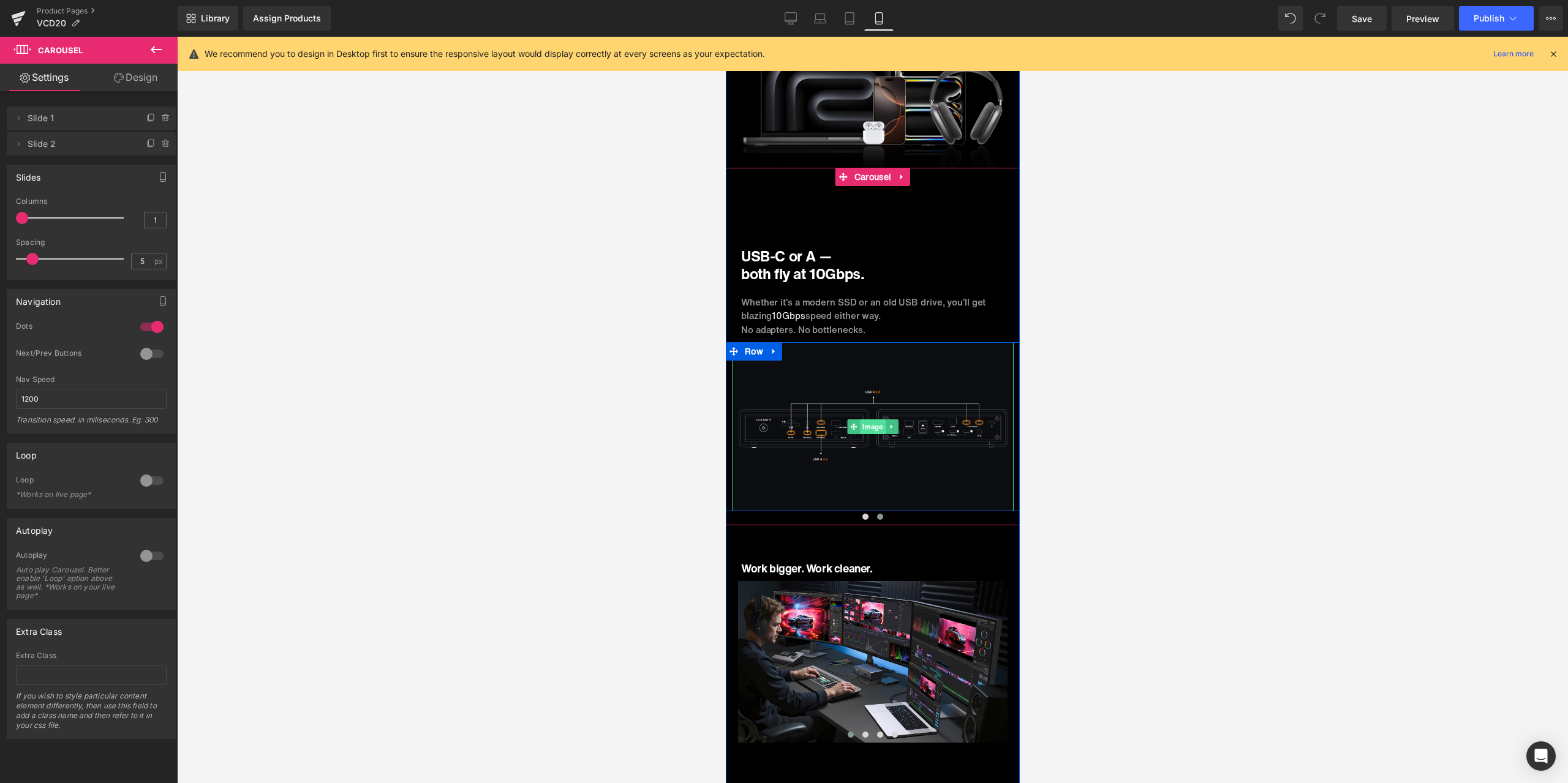
click at [864, 419] on span "Image" at bounding box center [872, 426] width 25 height 15
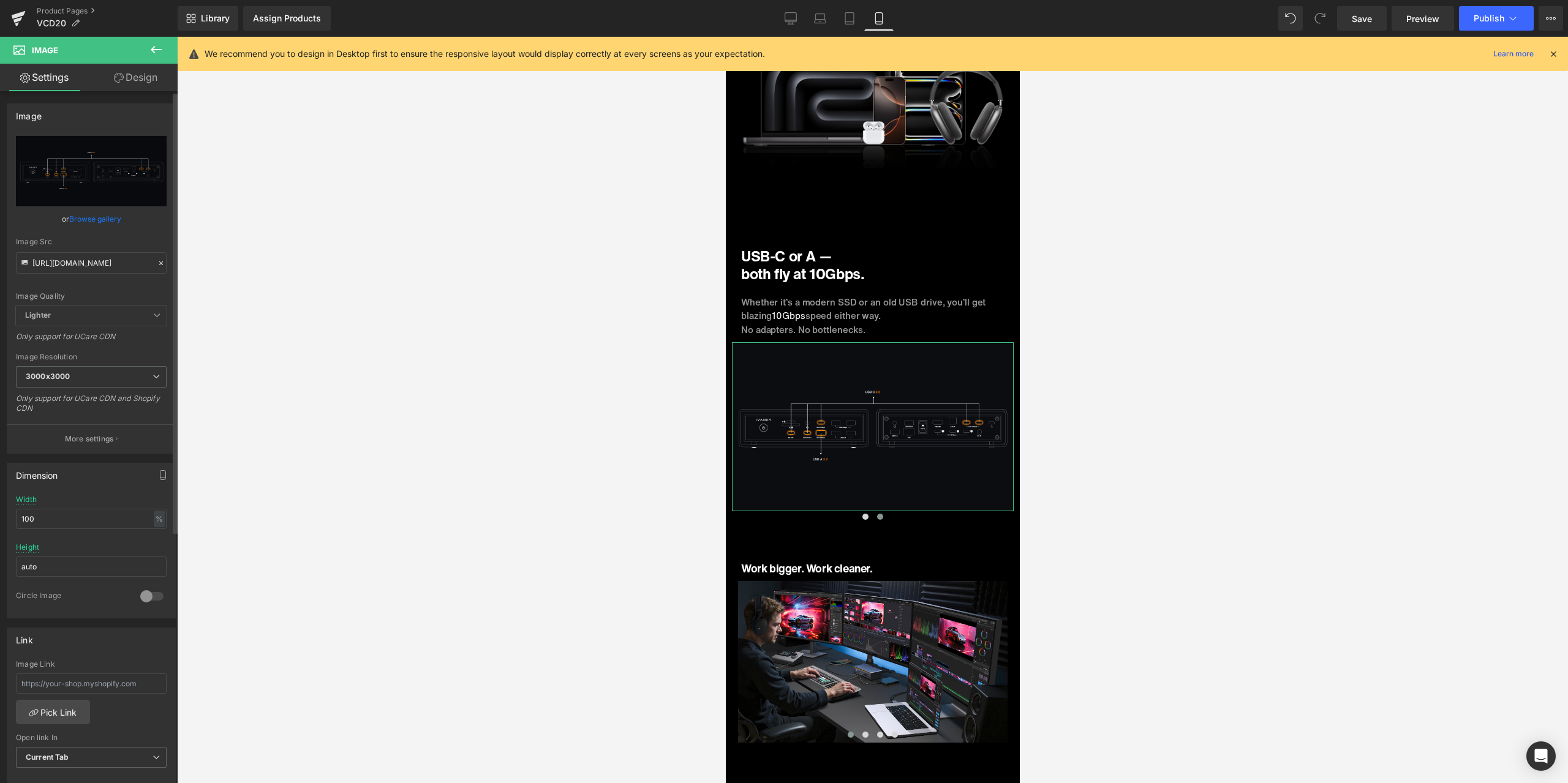
click at [157, 261] on icon at bounding box center [161, 263] width 9 height 9
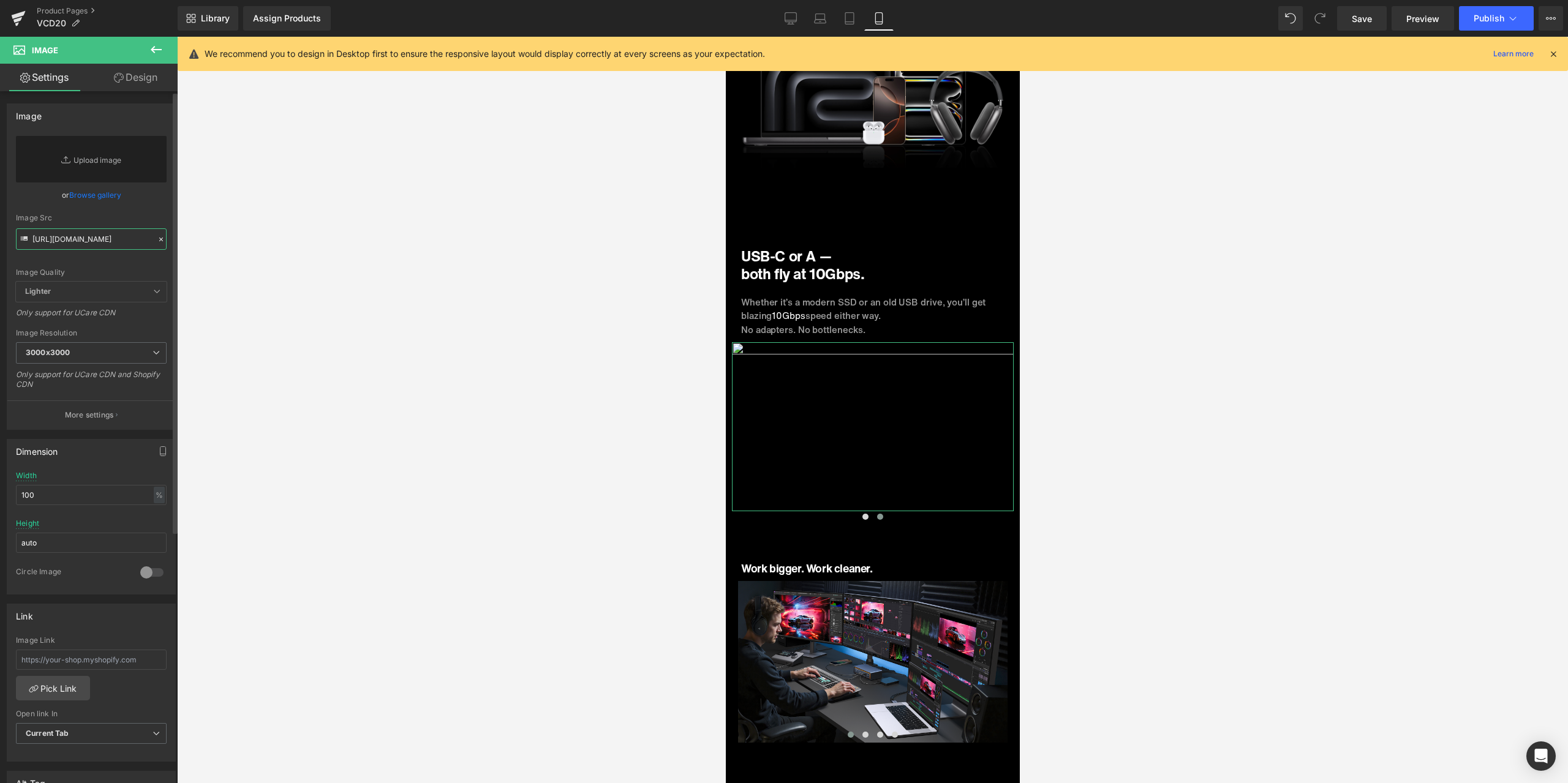
click at [107, 237] on input "[URL][DOMAIN_NAME]" at bounding box center [91, 239] width 150 height 21
paste input "[URL][DOMAIN_NAME]"
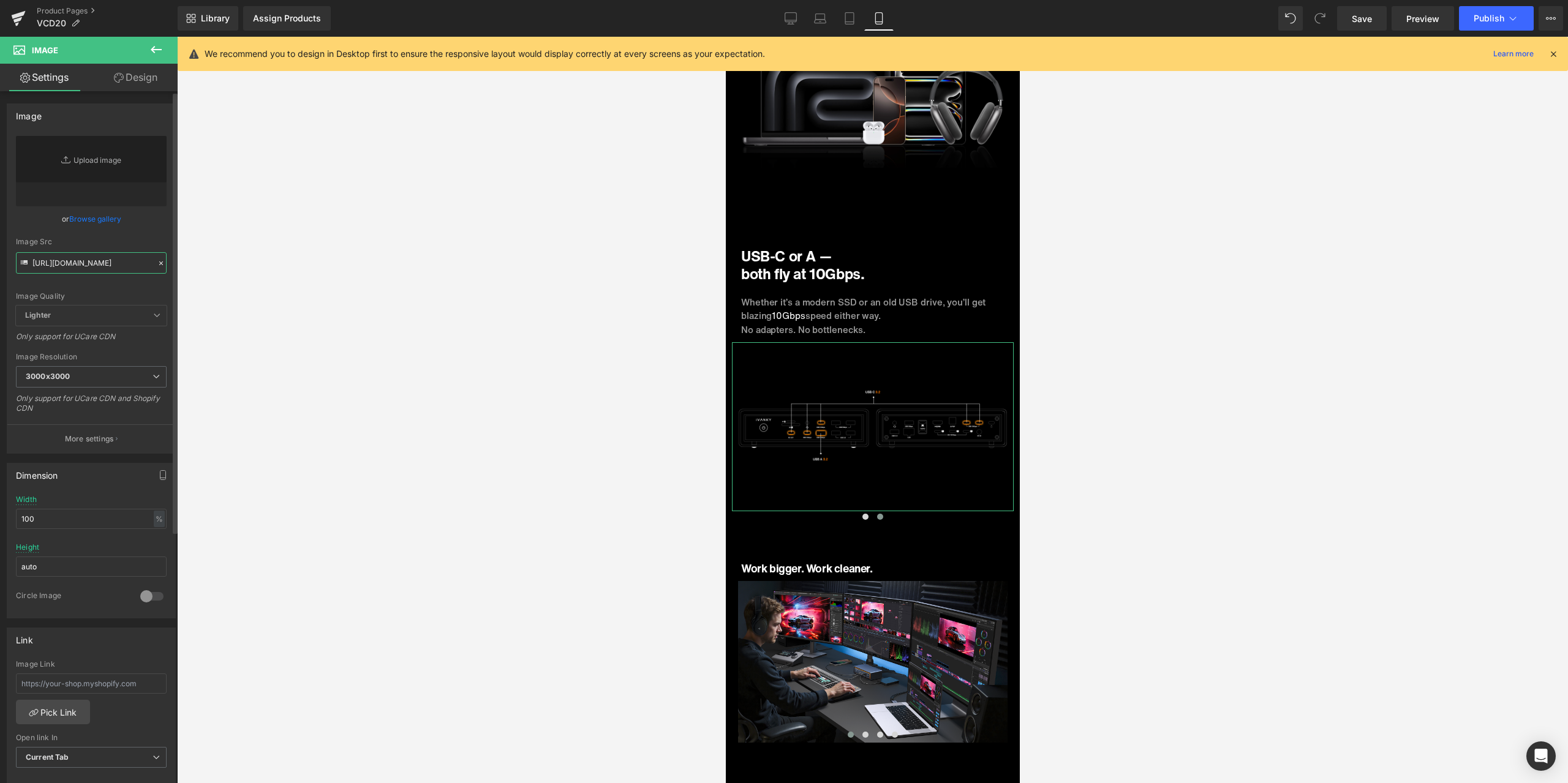
type input "[URL][DOMAIN_NAME]"
click at [153, 232] on div "Image Quality Lighter Lightest Lighter Lighter Lightest Only support for UCare …" at bounding box center [91, 221] width 150 height 169
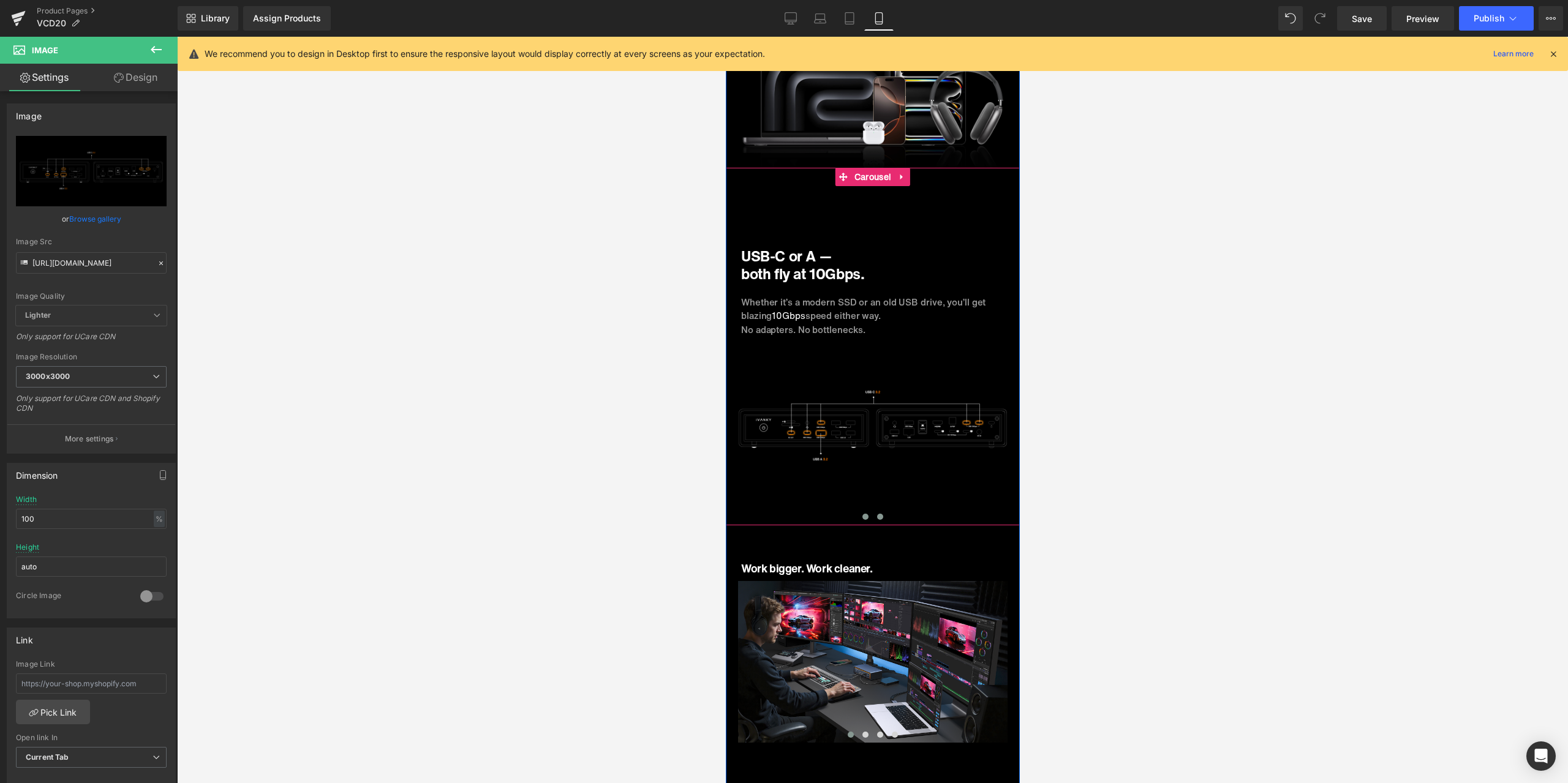
click at [862, 513] on span at bounding box center [865, 516] width 6 height 6
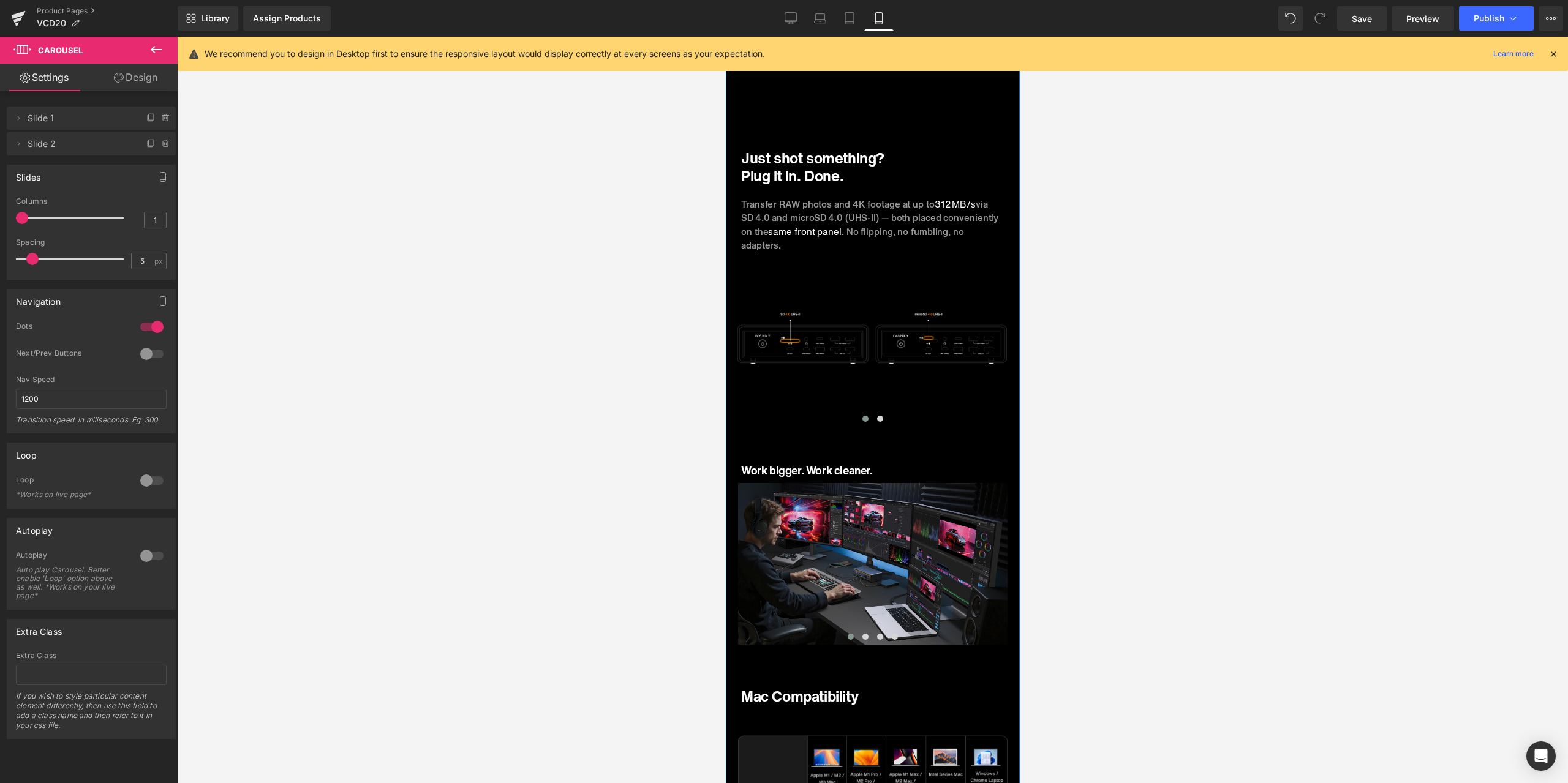
scroll to position [5541, 0]
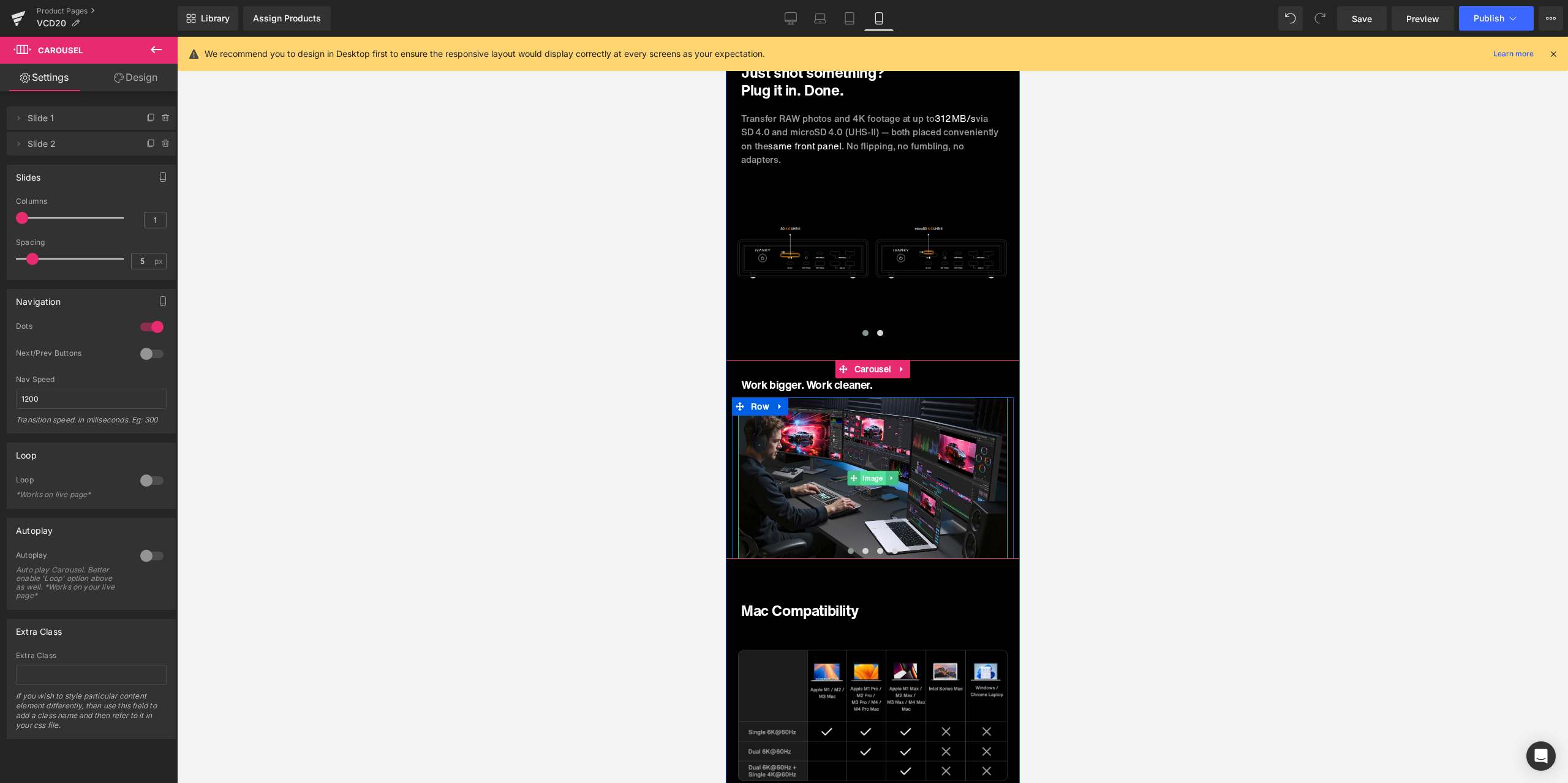
click at [866, 472] on span "Image" at bounding box center [872, 478] width 25 height 15
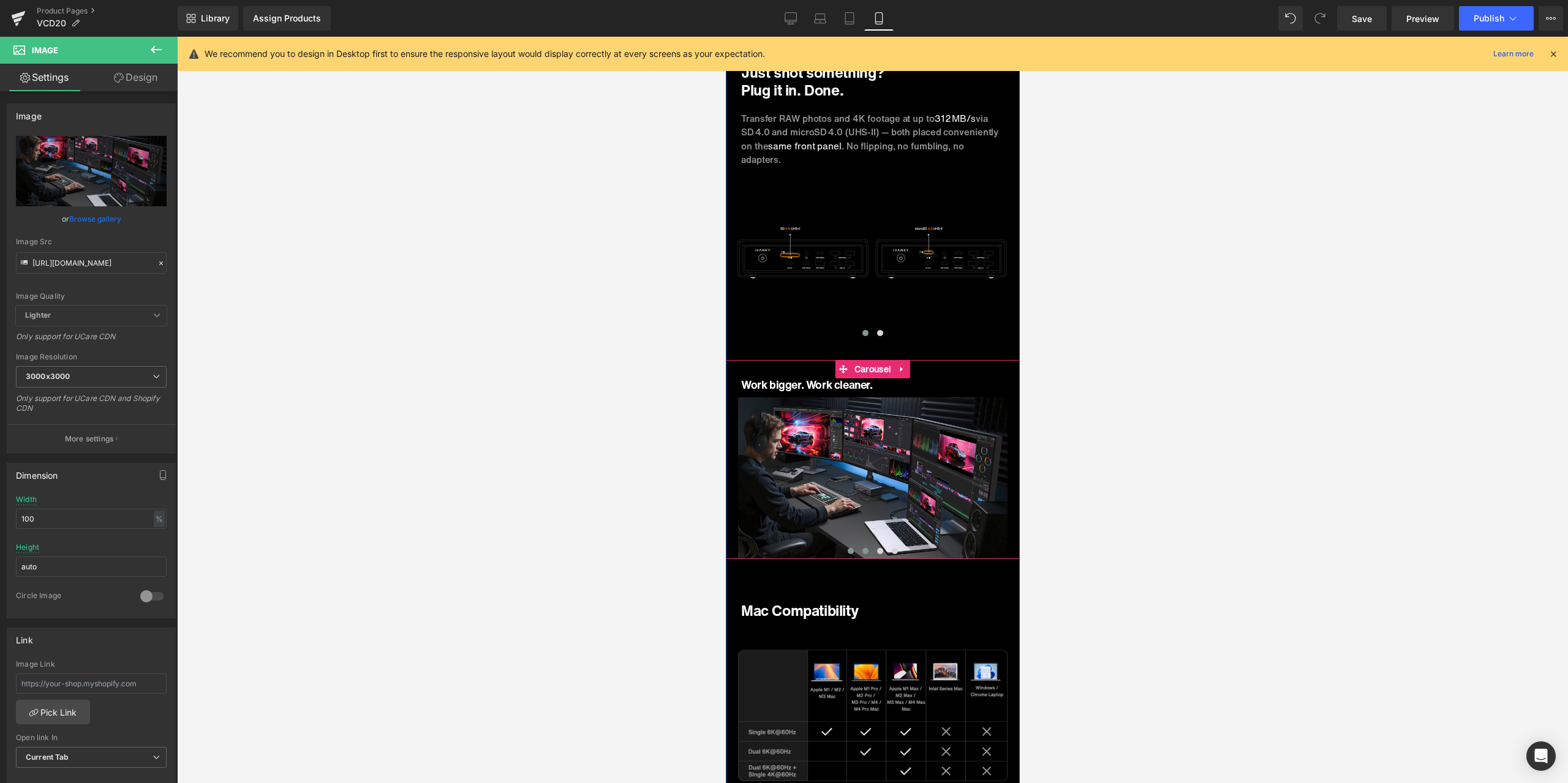
click at [865, 545] on button at bounding box center [865, 550] width 15 height 12
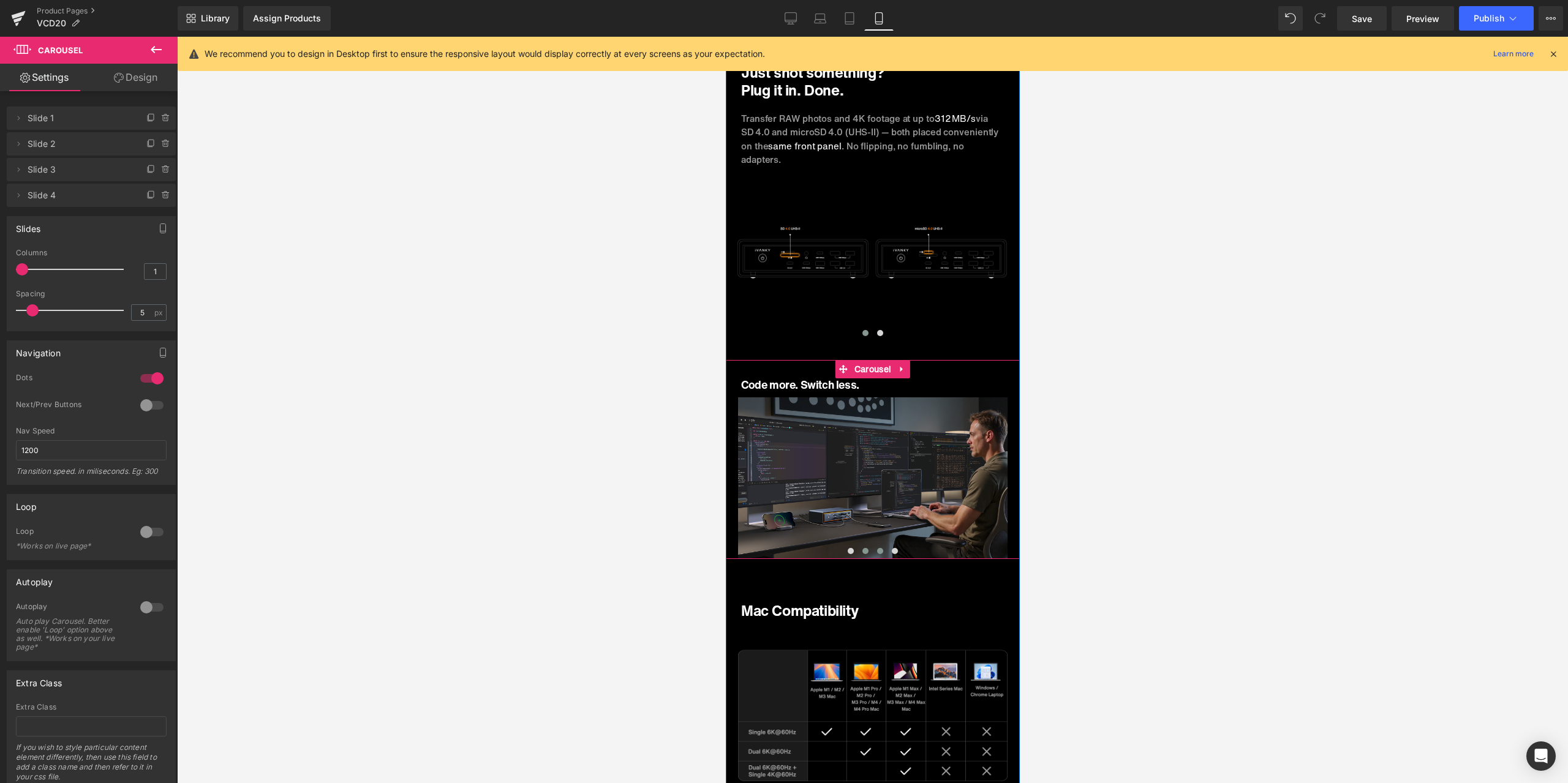
click at [877, 548] on span at bounding box center [880, 551] width 6 height 6
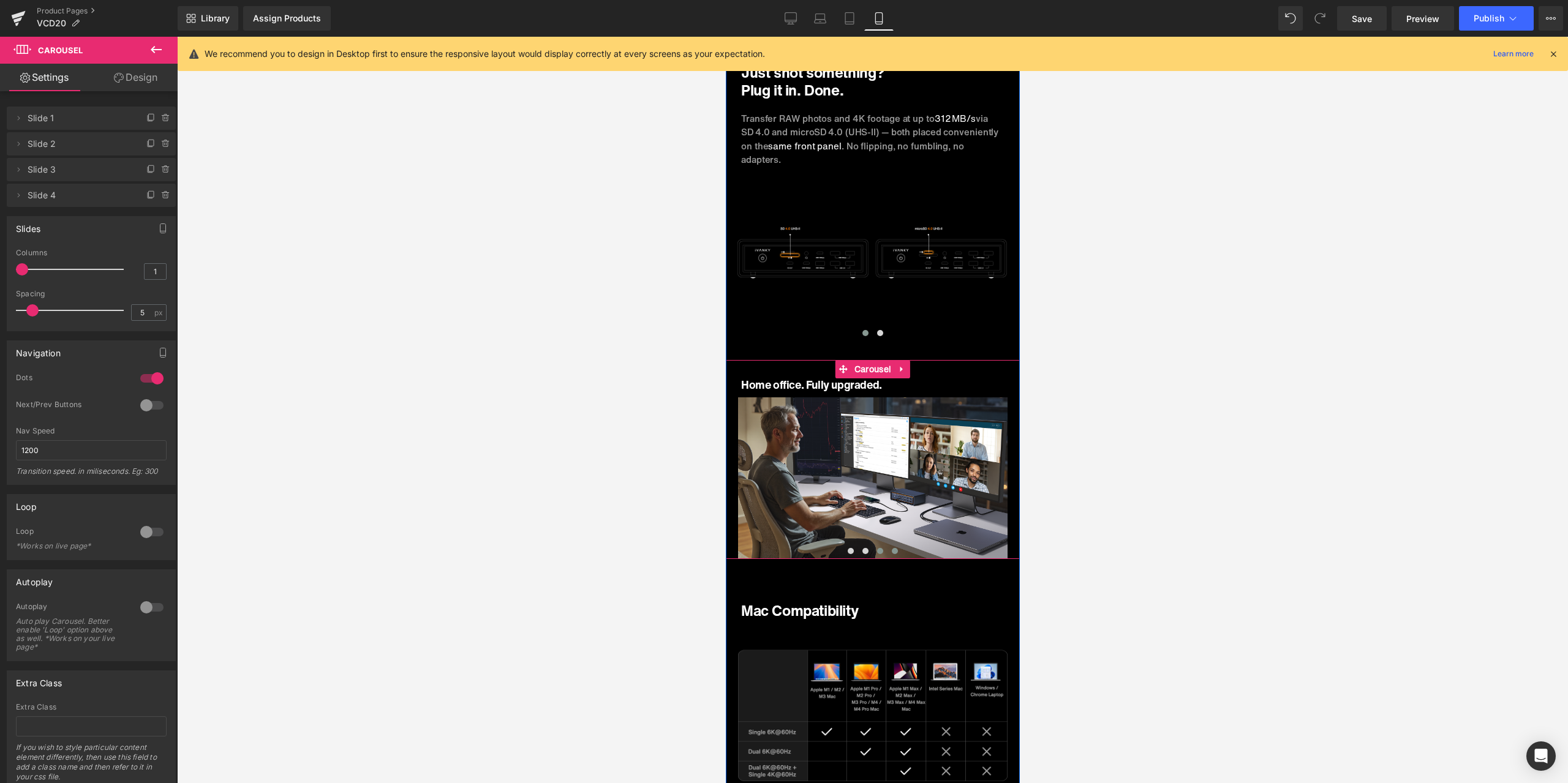
click at [891, 548] on span at bounding box center [894, 551] width 6 height 6
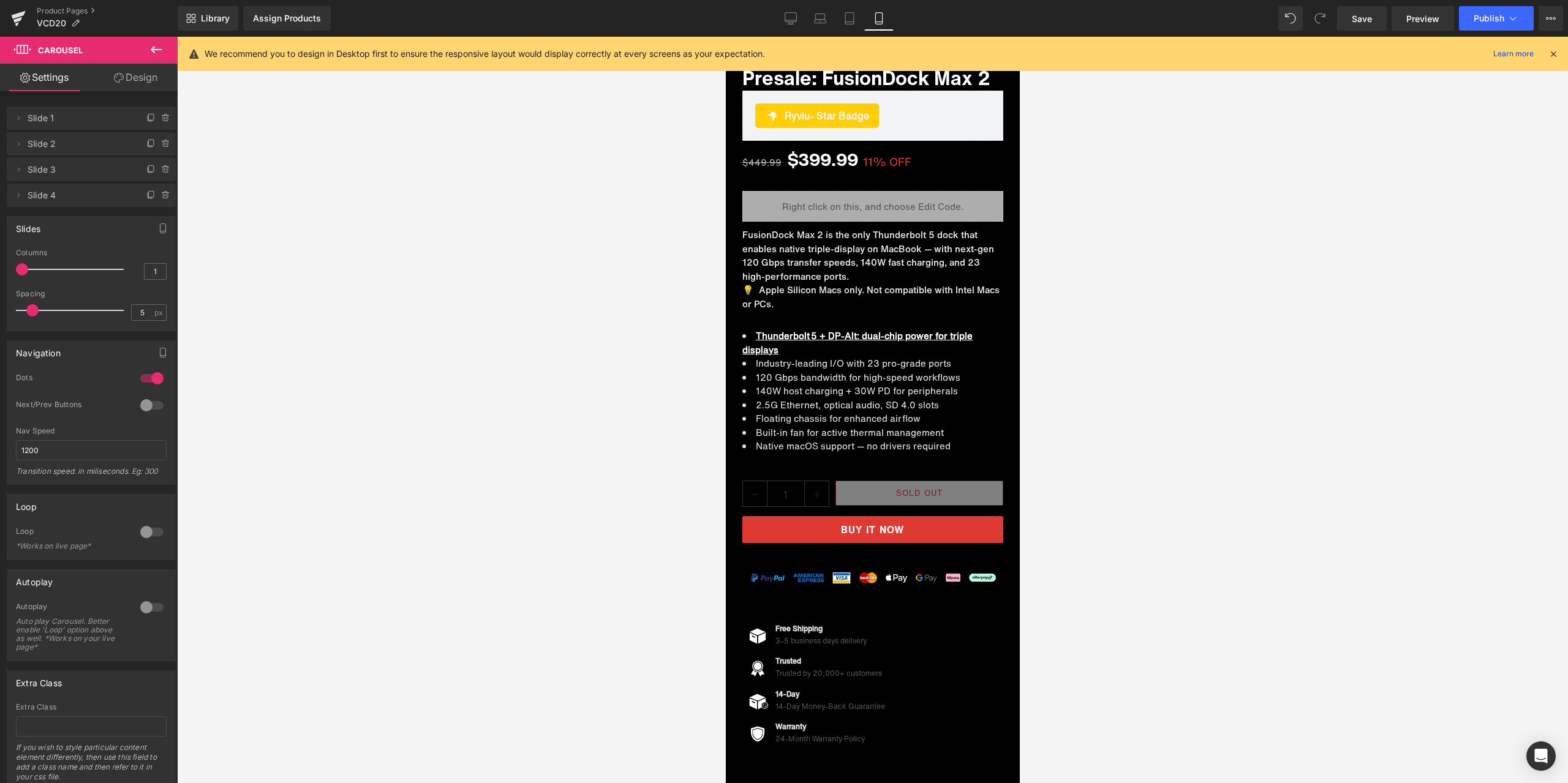
scroll to position [215, 0]
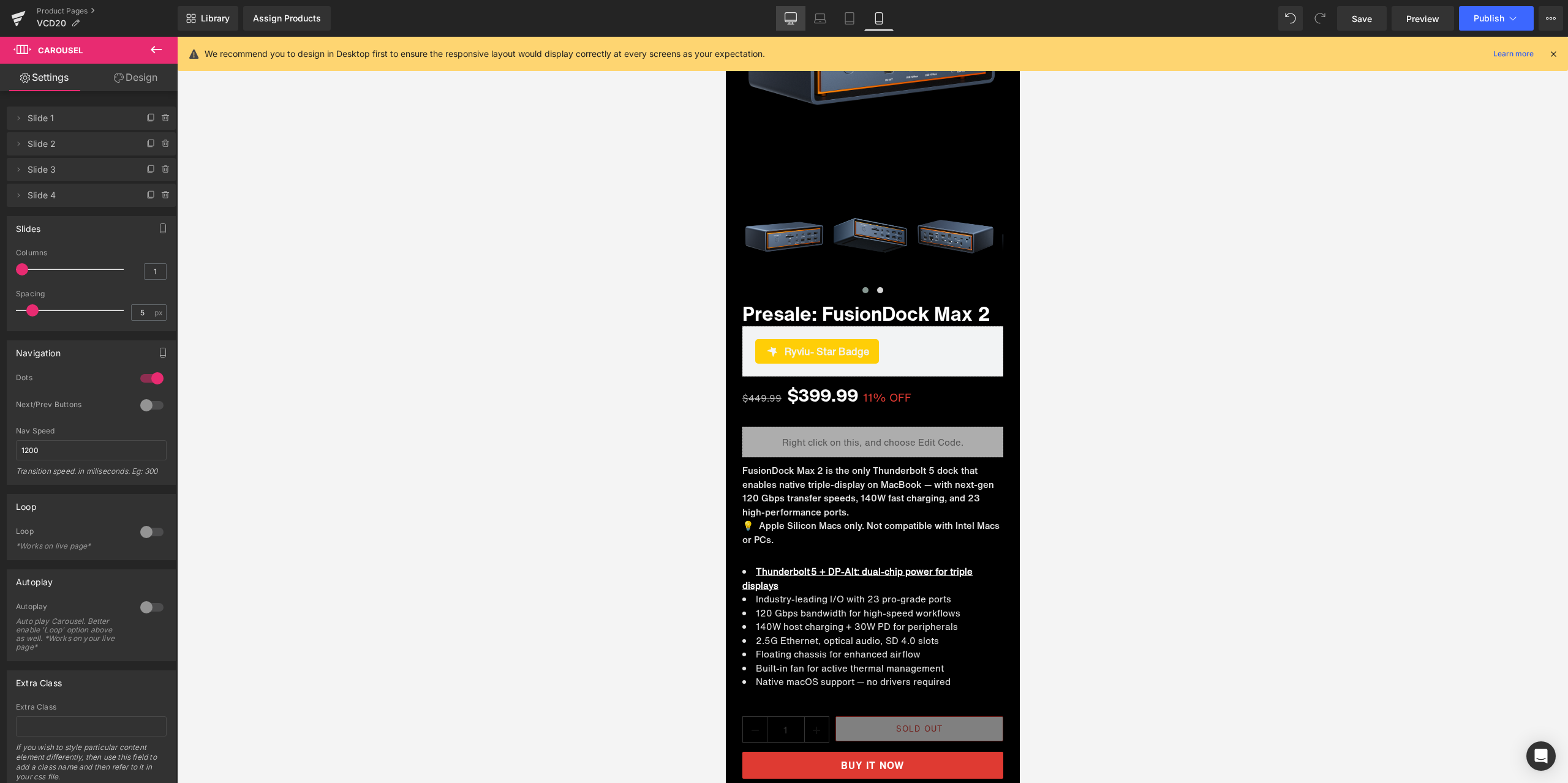
click at [789, 21] on icon at bounding box center [790, 17] width 12 height 9
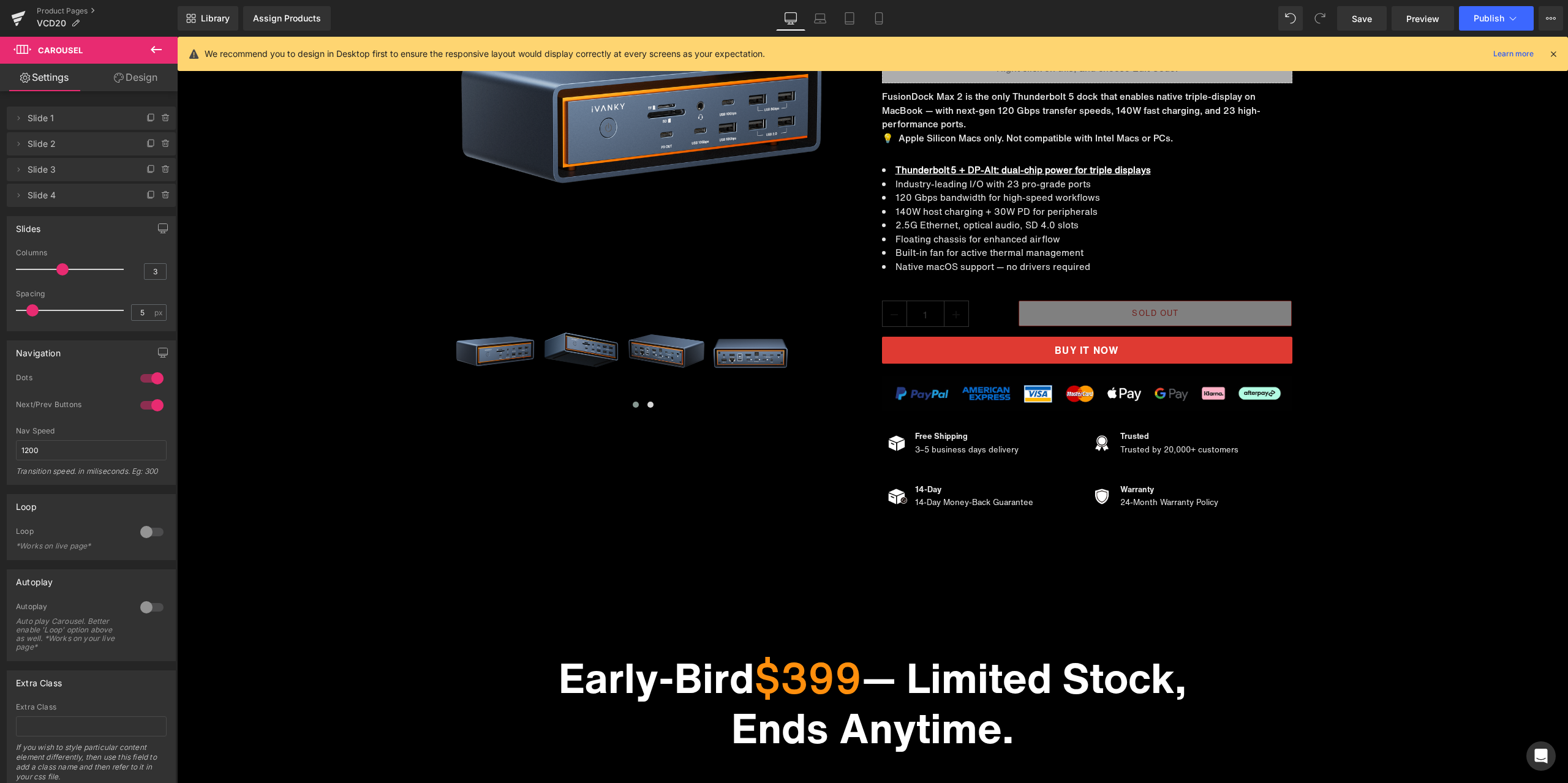
scroll to position [0, 0]
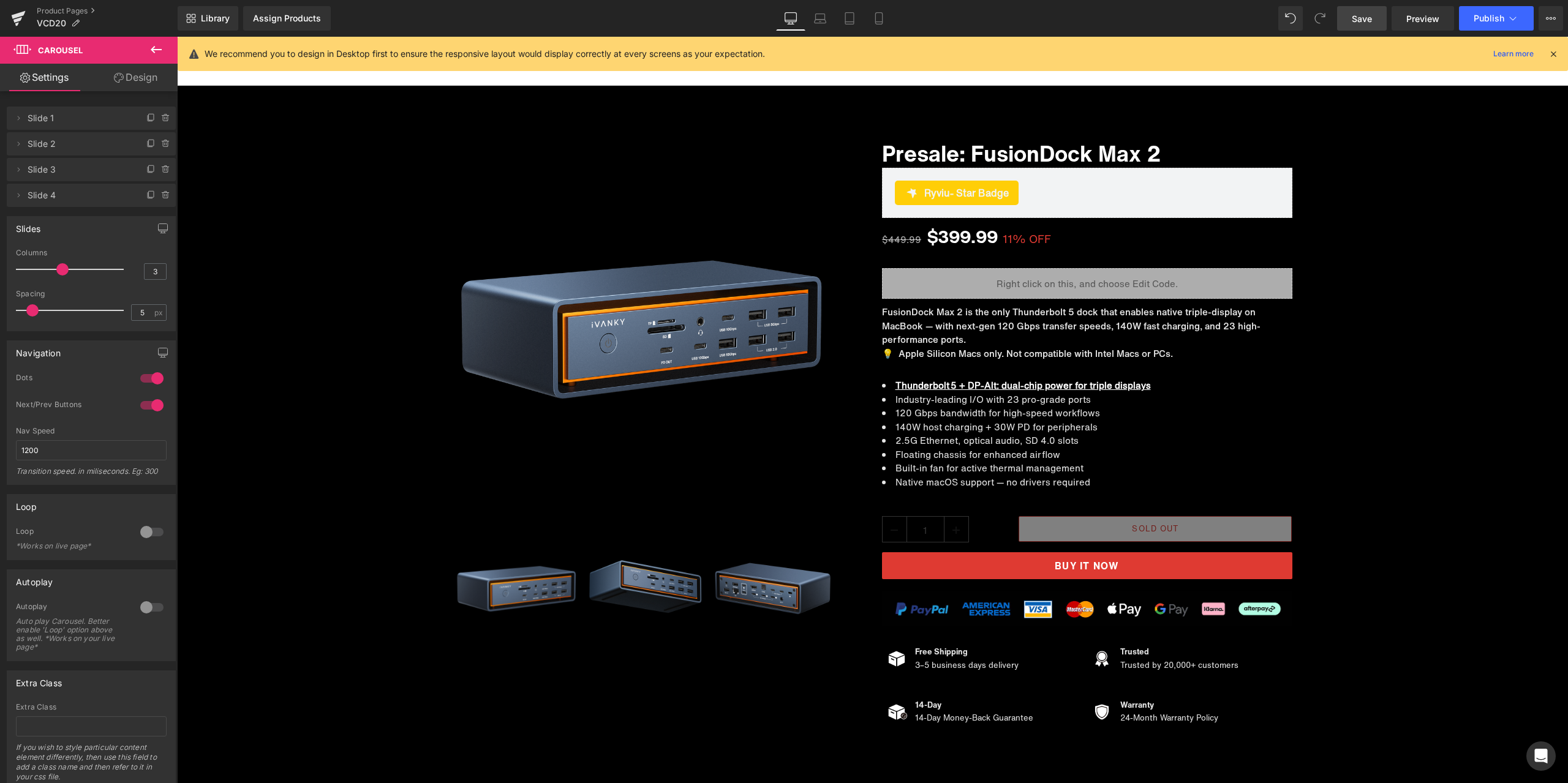
click at [1354, 17] on span "Save" at bounding box center [1362, 18] width 21 height 13
click at [72, 13] on link "Product Pages" at bounding box center [107, 11] width 141 height 9
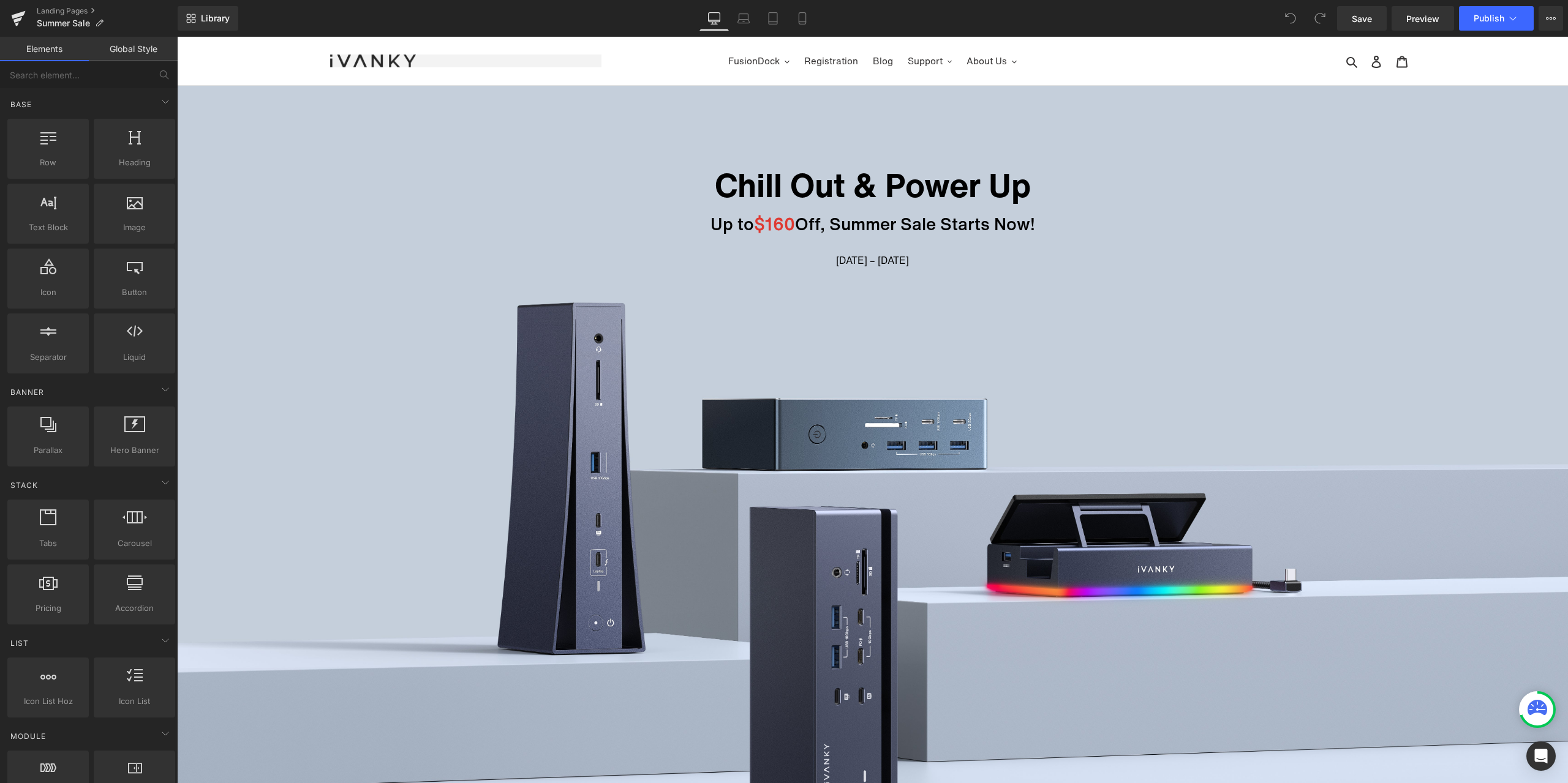
click at [1087, 72] on nav "FusionDock Video Extender Registration Blog Support Warranty Claim Download Cen…" at bounding box center [873, 60] width 543 height 48
click at [96, 22] on icon at bounding box center [99, 23] width 9 height 9
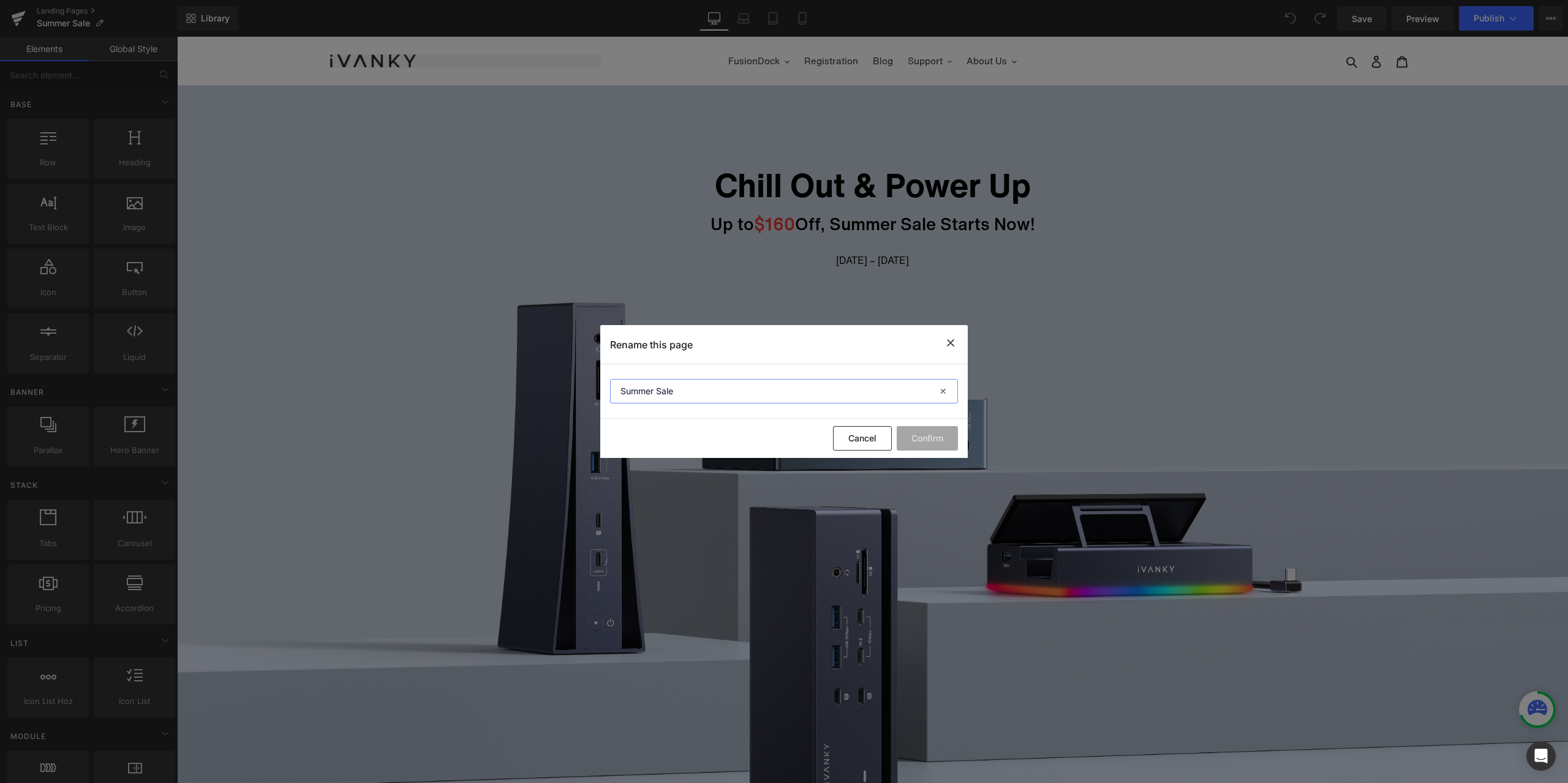
click at [691, 384] on input "Summer Sale" at bounding box center [784, 391] width 348 height 25
paste input "Back-to-school activities"
drag, startPoint x: 736, startPoint y: 395, endPoint x: 684, endPoint y: 392, distance: 52.1
click at [684, 392] on input "Back-to-school activities" at bounding box center [784, 391] width 348 height 25
type input "Back-to-school"
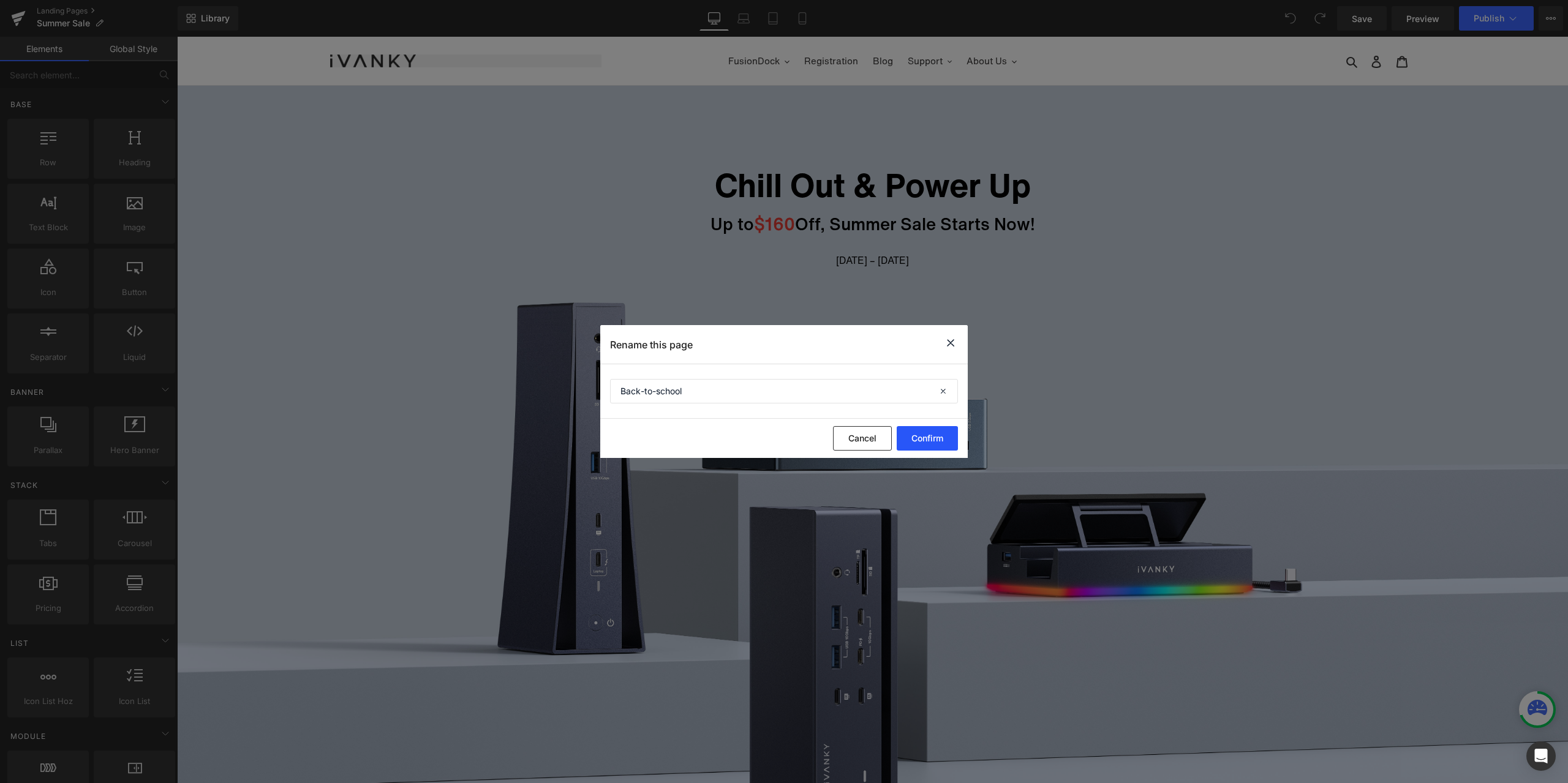
click at [940, 439] on button "Confirm" at bounding box center [926, 438] width 61 height 25
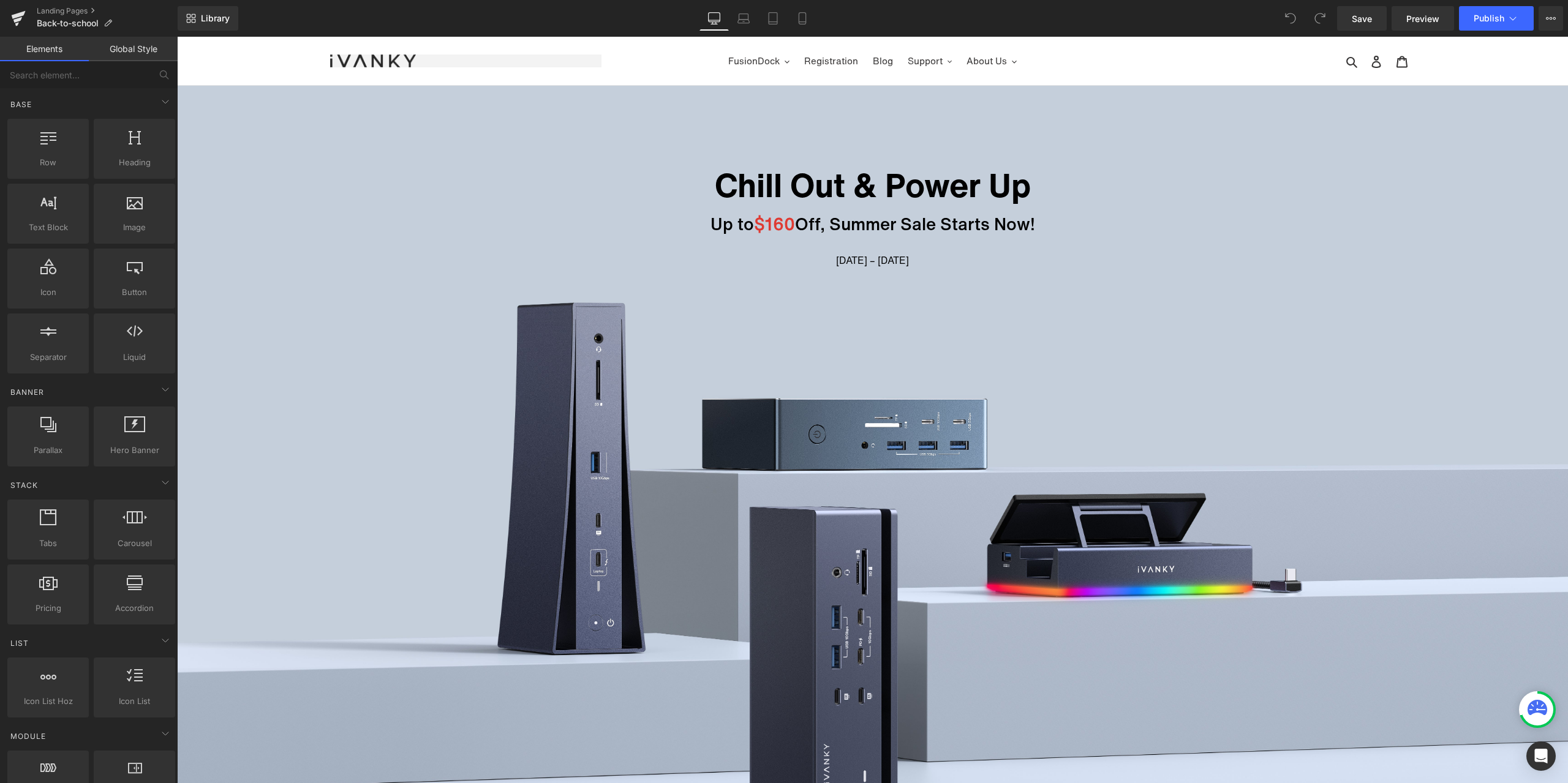
click at [1046, 56] on ul "FusionDock Video Extender Registration Blog Support Warranty Claim Download Cen…" at bounding box center [873, 61] width 543 height 17
click at [648, 53] on ul "FusionDock Video Extender Registration Blog Support Warranty Claim Download Cen…" at bounding box center [873, 61] width 543 height 17
click at [865, 102] on span "Hero Banner" at bounding box center [873, 94] width 59 height 18
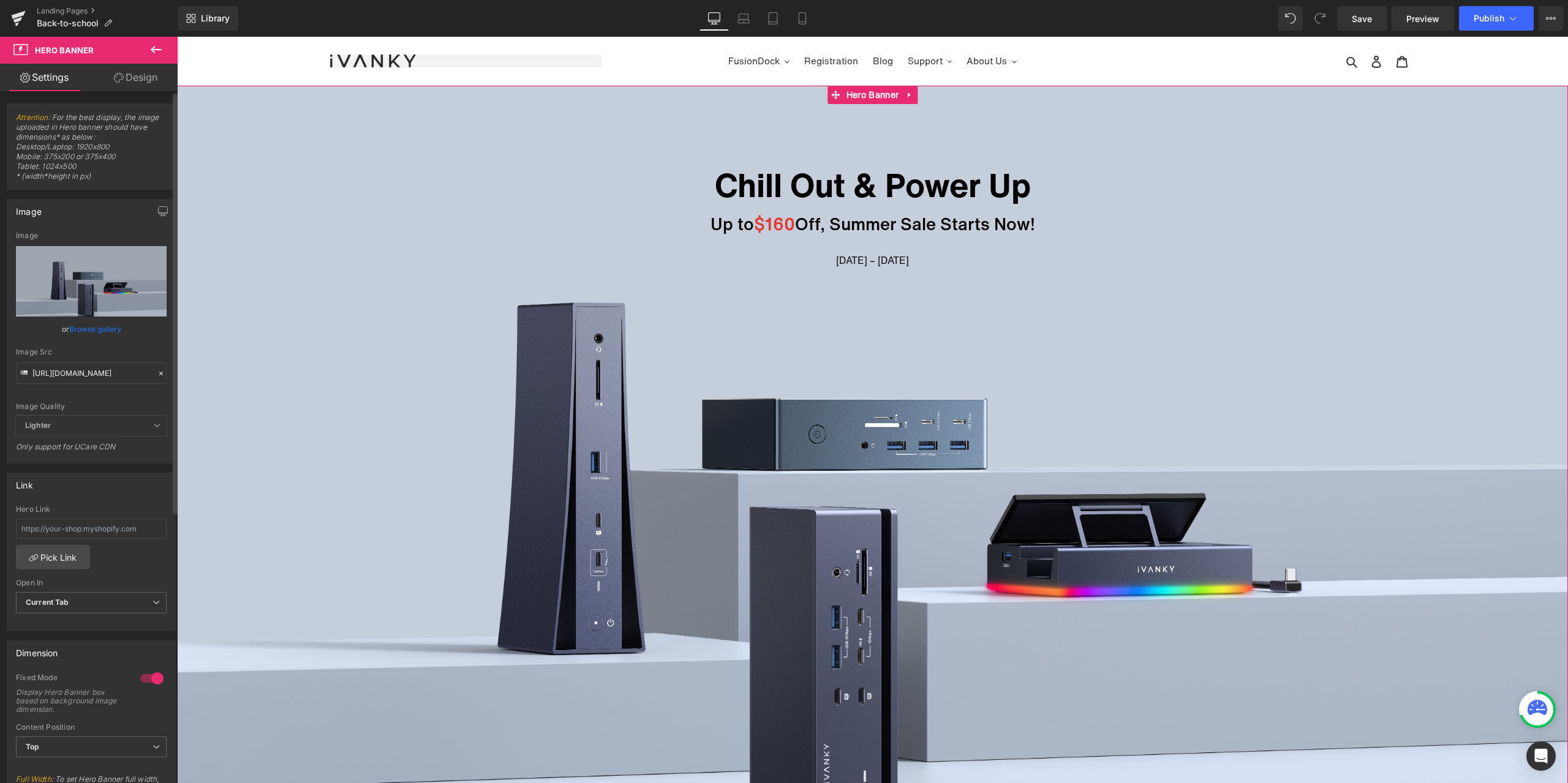
click at [157, 370] on icon at bounding box center [161, 373] width 9 height 9
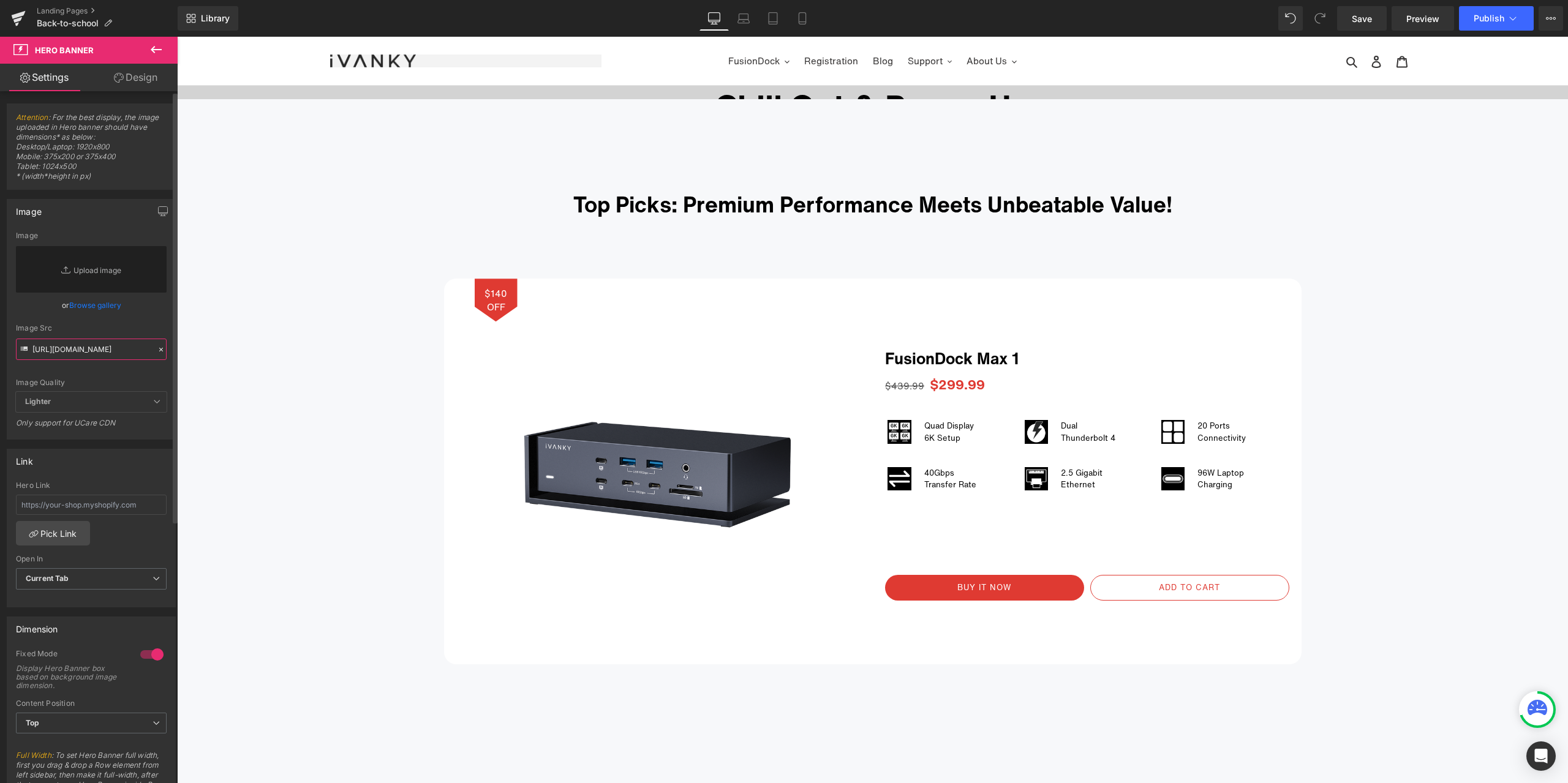
click at [131, 355] on input "https://cdn.shopify.com/s/files/1/0576/6833/7827/files/2f140b17e1f91818eadcfb36…" at bounding box center [91, 349] width 150 height 21
paste input "https://cdn.shopify.com/s/files/1/0576/6833/7827/files/3b1d5790ec02e9f124026929…"
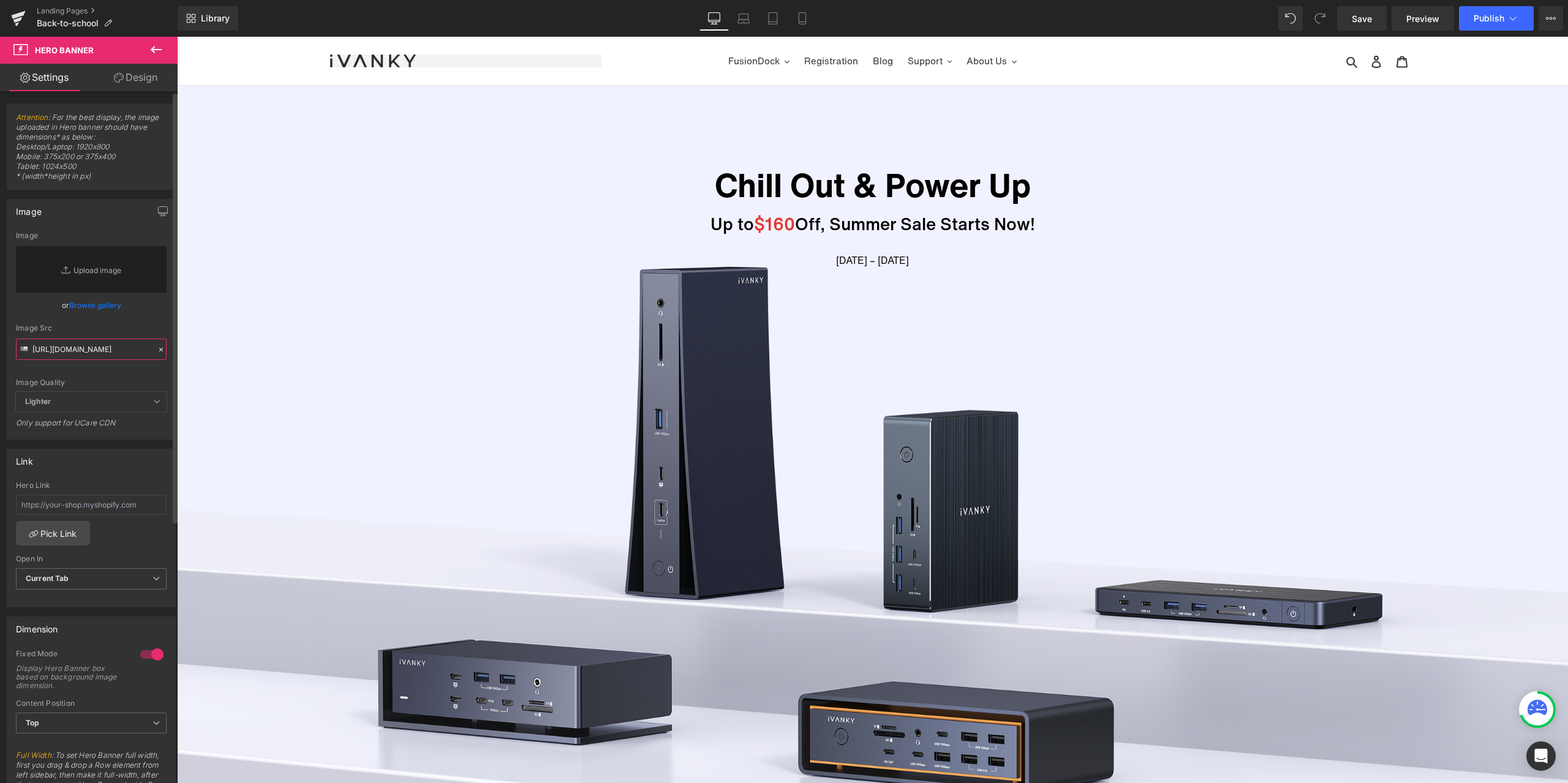
type input "https://cdn.shopify.com/s/files/1/0576/6833/7827/files/3b1d5790ec02e9f124026929…"
click at [146, 327] on div "Image Src" at bounding box center [91, 327] width 150 height 9
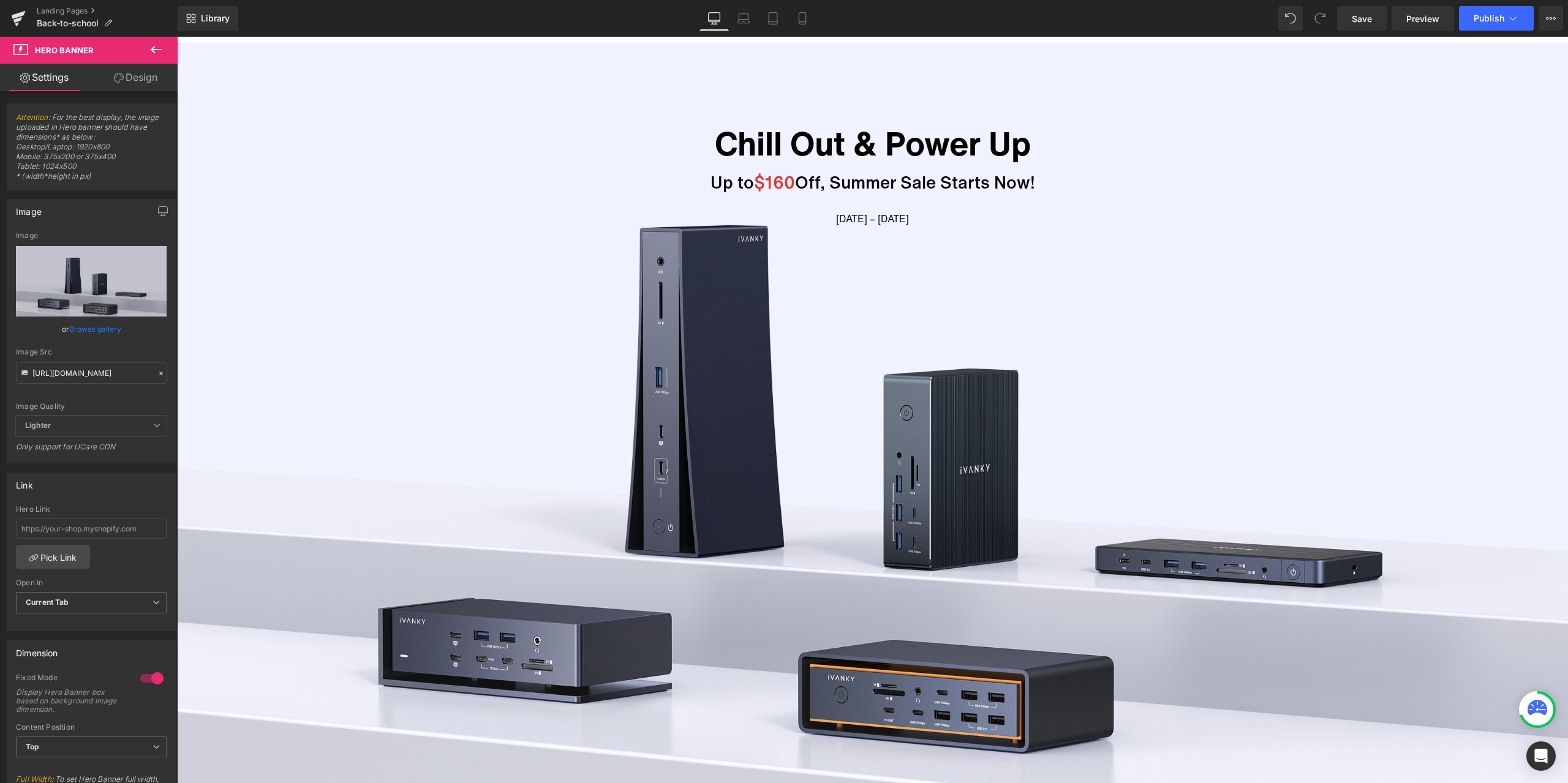
scroll to position [46, 0]
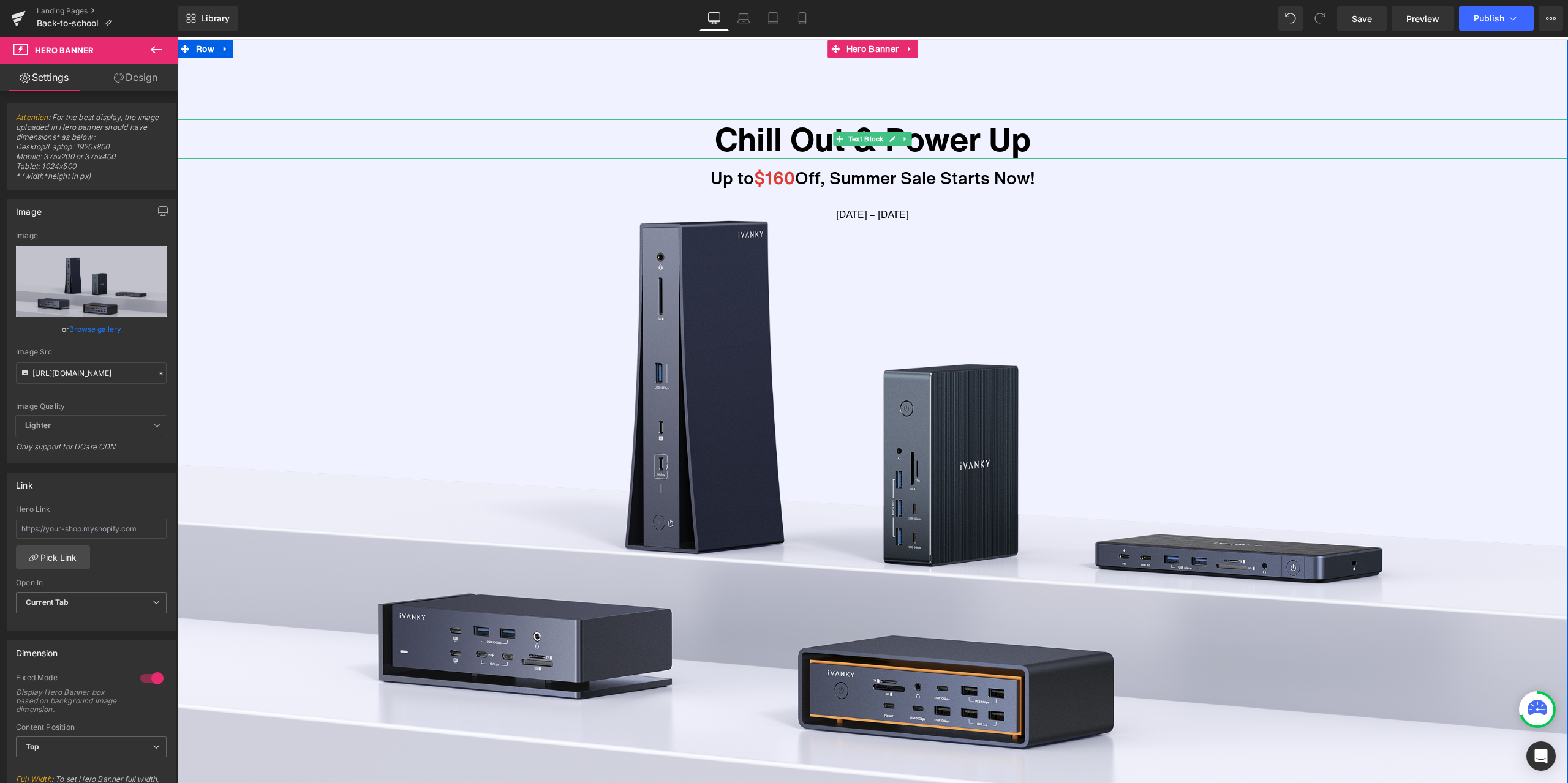
click at [1381, 137] on p "Chill Out & Power Up" at bounding box center [873, 139] width 1391 height 40
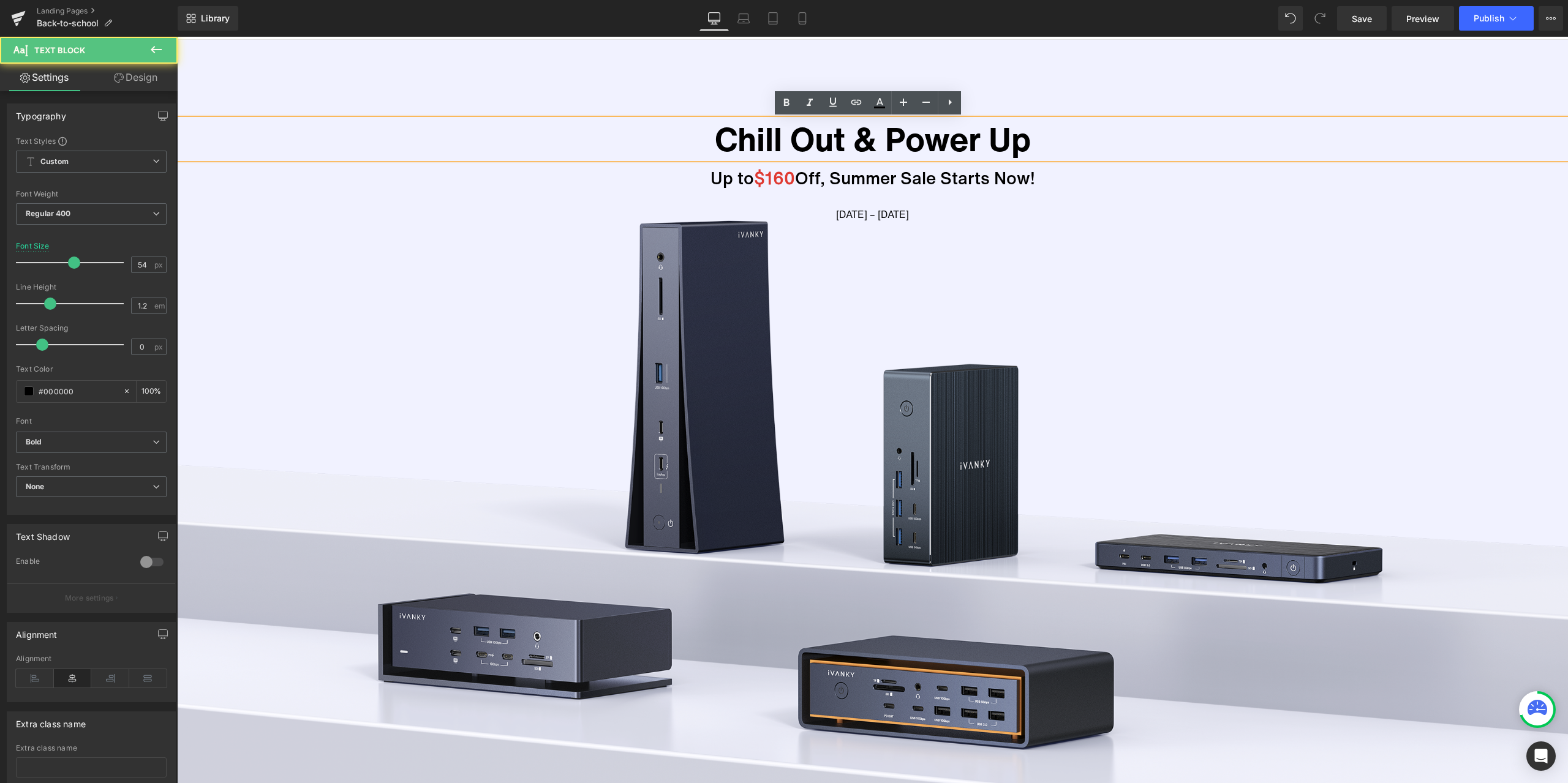
click at [1337, 240] on div "Chill Out & Power Up Text Block Up to $160 Off, Summer Sale Starts Now! Heading…" at bounding box center [873, 438] width 1391 height 797
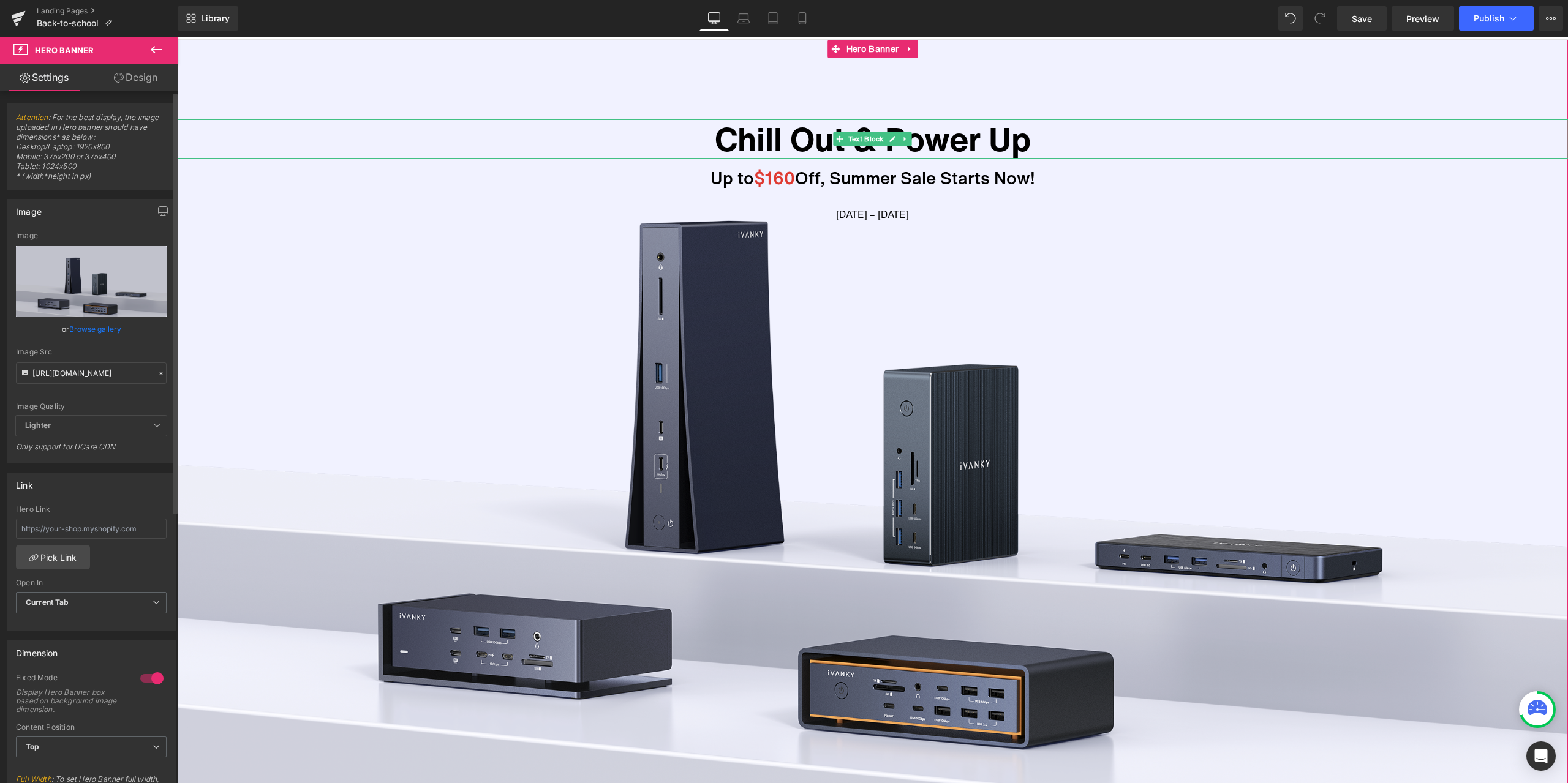
click at [157, 373] on icon at bounding box center [161, 373] width 9 height 9
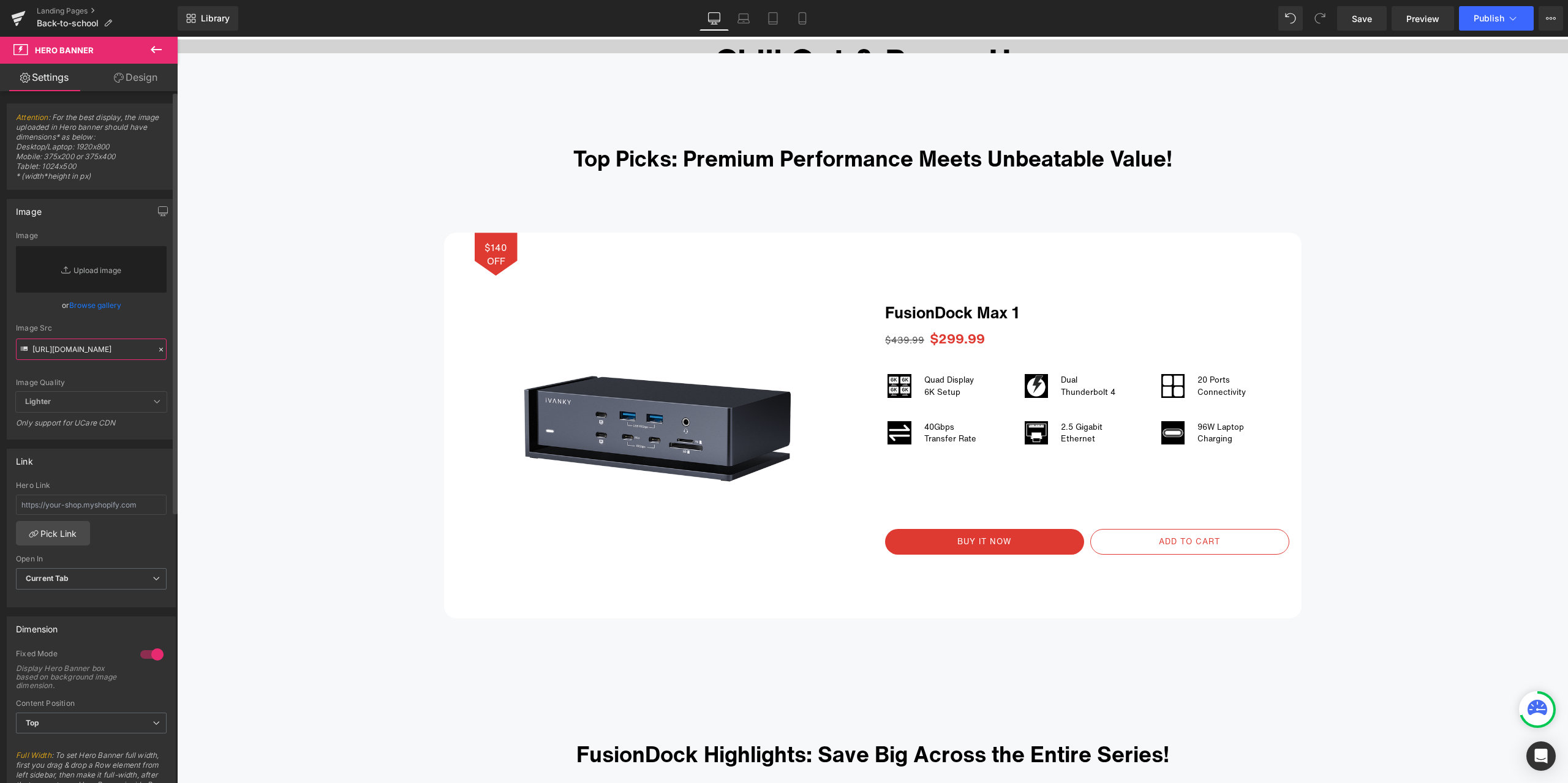
click at [119, 346] on input "https://cdn.shopify.com/s/files/1/0576/6833/7827/files/3b1d5790ec02e9f124026929…" at bounding box center [91, 349] width 150 height 21
paste input "https://cdn.shopify.com/s/files/1/0576/6833/7827/files/3b1d5790ec02e9f124026929…"
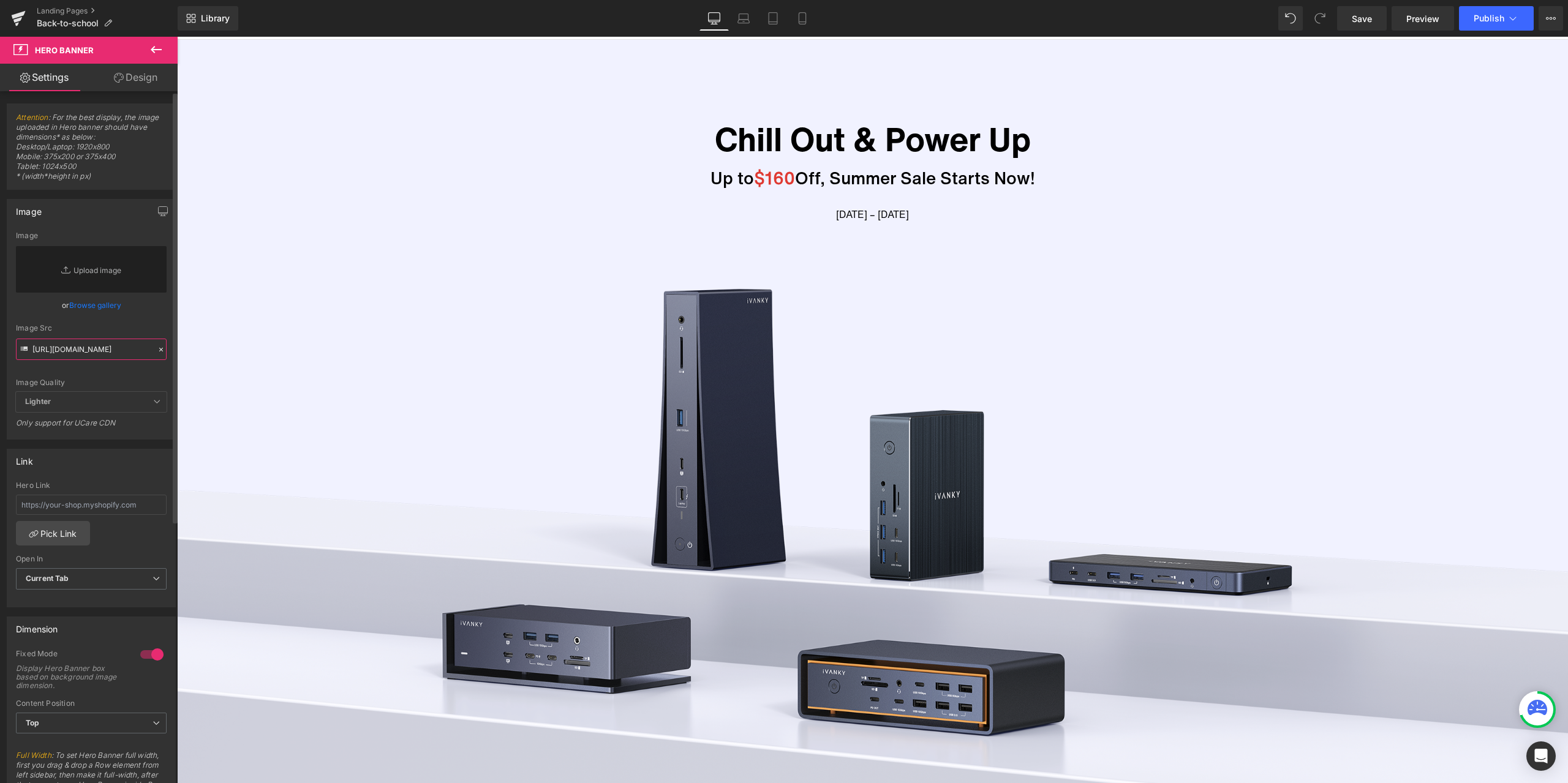
type input "https://cdn.shopify.com/s/files/1/0576/6833/7827/files/3b1d5790ec02e9f124026929…"
click at [151, 327] on div "Image Src" at bounding box center [91, 327] width 150 height 9
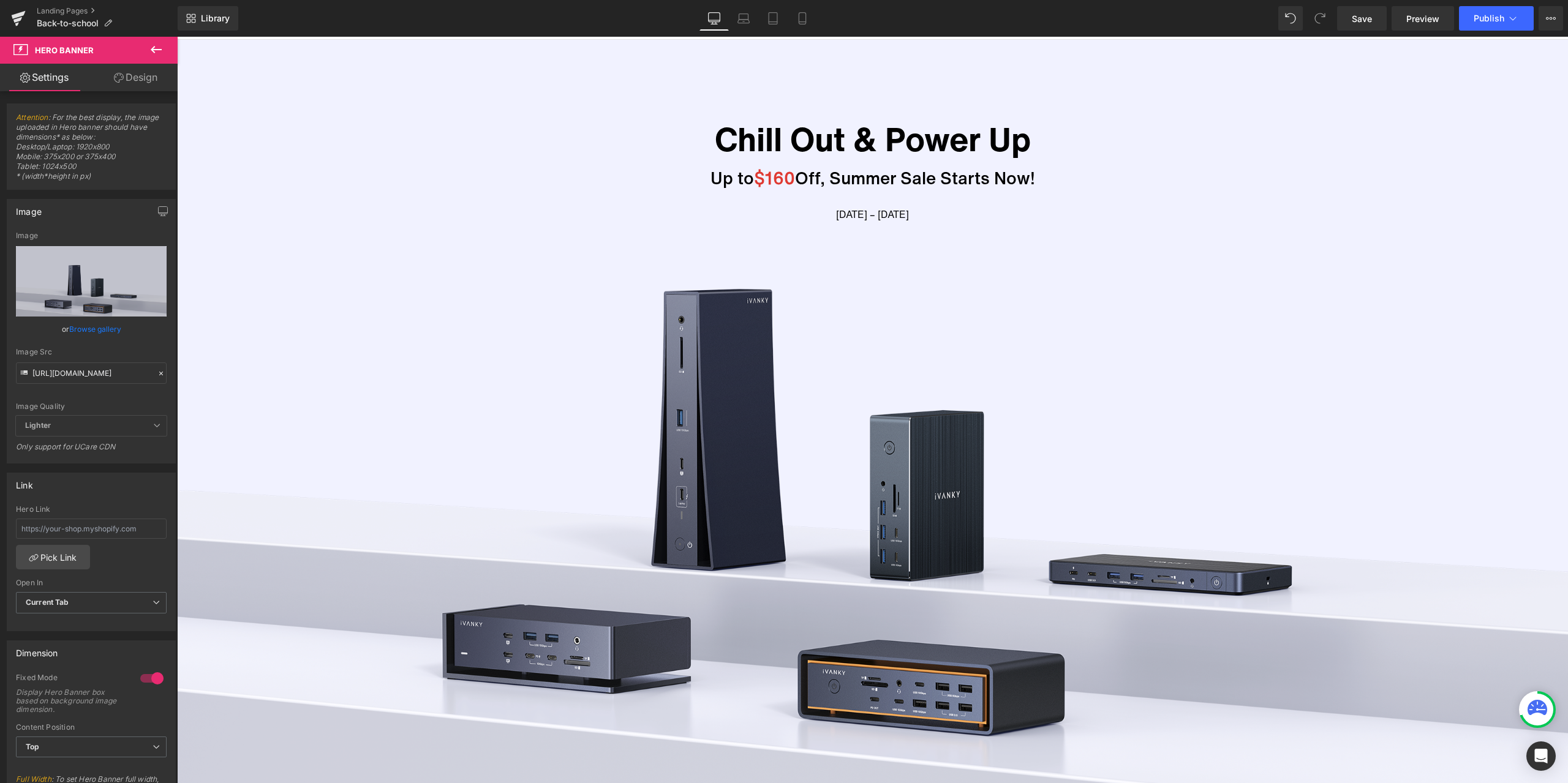
click at [1080, 36] on div "Library Desktop Desktop Laptop Tablet Mobile Save Preview Publish Scheduled Vie…" at bounding box center [872, 18] width 1390 height 36
click at [1158, 28] on div "Library Desktop Desktop Laptop Tablet Mobile Save Preview Publish Scheduled Vie…" at bounding box center [872, 18] width 1390 height 25
click at [308, 142] on p "Chill Out & Power Up" at bounding box center [873, 139] width 1391 height 40
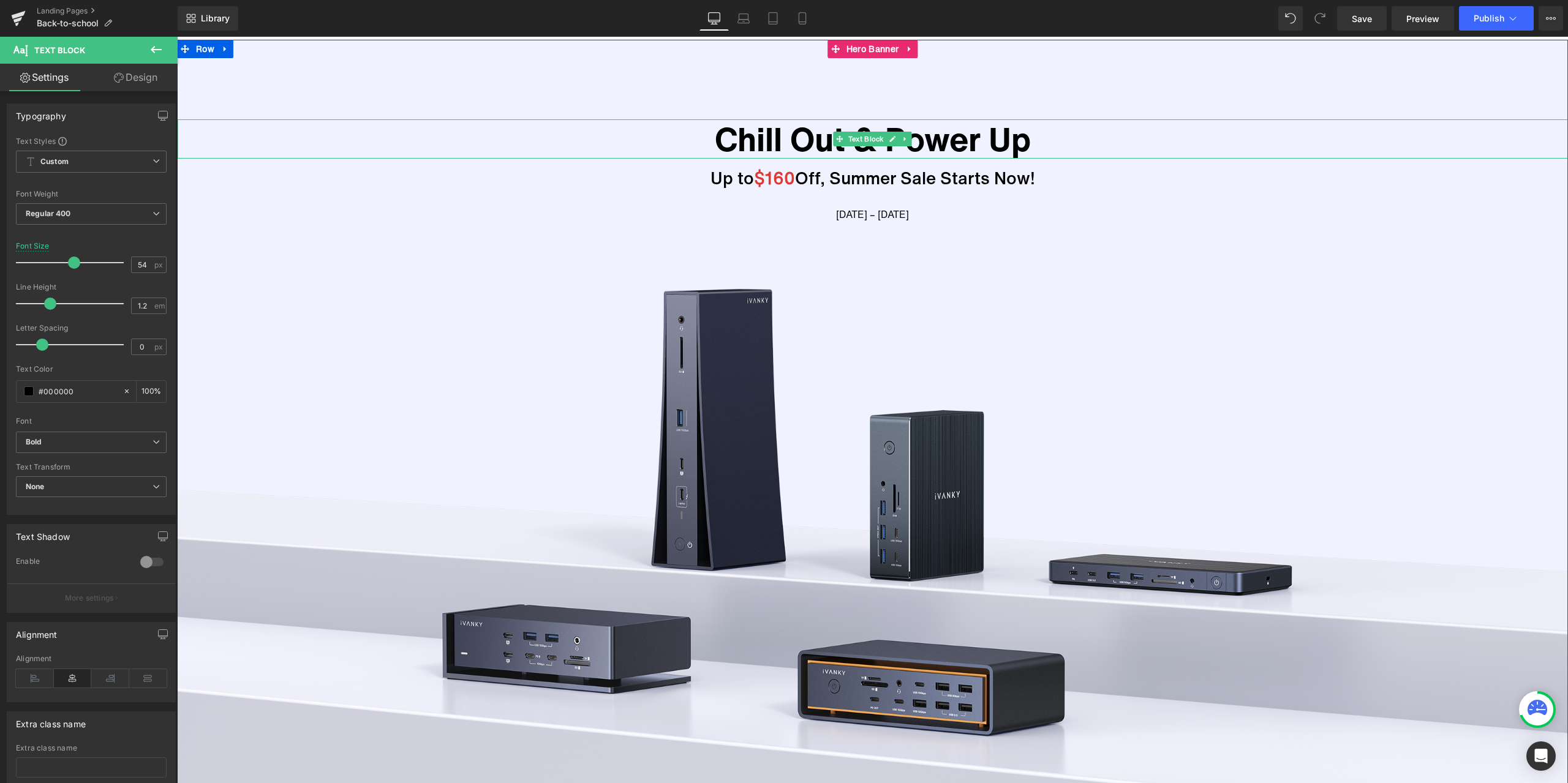
click at [795, 142] on p "Chill Out & Power Up" at bounding box center [873, 139] width 1391 height 40
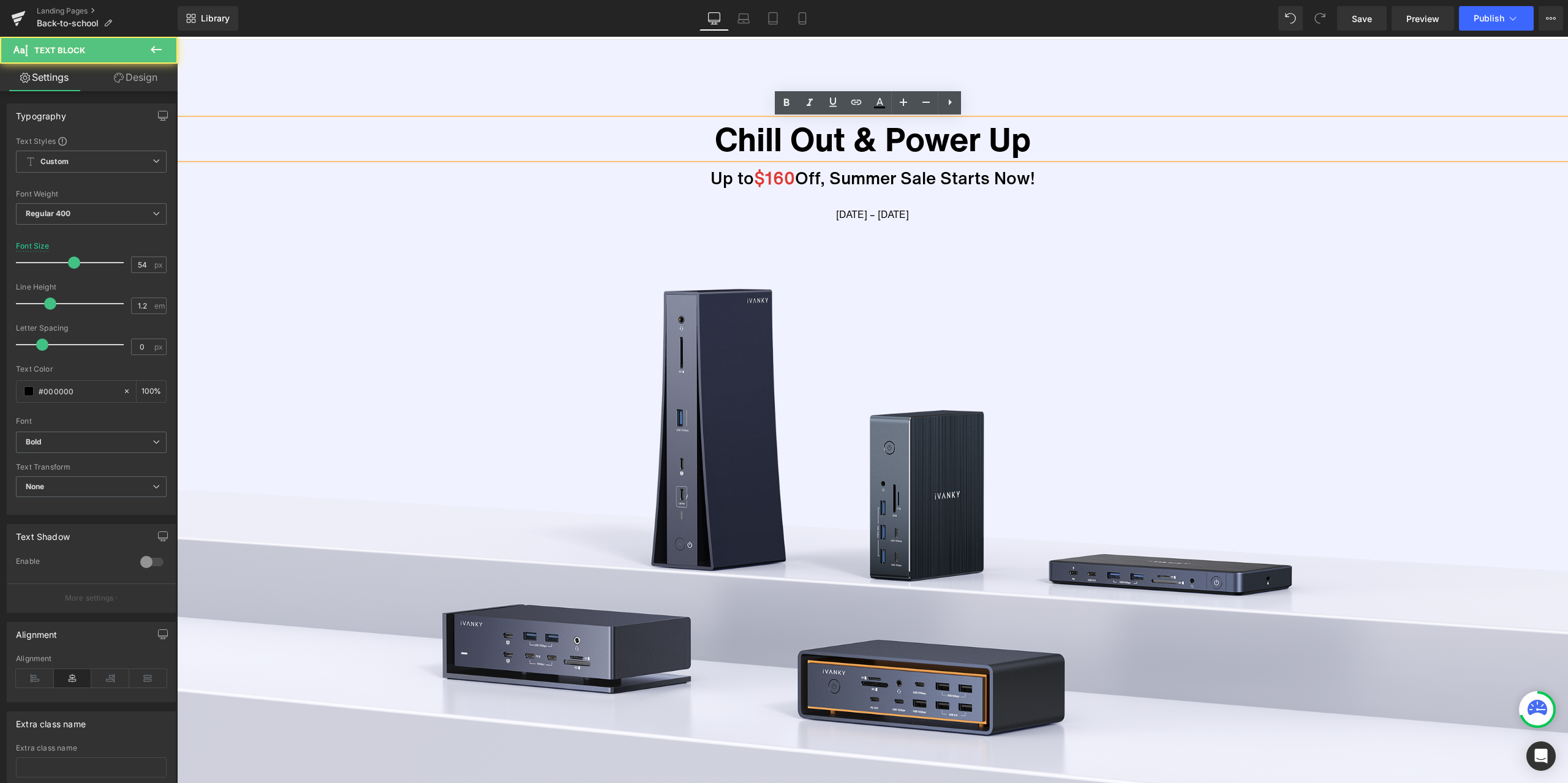
click at [778, 140] on p "Chill Out & Power Up" at bounding box center [873, 139] width 1391 height 40
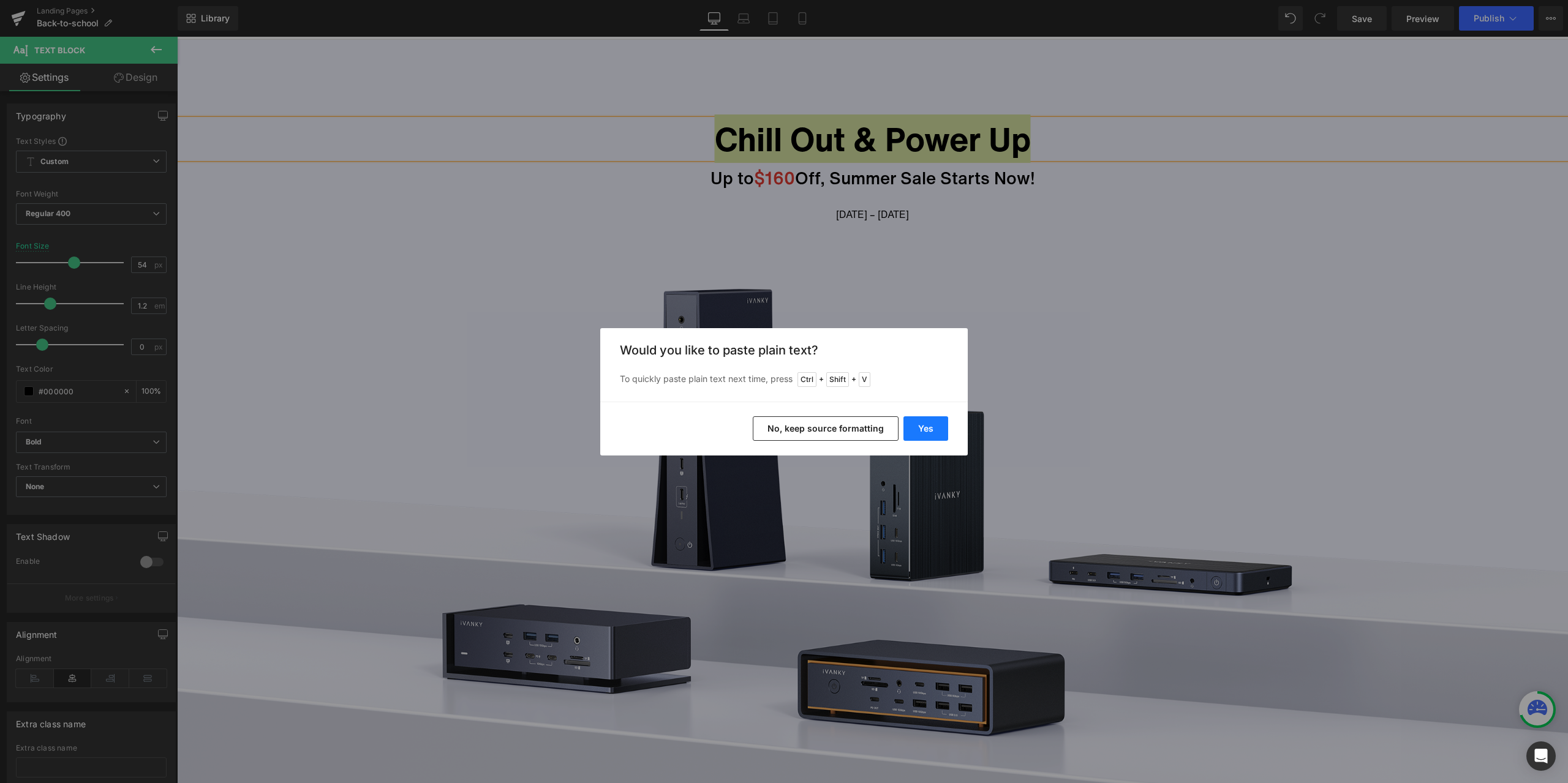
drag, startPoint x: 917, startPoint y: 423, endPoint x: 740, endPoint y: 386, distance: 180.8
click at [917, 422] on button "Yes" at bounding box center [926, 428] width 45 height 25
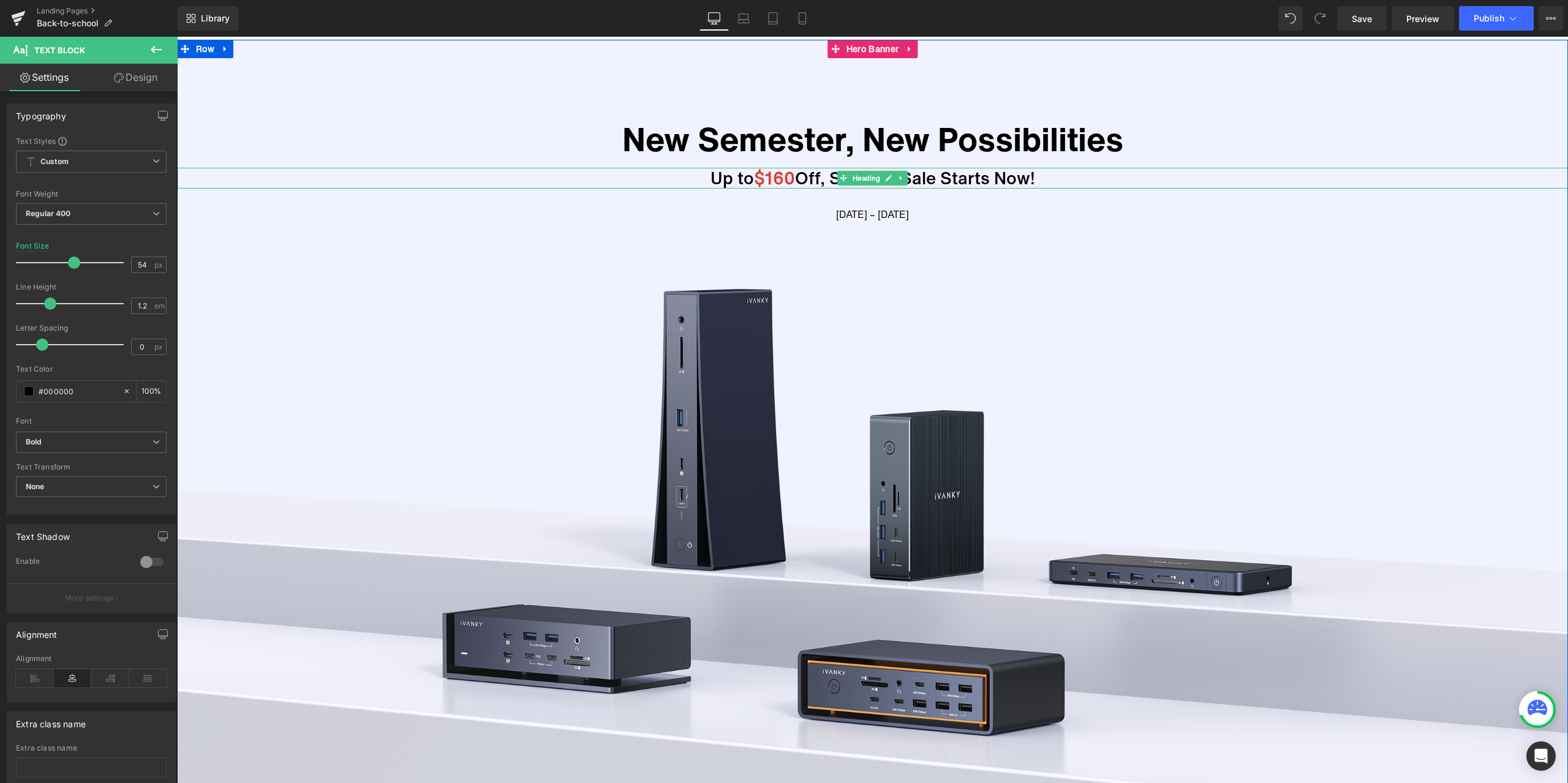
click at [828, 172] on h1 "Up to $160 Off, Summer Sale Starts Now!" at bounding box center [873, 178] width 1391 height 21
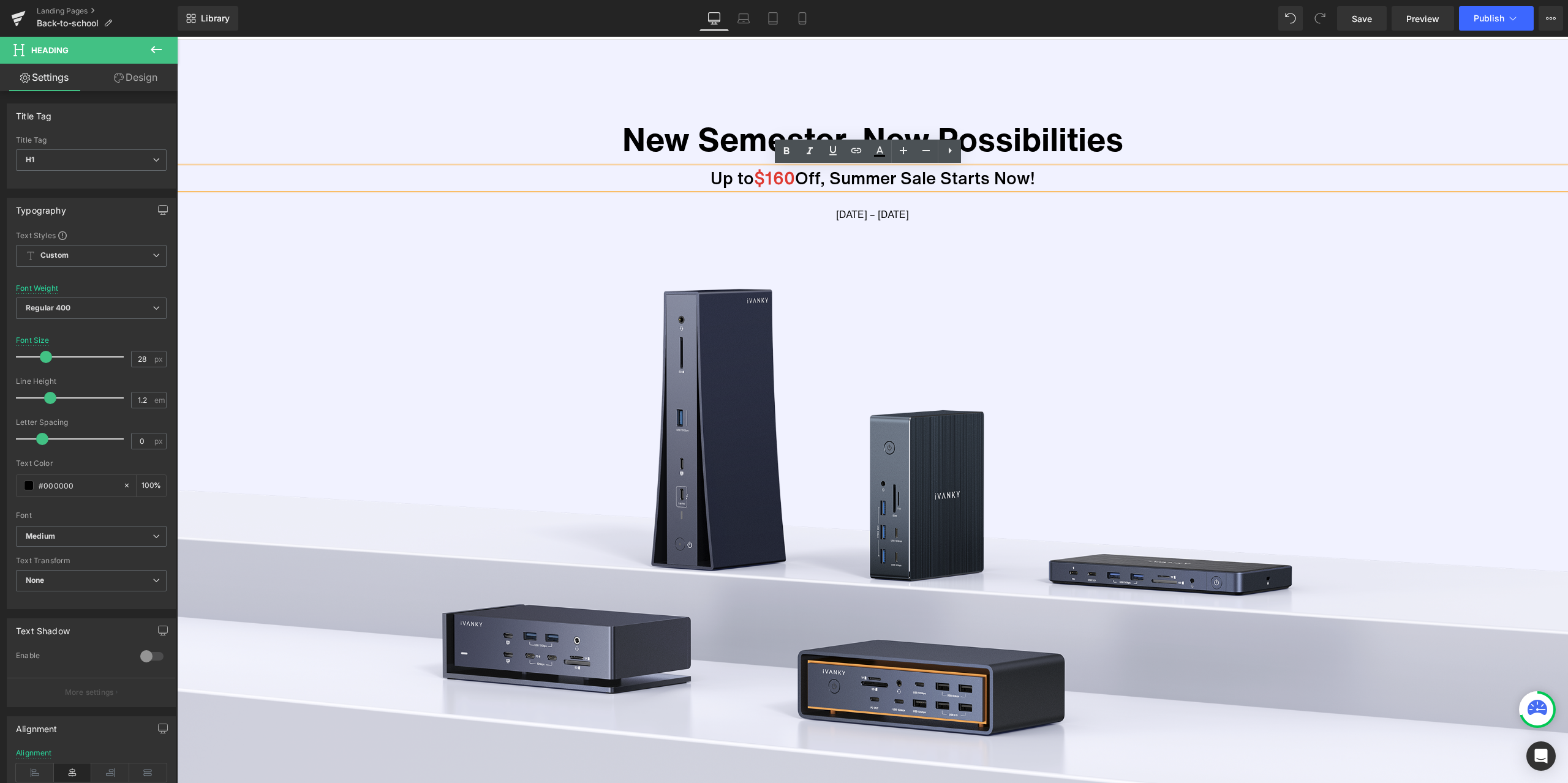
drag, startPoint x: 831, startPoint y: 179, endPoint x: 1104, endPoint y: 180, distance: 273.0
click at [1104, 180] on h1 "Up to $160 Off, Summer Sale Starts Now!" at bounding box center [873, 178] width 1391 height 21
paste div
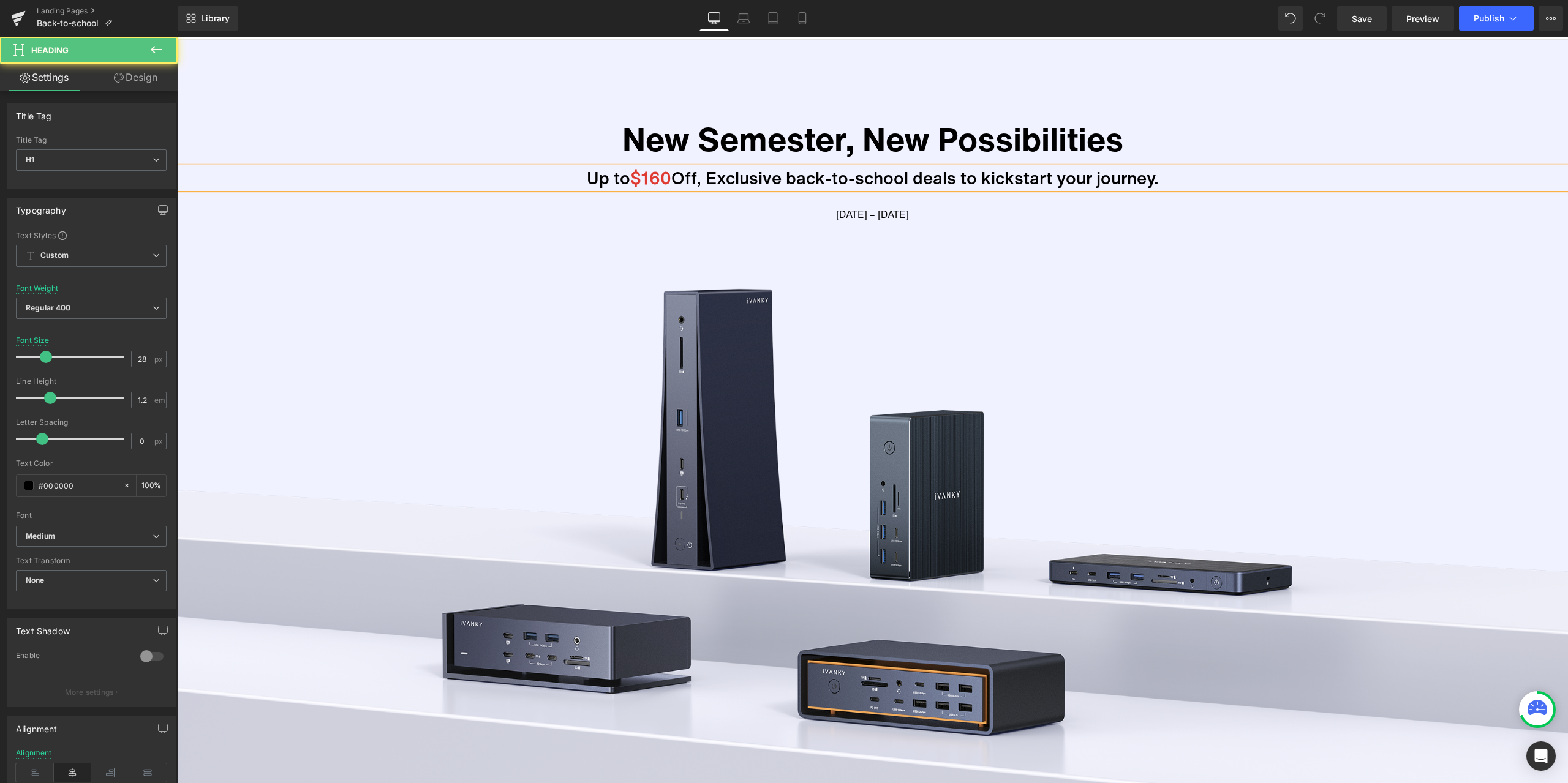
click at [699, 179] on h1 "Up to $160 Off, Exclusive back-to-school deals to kickstart your journey." at bounding box center [873, 178] width 1391 height 21
click at [963, 30] on div "Library Desktop Desktop Laptop Tablet Mobile Save Preview Publish Scheduled Vie…" at bounding box center [872, 18] width 1390 height 25
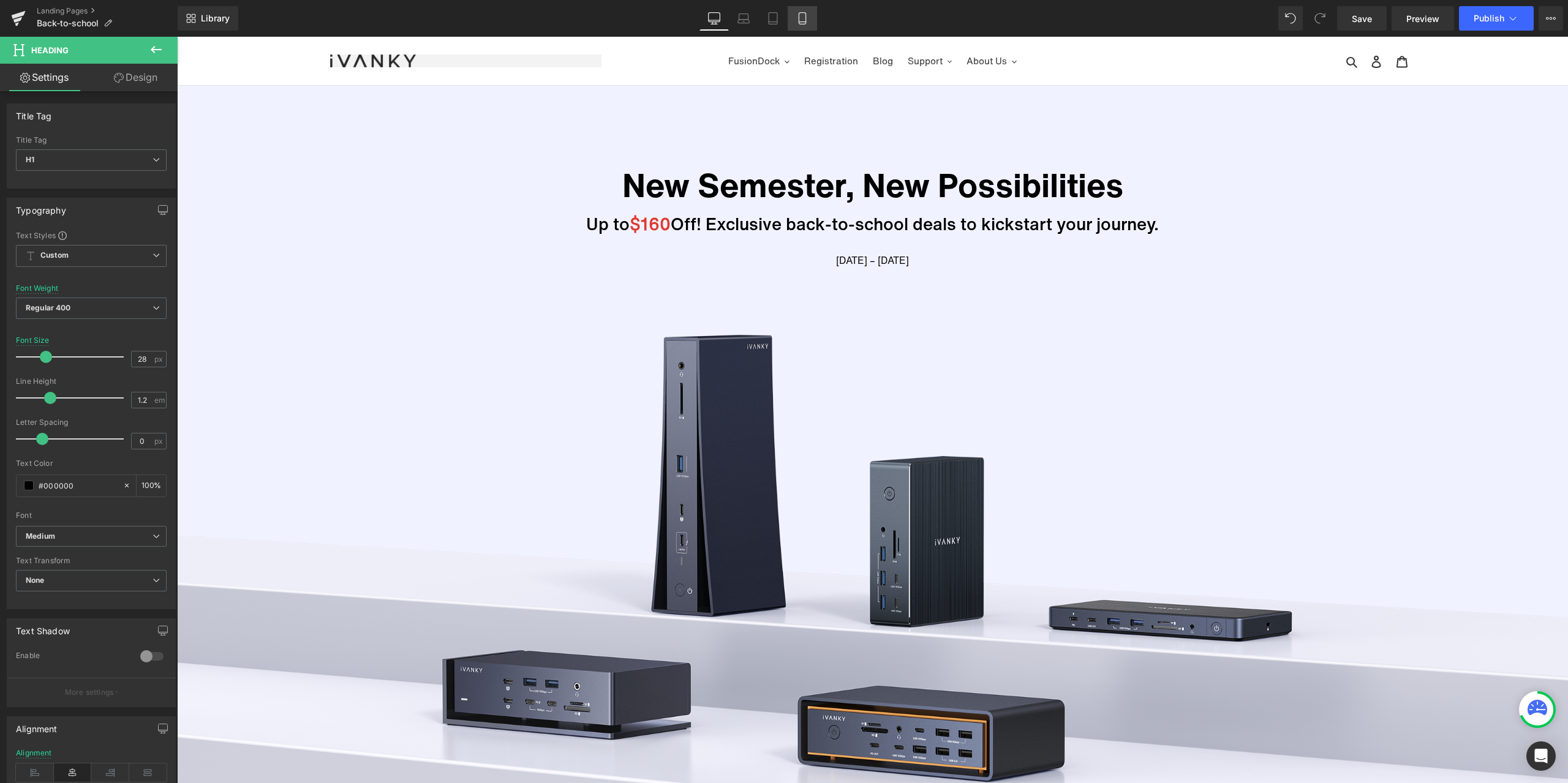
click at [798, 15] on icon at bounding box center [801, 17] width 12 height 12
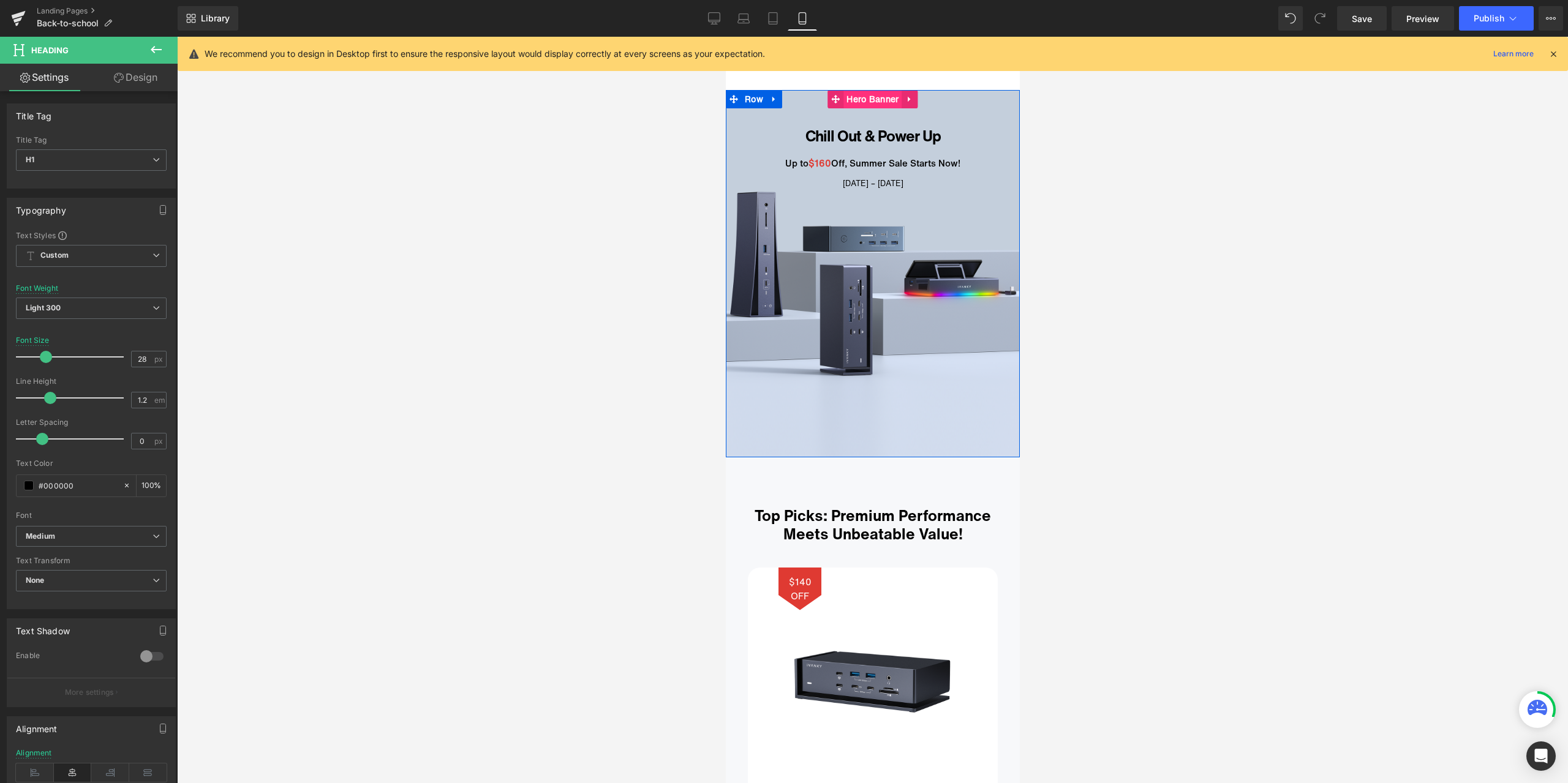
click at [863, 104] on span "Hero Banner" at bounding box center [872, 99] width 59 height 18
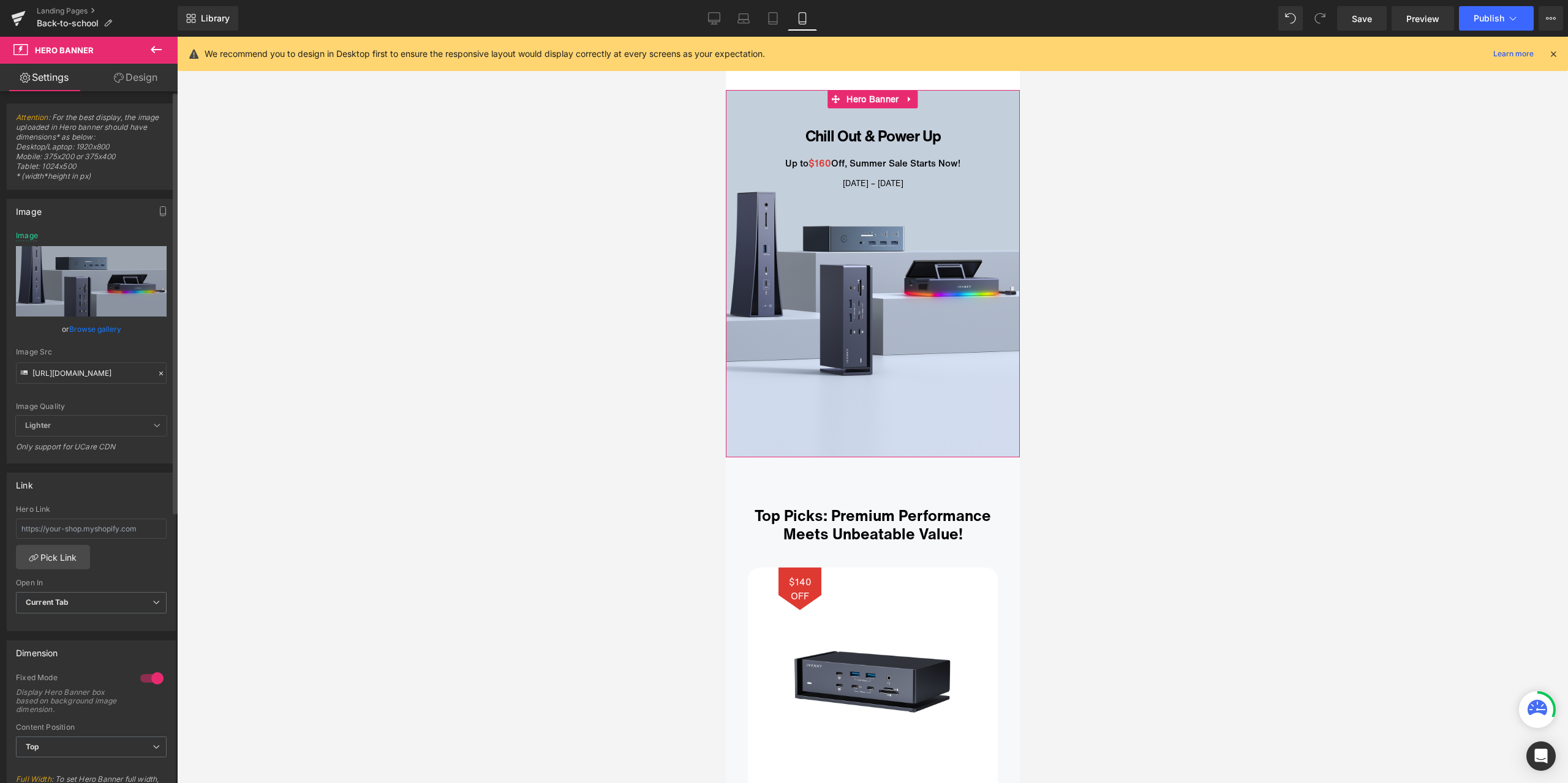
click at [157, 372] on icon at bounding box center [161, 373] width 9 height 9
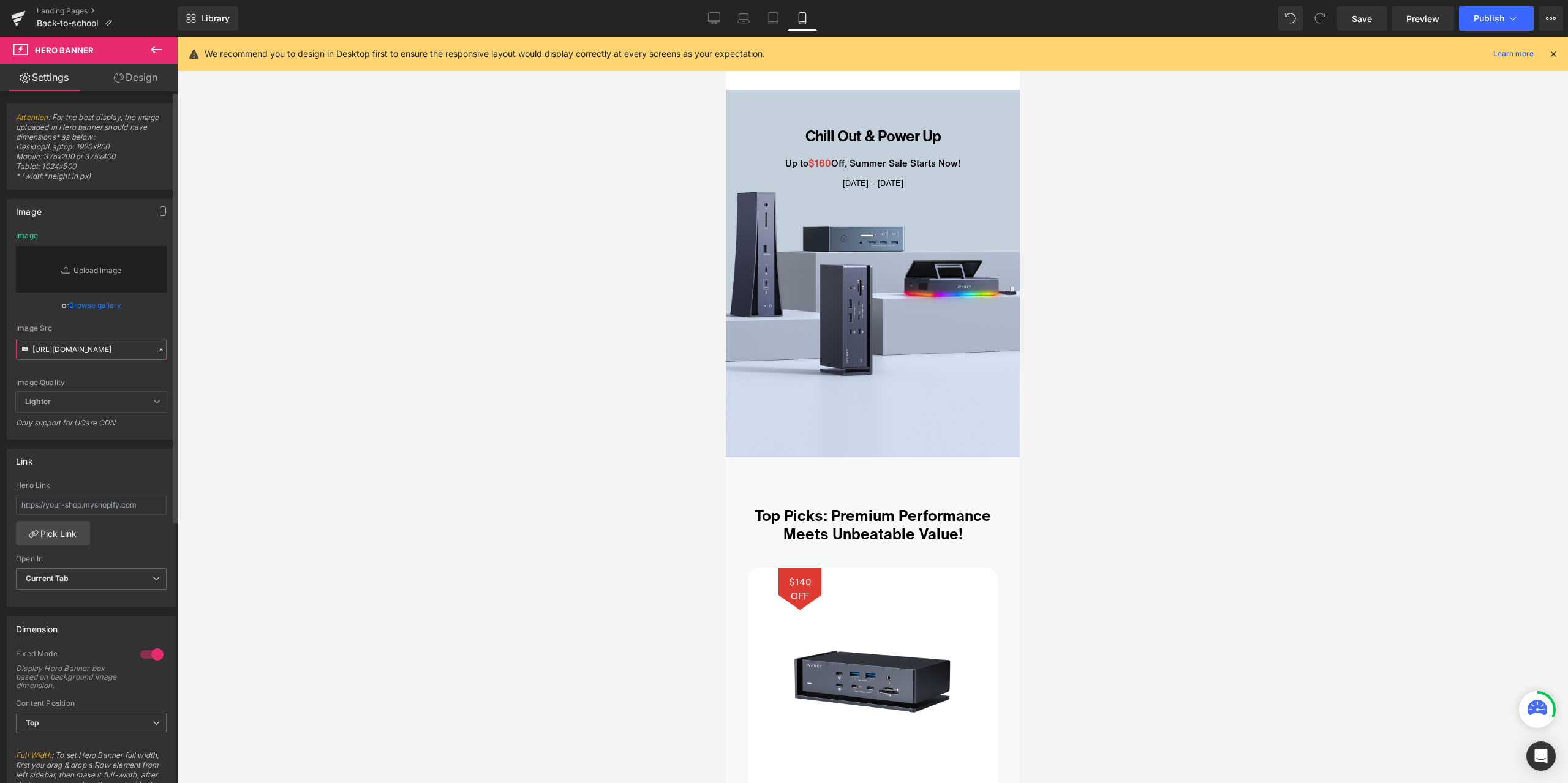
click at [131, 359] on input "https://cdn.shopify.com/s/files/1/0576/6833/7827/files/61292b5432d02c31e7b37d2e…" at bounding box center [91, 349] width 150 height 21
paste input "https://cdn.shopify.com/s/files/1/0576/6833/7827/files/61292b5432d02c31e7b37d2e…"
type input "https://cdn.shopify.com/s/files/1/0576/6833/7827/files/61292b5432d02c31e7b37d2e…"
click at [147, 329] on div "Image Src" at bounding box center [91, 327] width 150 height 9
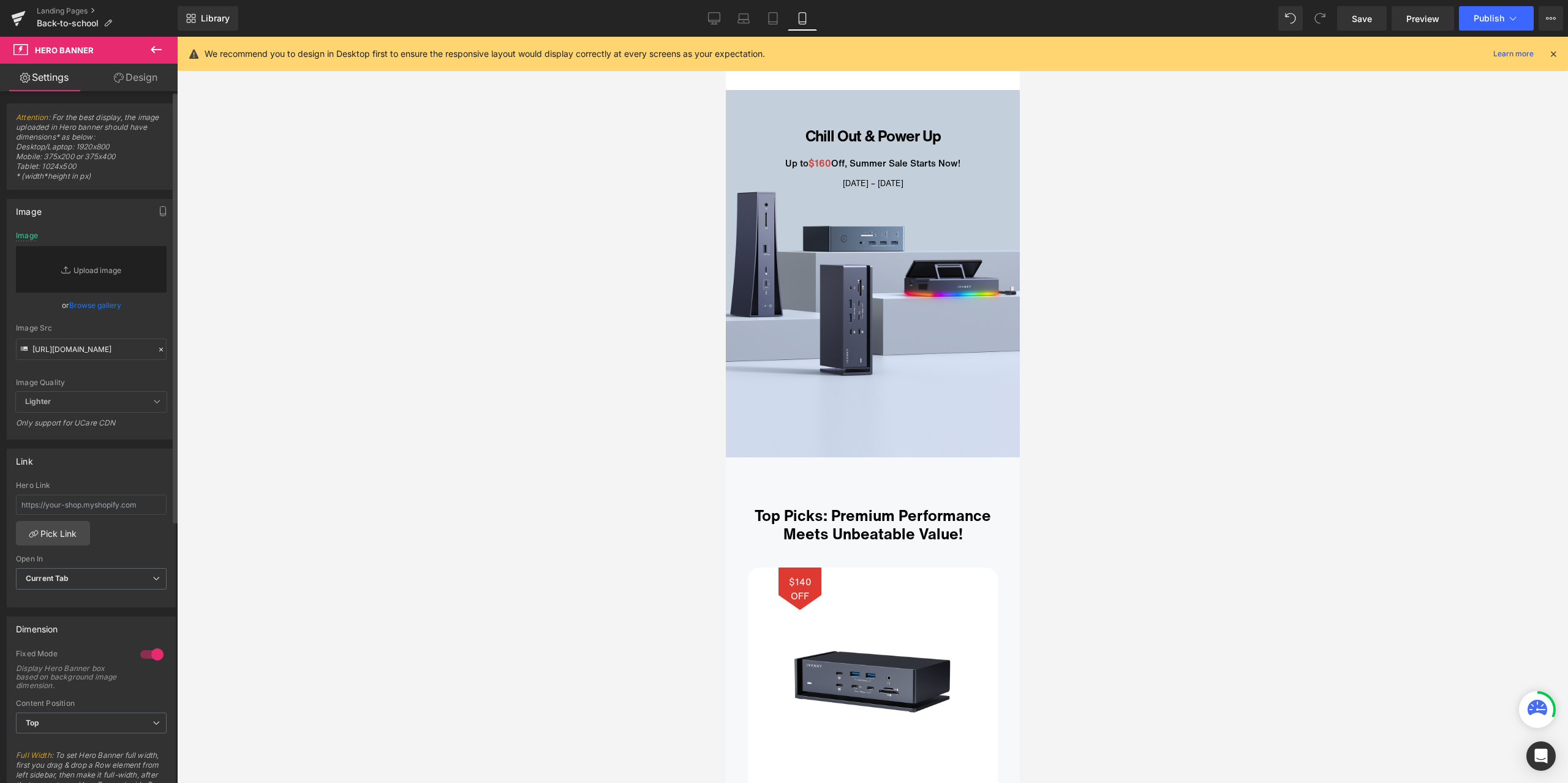
scroll to position [0, 0]
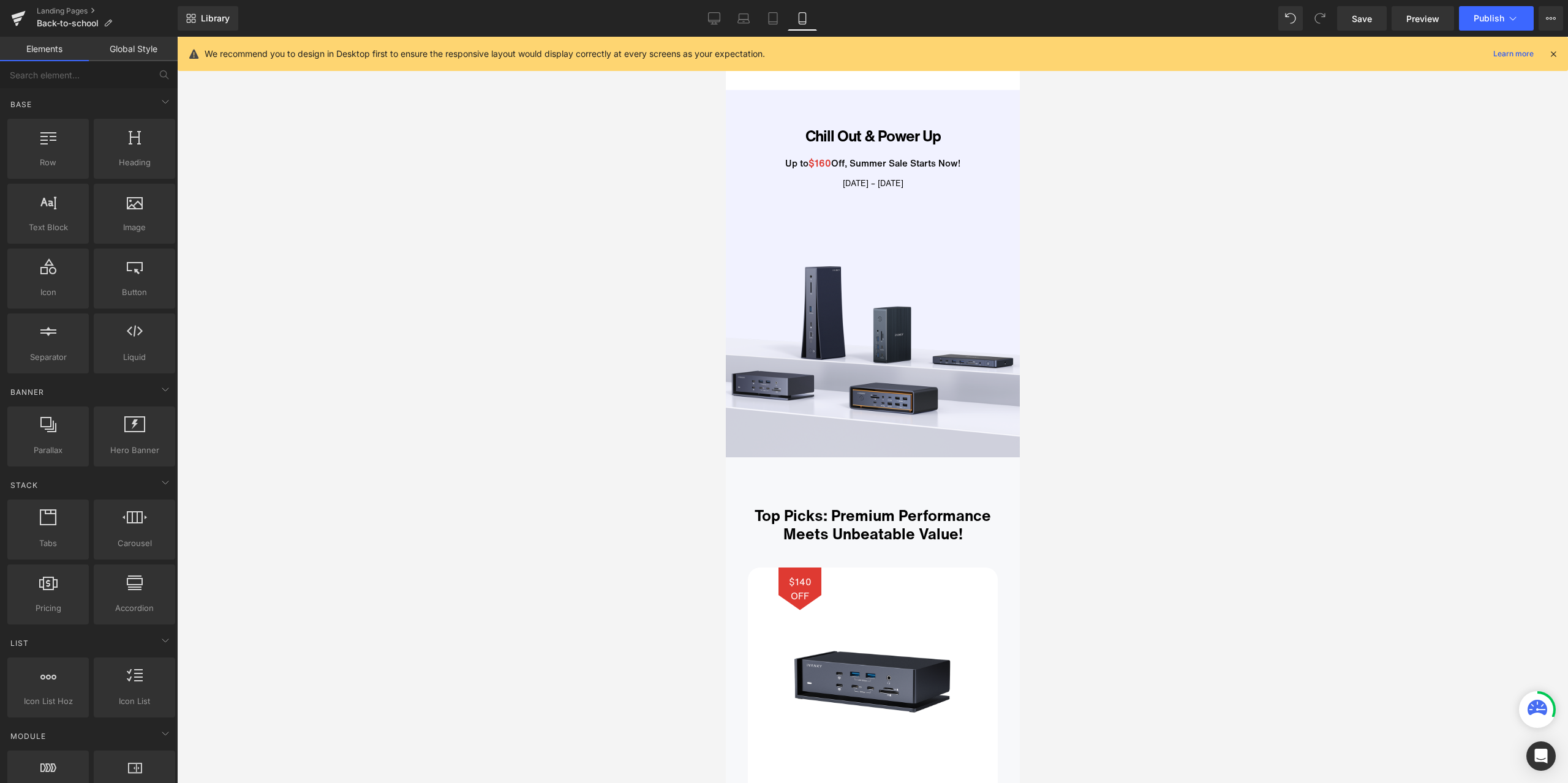
click at [1163, 489] on div at bounding box center [873, 410] width 1391 height 747
click at [714, 9] on link "Desktop" at bounding box center [714, 18] width 29 height 25
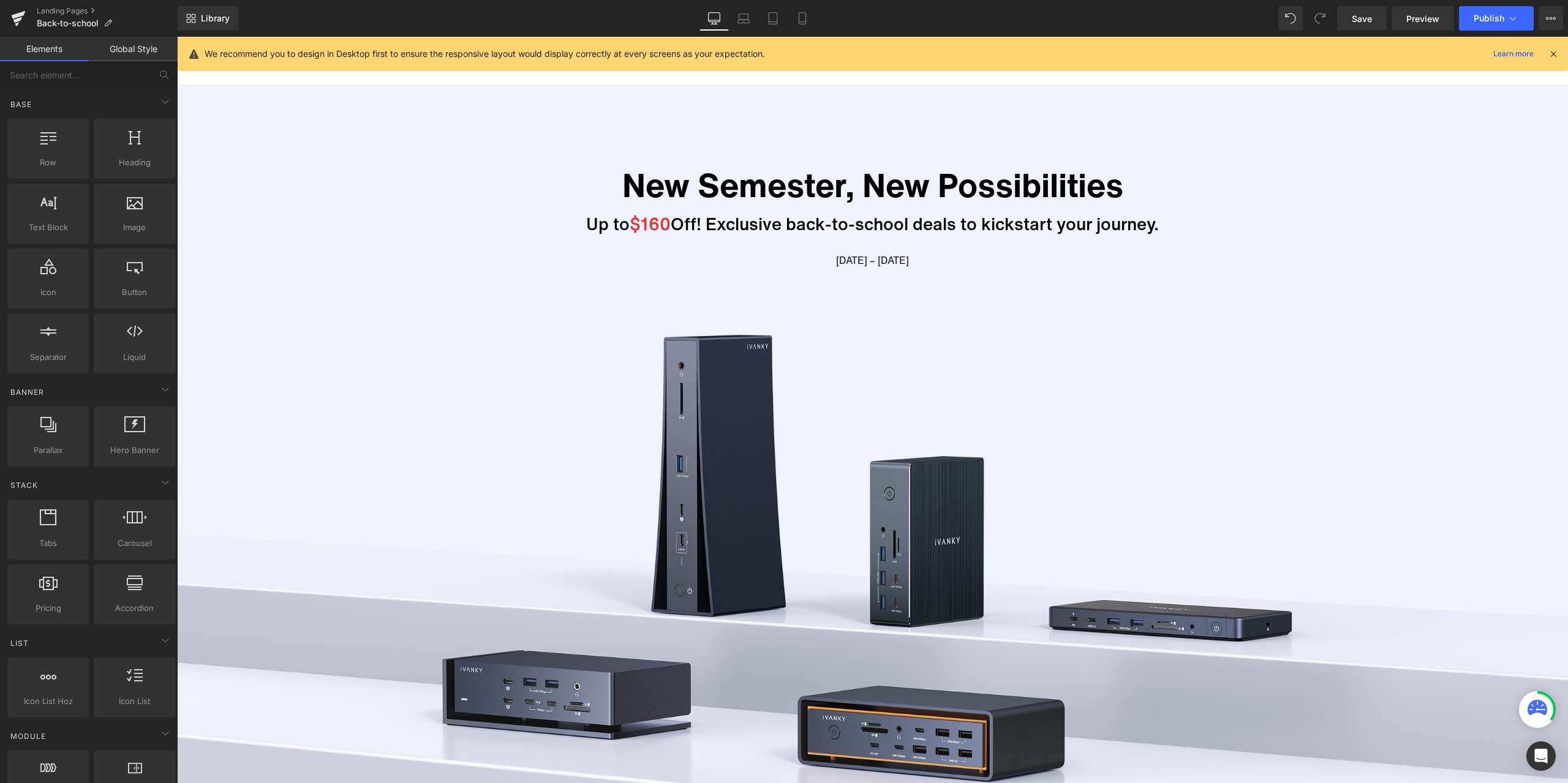
scroll to position [49, 0]
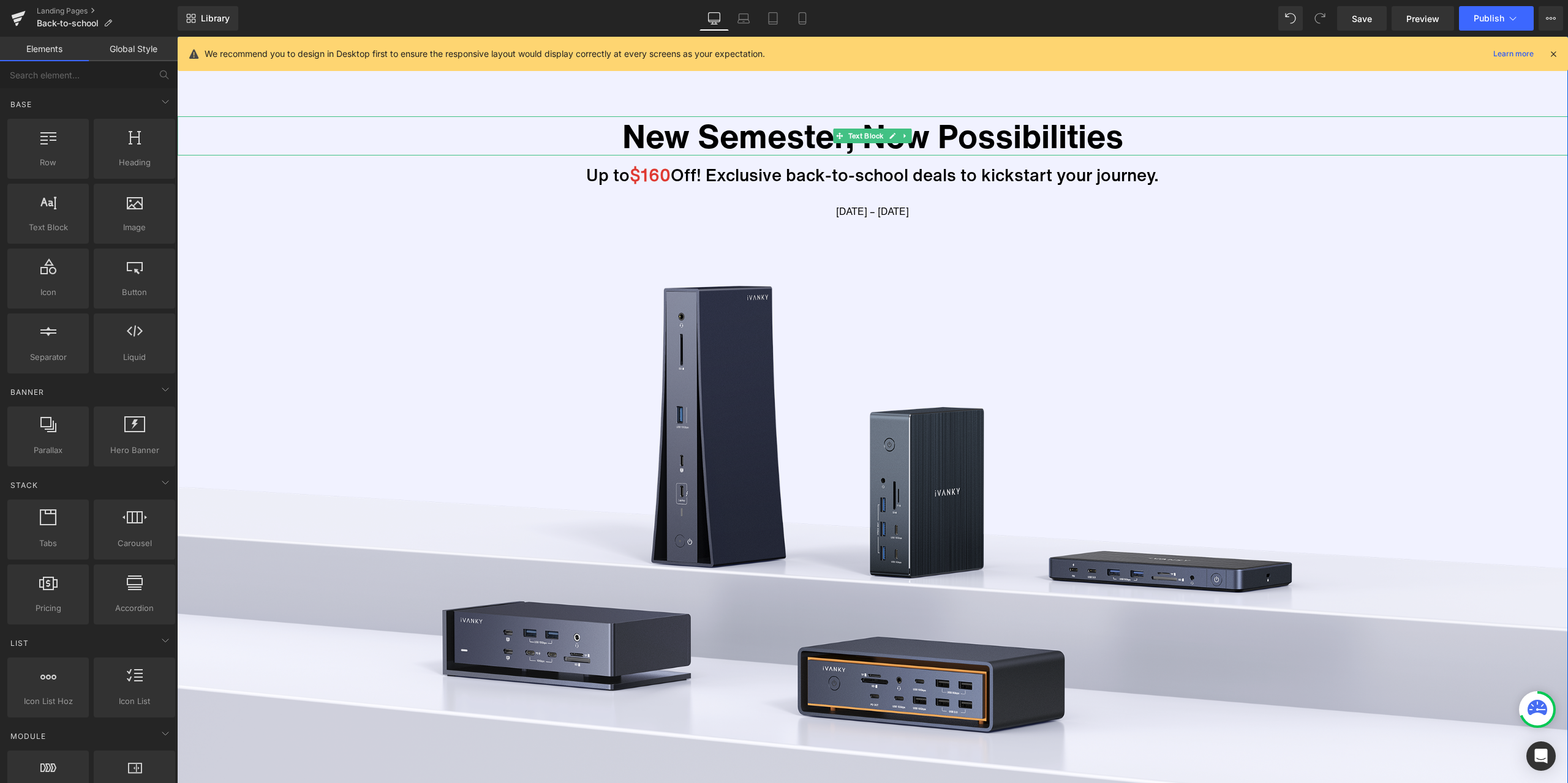
click at [637, 142] on p "New Semester, New Possibilities" at bounding box center [873, 136] width 1391 height 40
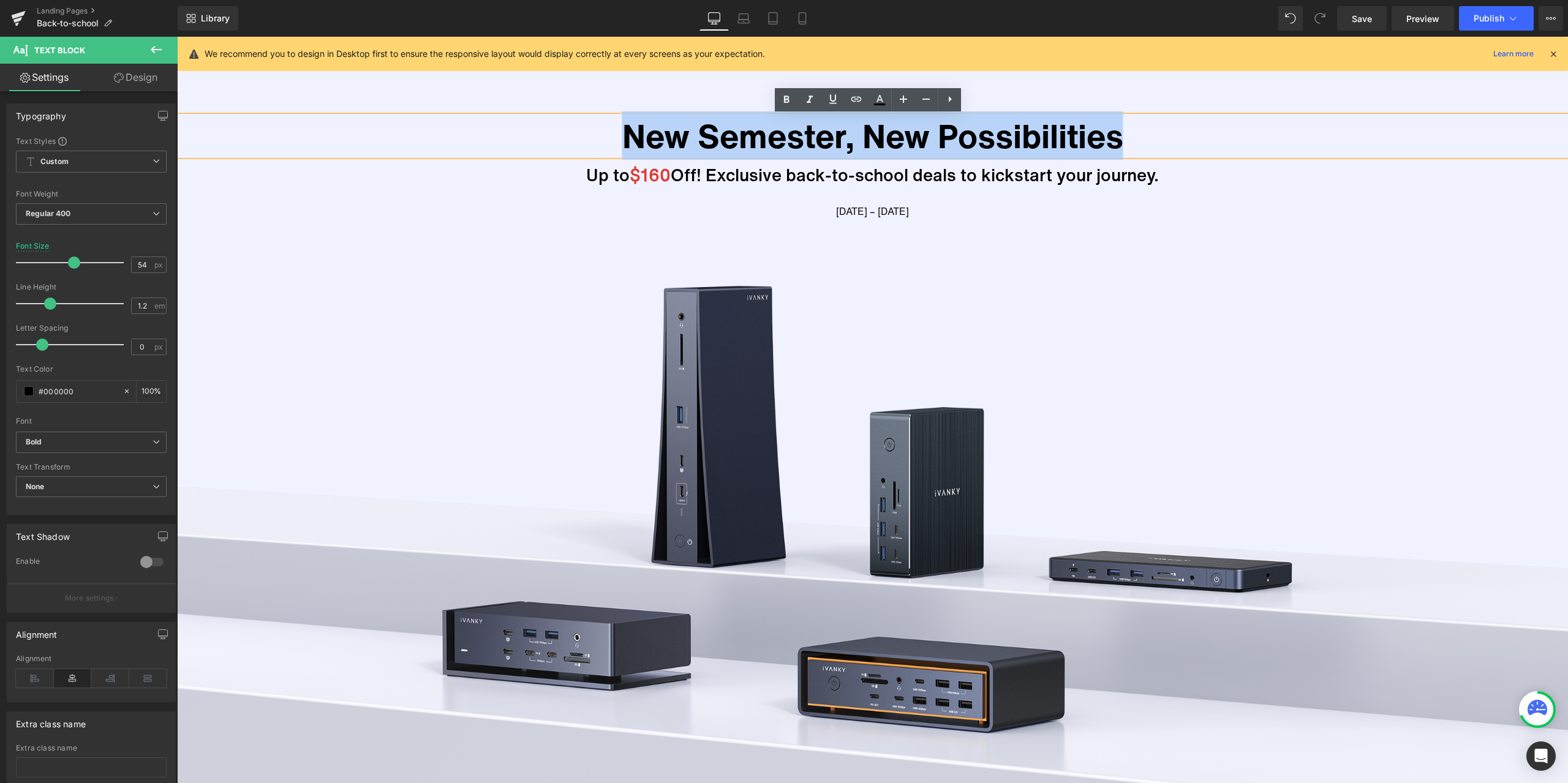
drag, startPoint x: 609, startPoint y: 139, endPoint x: 1148, endPoint y: 130, distance: 539.1
click at [1148, 130] on p "New Semester, New Possibilities" at bounding box center [873, 136] width 1391 height 40
copy p "New Semester, New Possibilities"
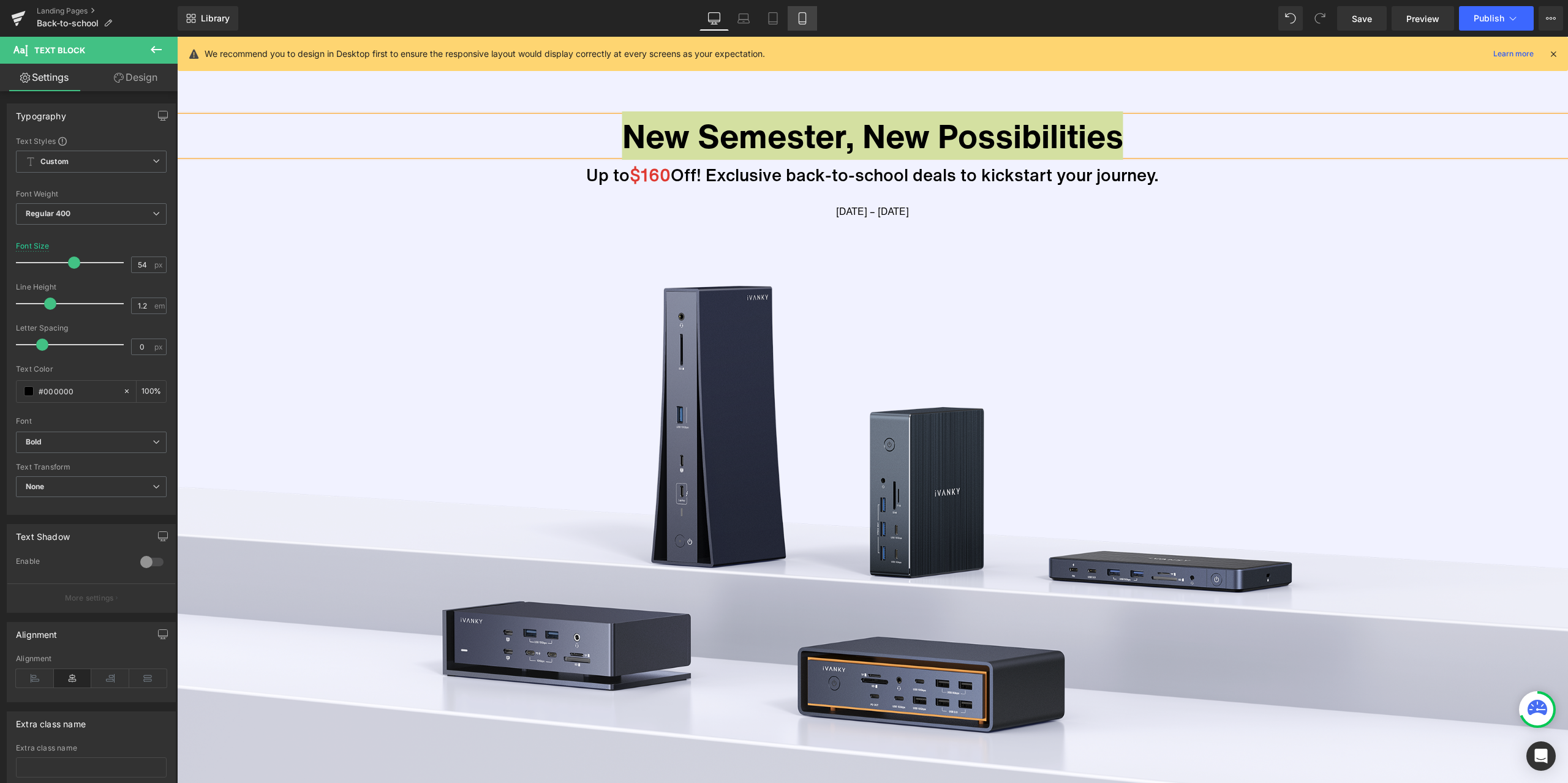
click at [810, 23] on link "Mobile" at bounding box center [801, 18] width 29 height 25
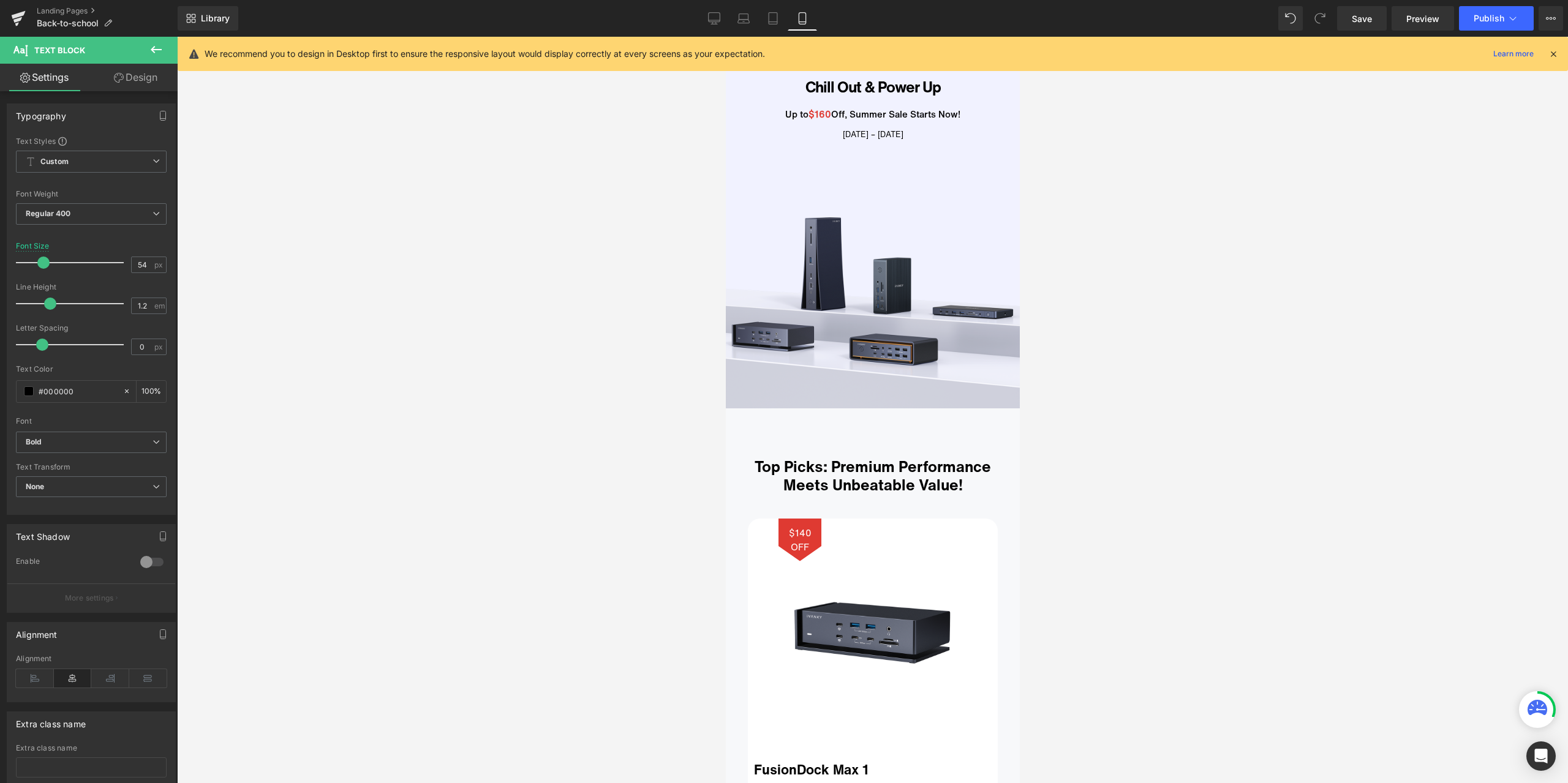
scroll to position [0, 0]
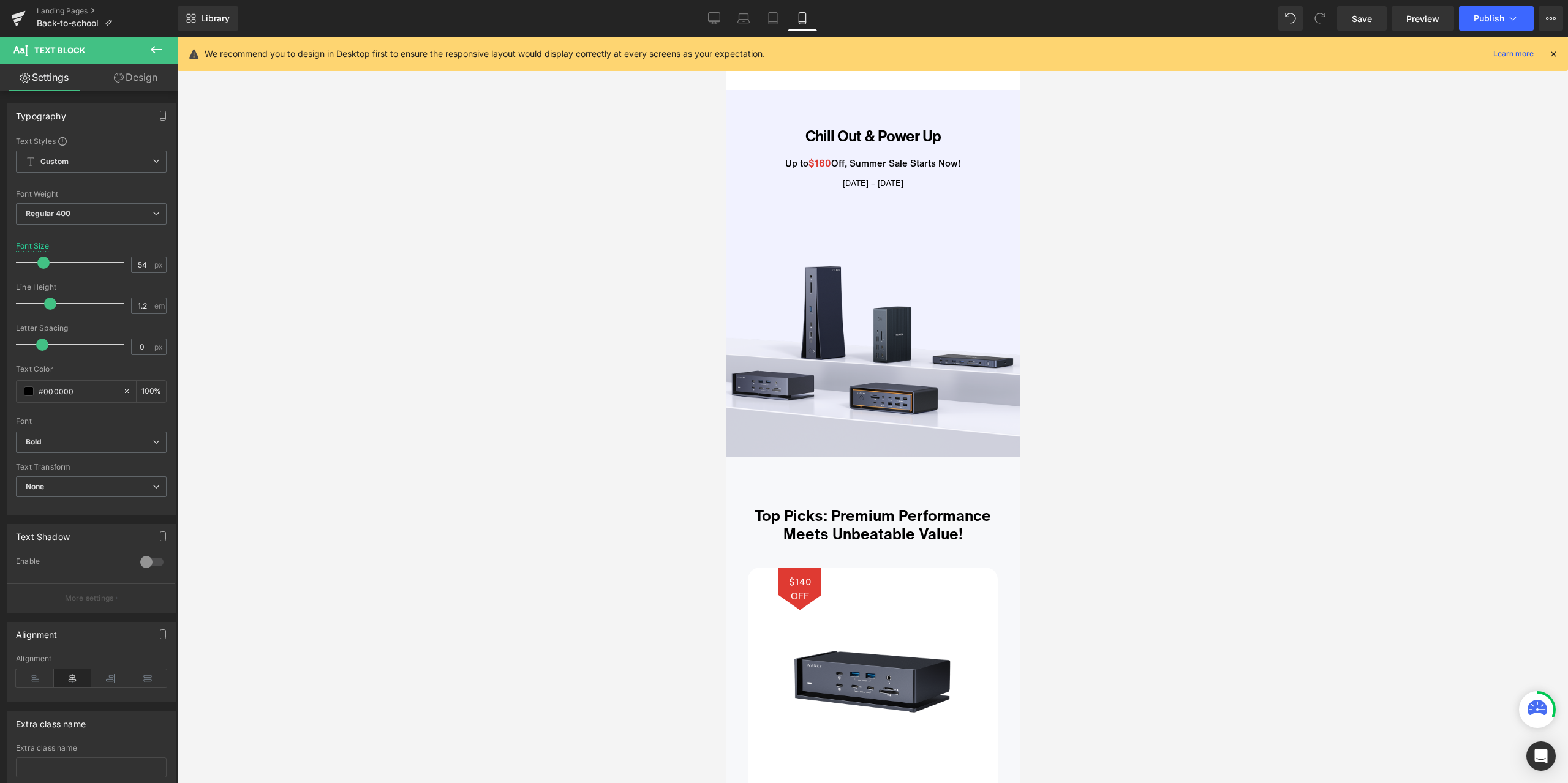
click at [861, 134] on div "Chill Out & Power Up Text Block" at bounding box center [872, 135] width 294 height 18
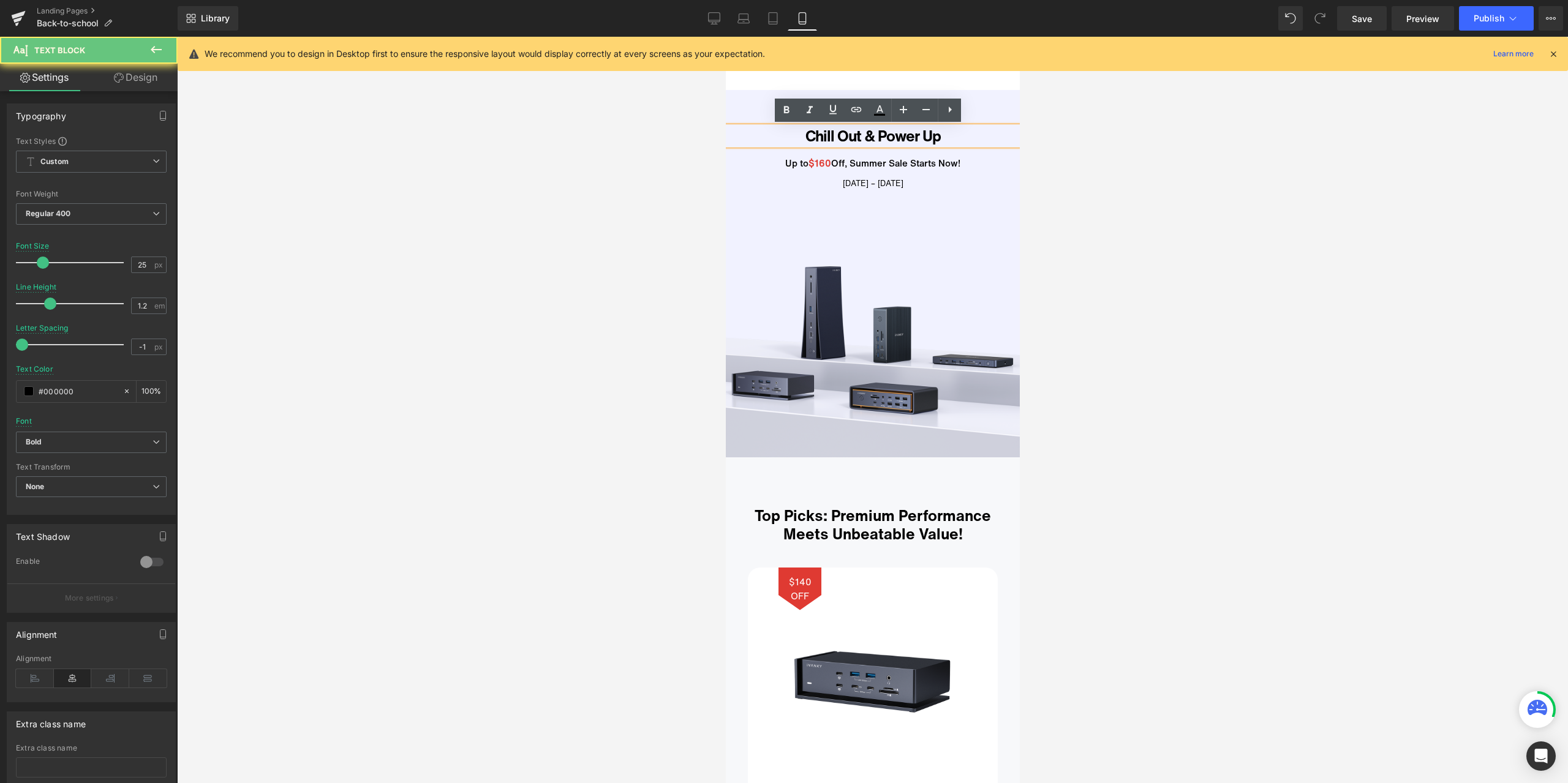
click at [848, 134] on p "Chill Out & Power Up" at bounding box center [872, 135] width 275 height 18
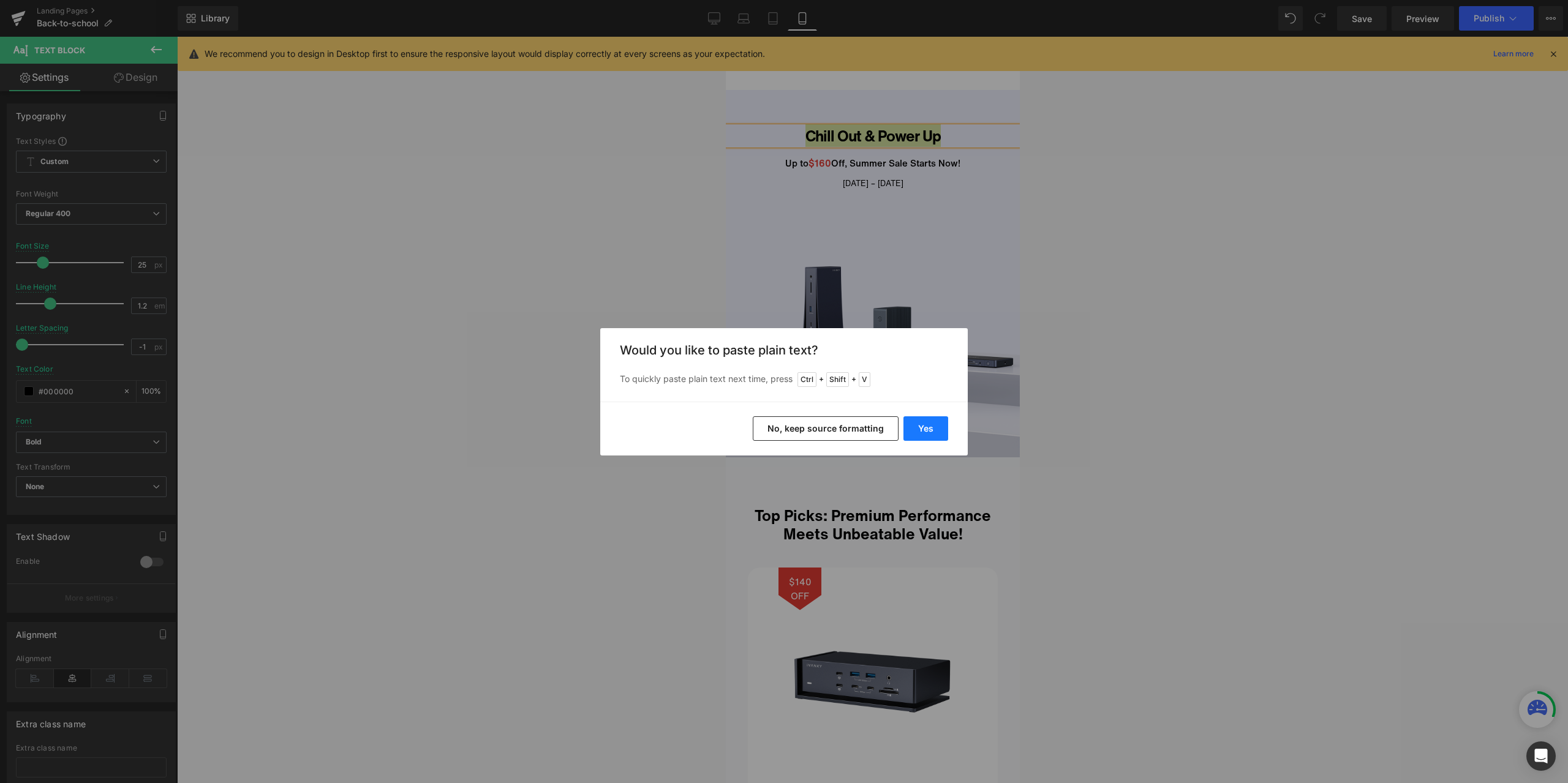
click at [929, 426] on button "Yes" at bounding box center [926, 428] width 45 height 25
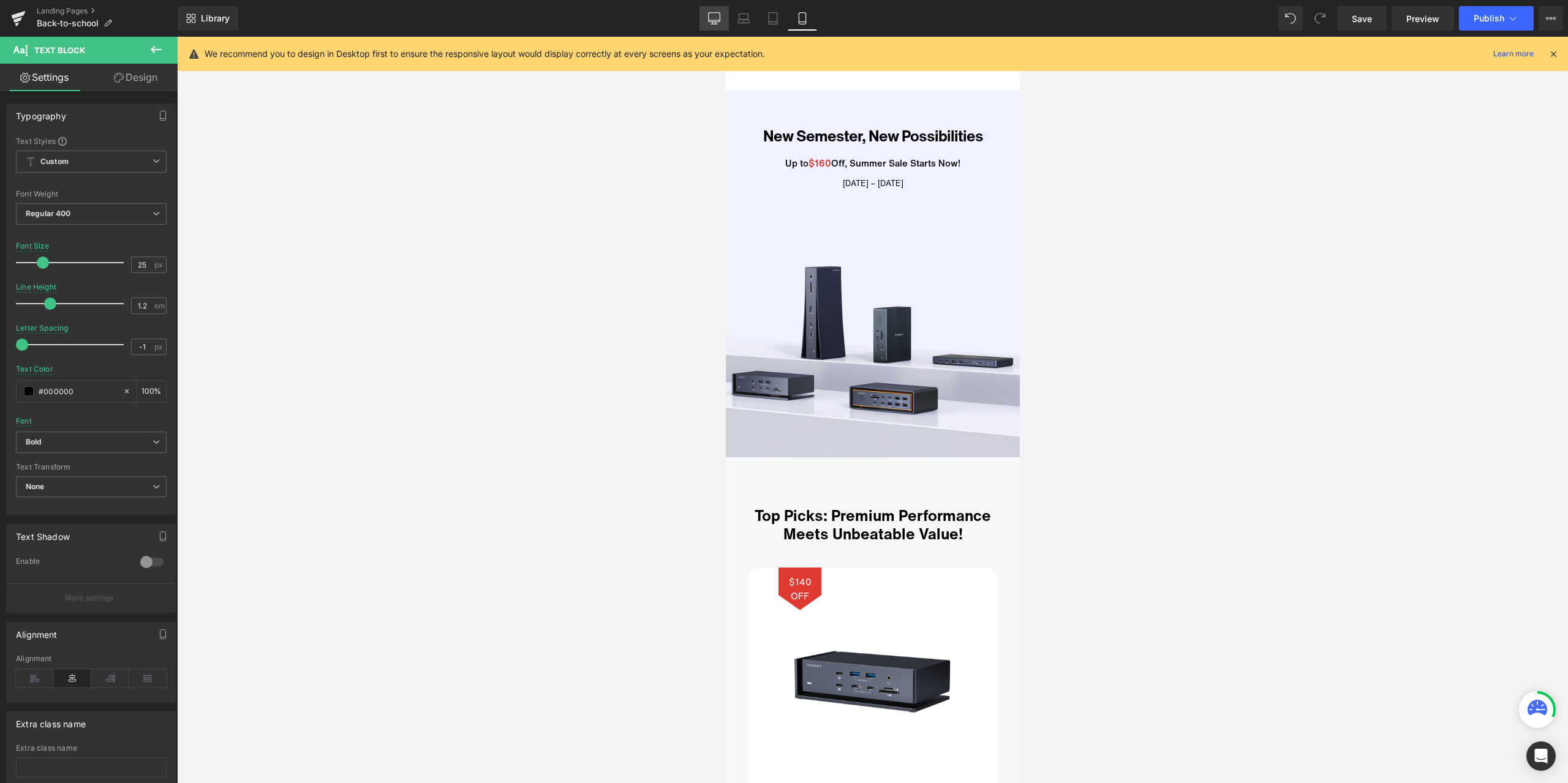
click at [716, 17] on icon at bounding box center [714, 17] width 12 height 12
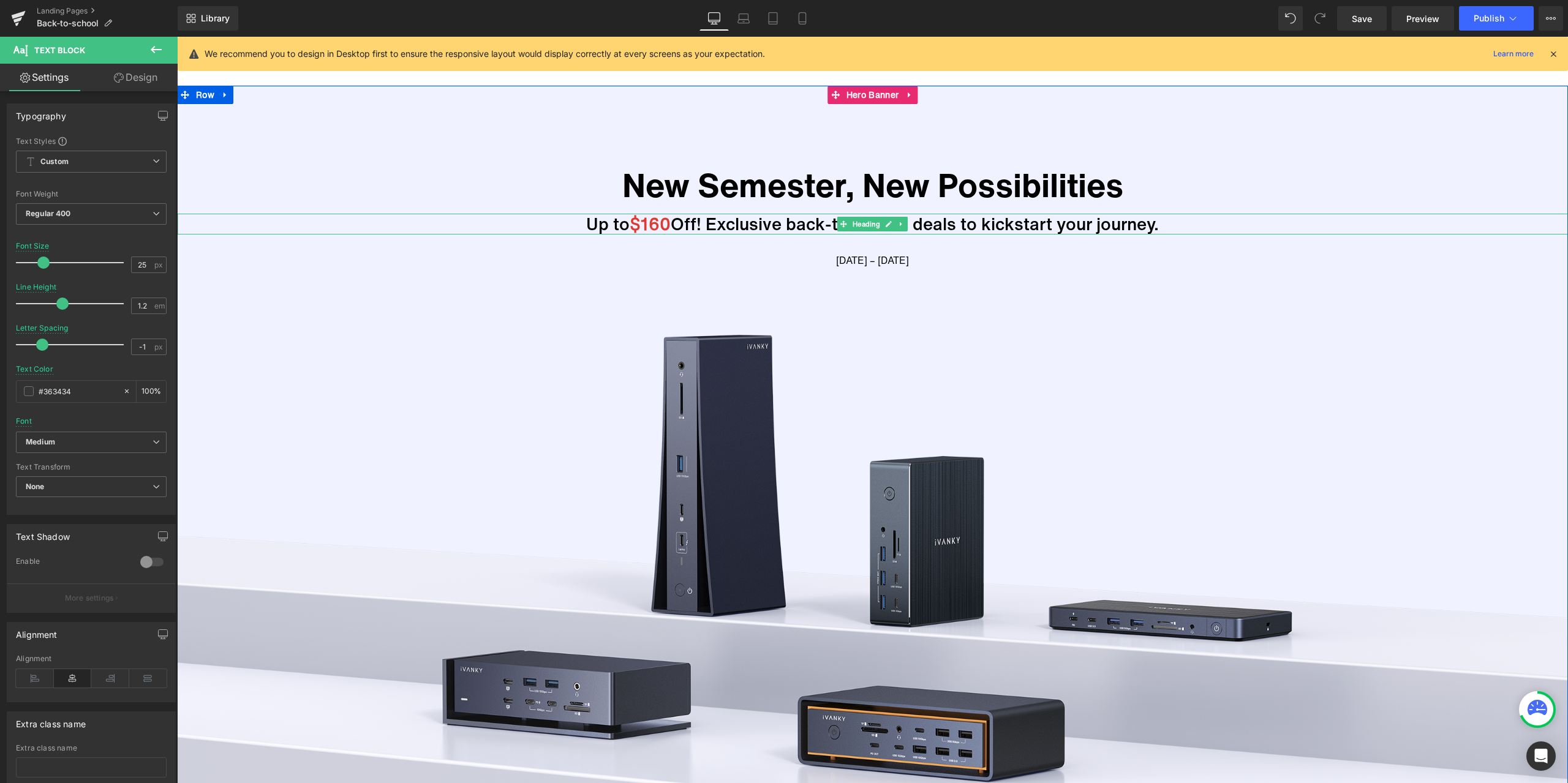
click at [648, 219] on span "$160" at bounding box center [650, 224] width 41 height 25
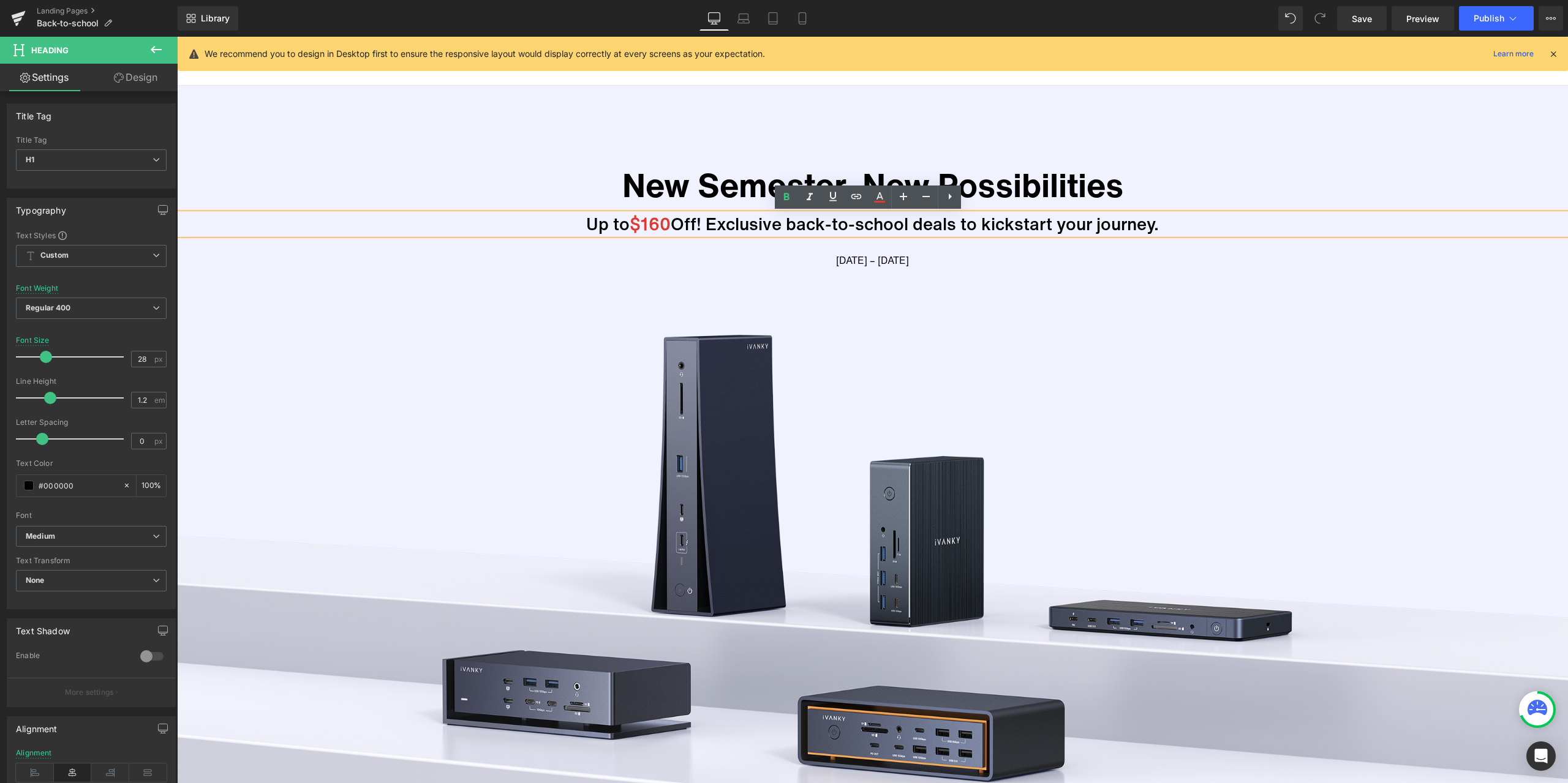
drag, startPoint x: 706, startPoint y: 220, endPoint x: 1158, endPoint y: 225, distance: 452.0
click at [1158, 225] on h1 "Up to $160 Off! Exclusive back-to-school deals to kickstart your journey." at bounding box center [873, 224] width 1391 height 21
copy h1 "Exclusive back-to-school deals to kickstart your journey."
click at [804, 25] on link "Mobile" at bounding box center [801, 18] width 29 height 25
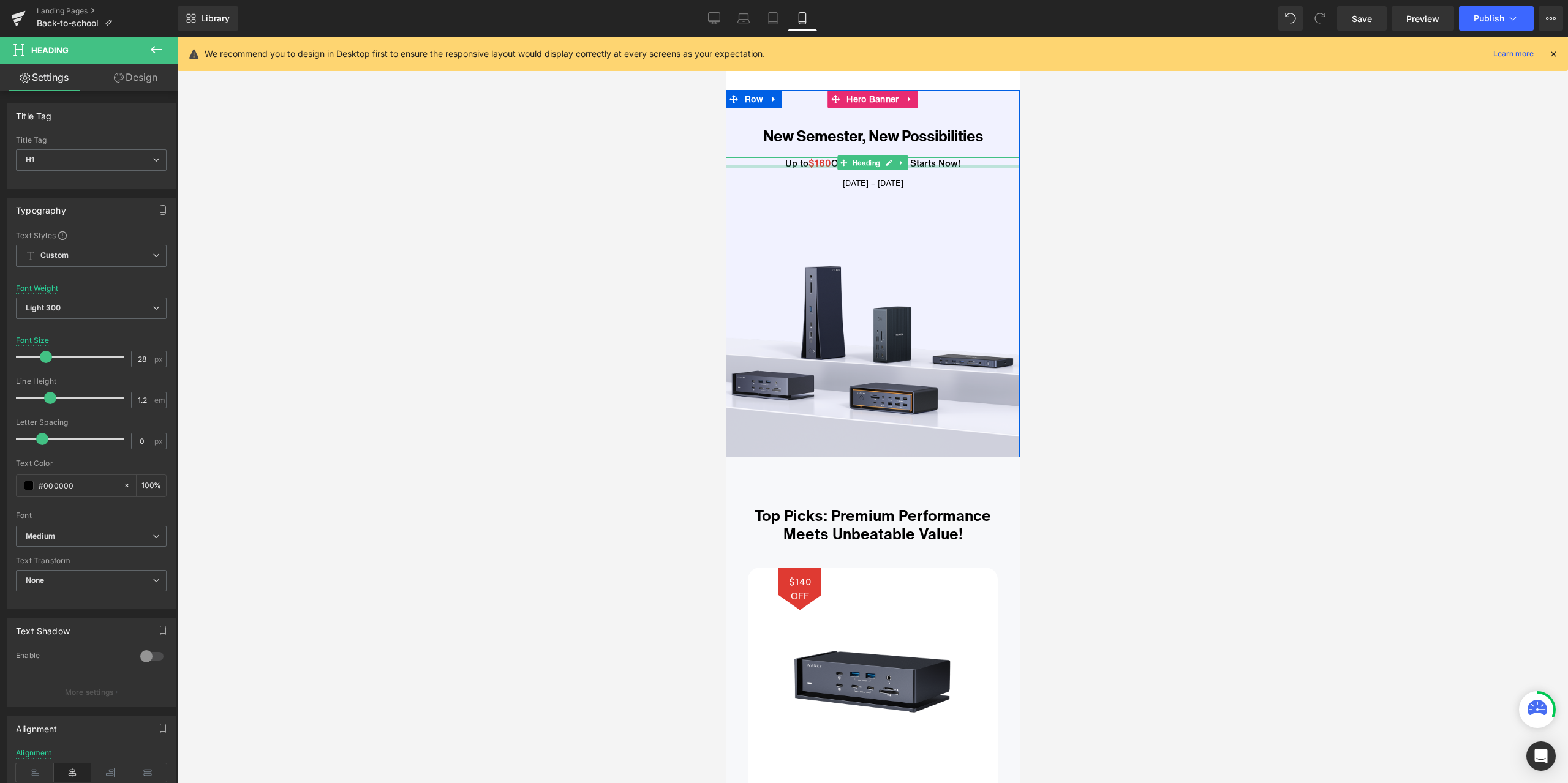
click at [944, 165] on div at bounding box center [872, 167] width 294 height 3
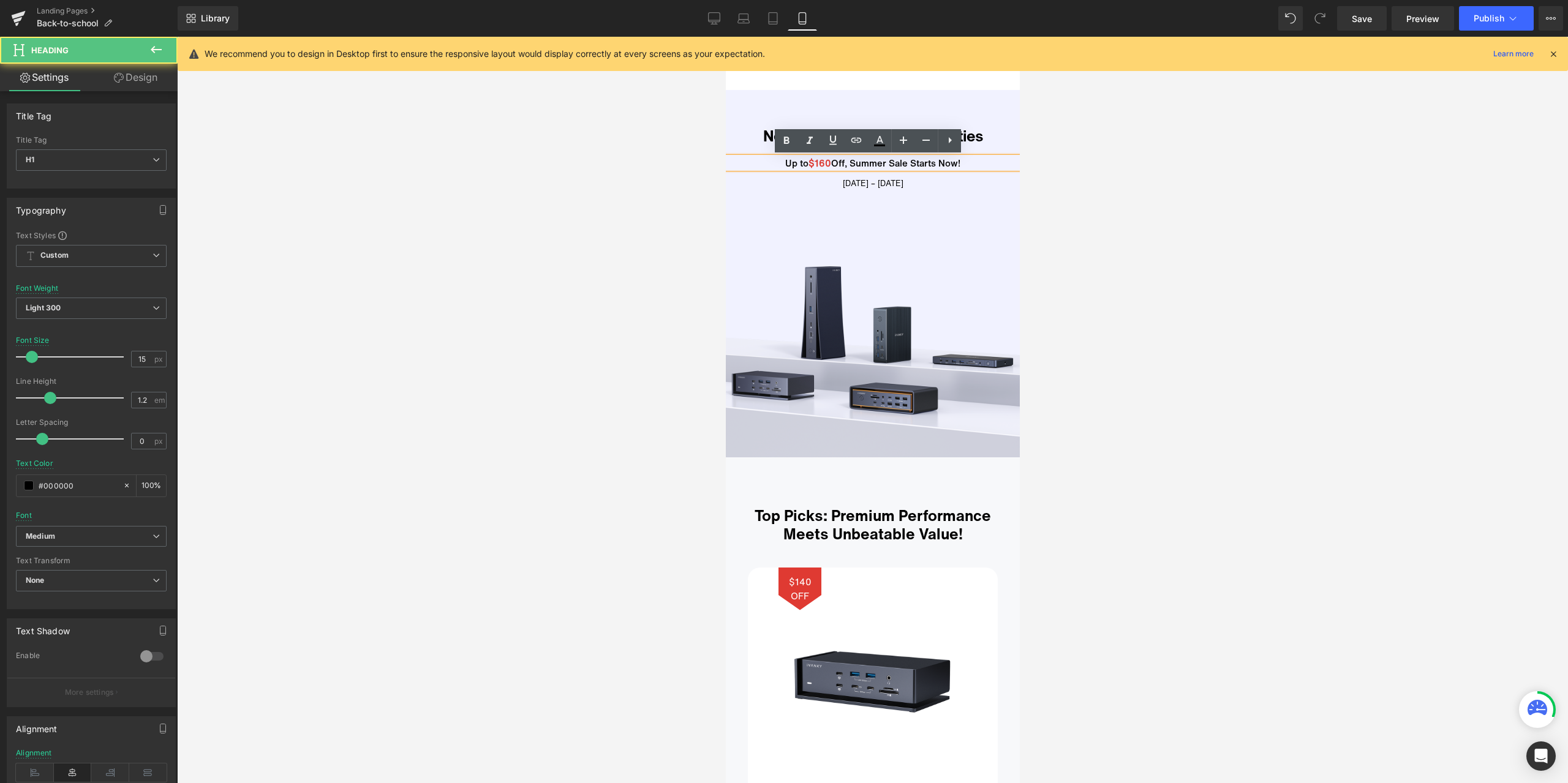
click at [933, 161] on h1 "Up to $160 Off, Summer Sale Starts Now!" at bounding box center [872, 163] width 282 height 11
drag, startPoint x: 847, startPoint y: 161, endPoint x: 966, endPoint y: 165, distance: 119.1
click at [966, 165] on h1 "Up to $160 Off, Summer Sale Starts Now!" at bounding box center [872, 163] width 282 height 11
paste div
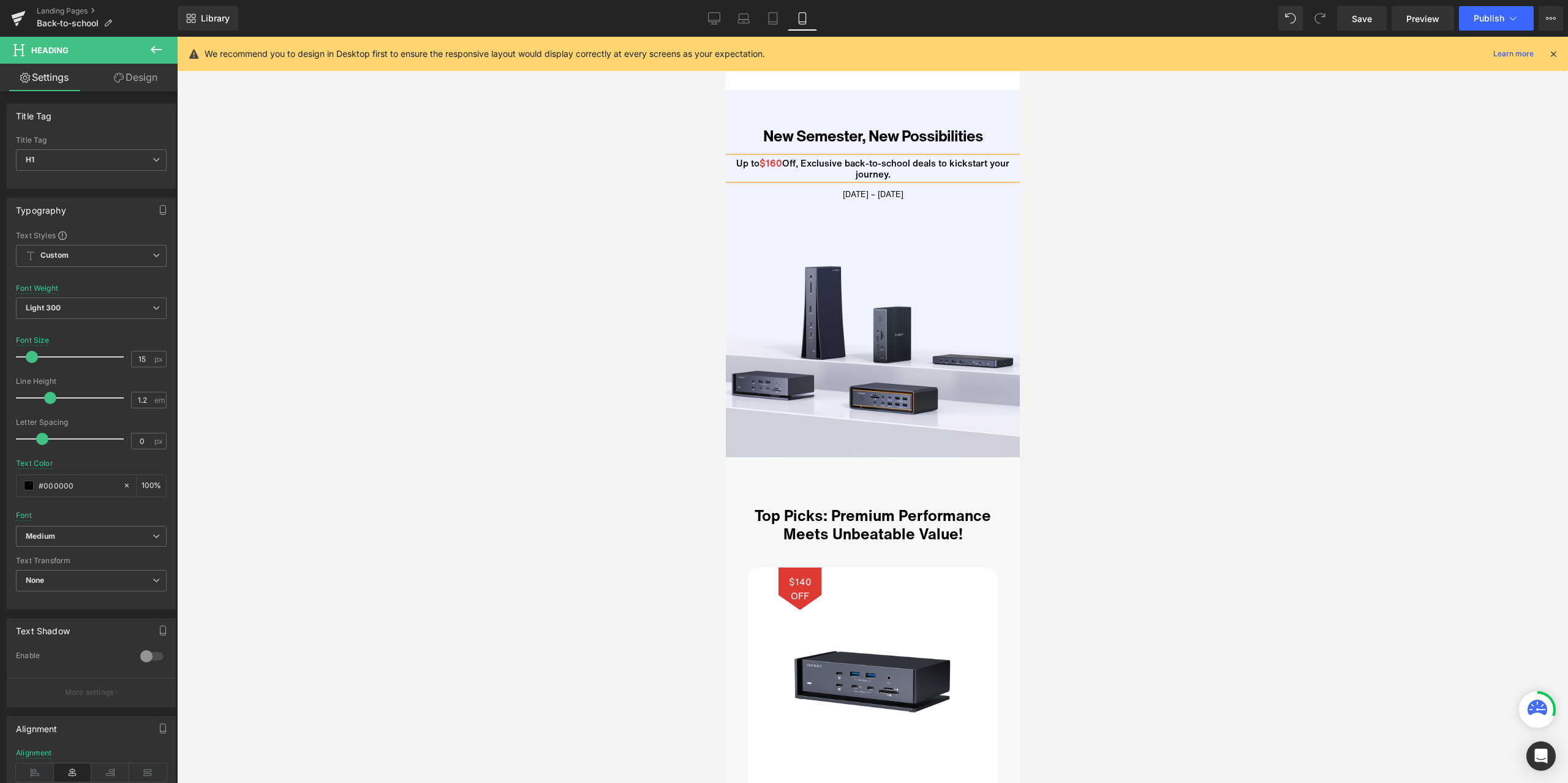
click at [795, 161] on h1 "Up to $160 Off, Exclusive back-to-school deals to kickstart your journey." at bounding box center [872, 168] width 282 height 22
click at [599, 244] on div at bounding box center [873, 410] width 1391 height 747
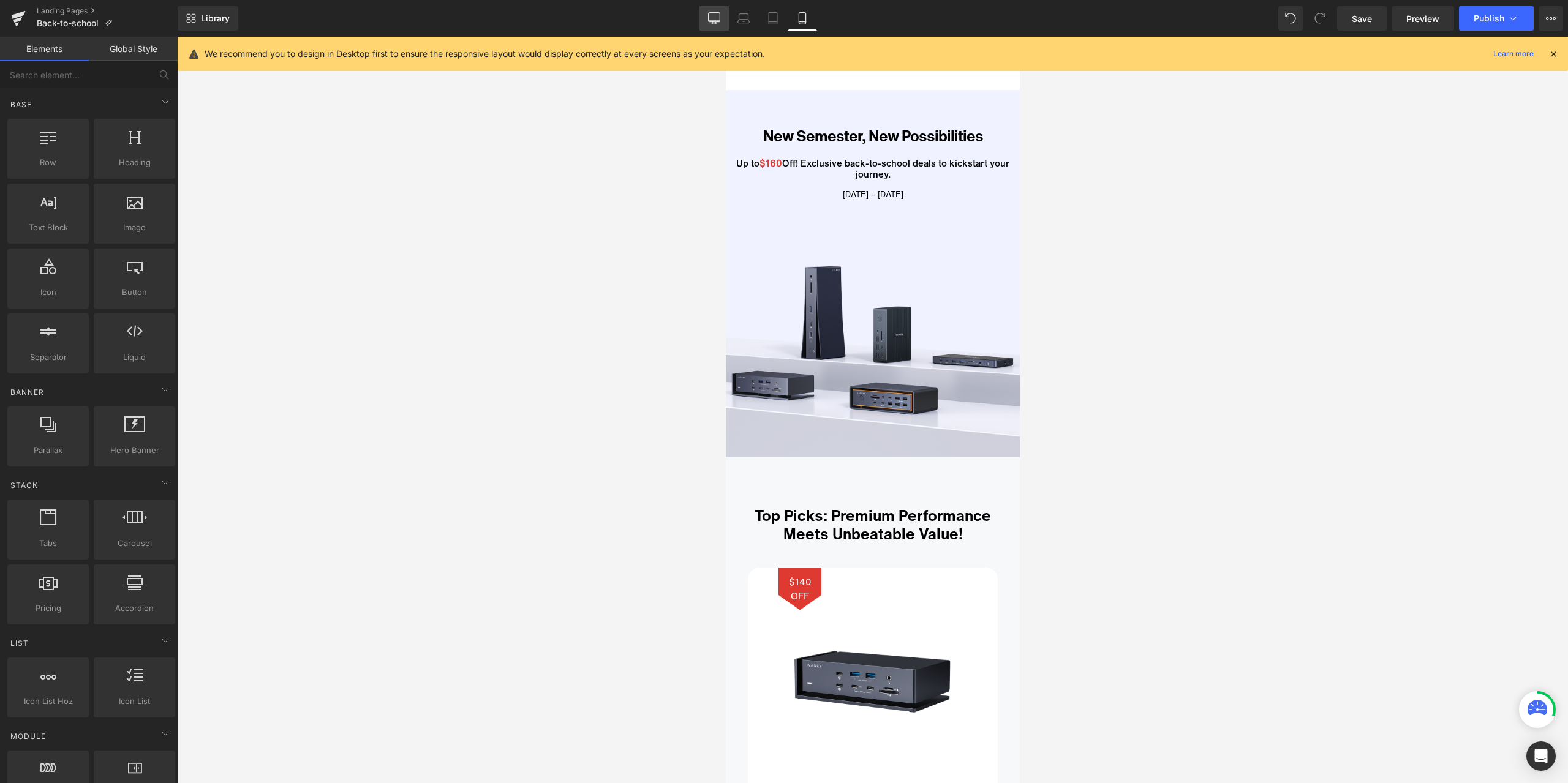
click at [700, 13] on link "Desktop" at bounding box center [714, 18] width 29 height 25
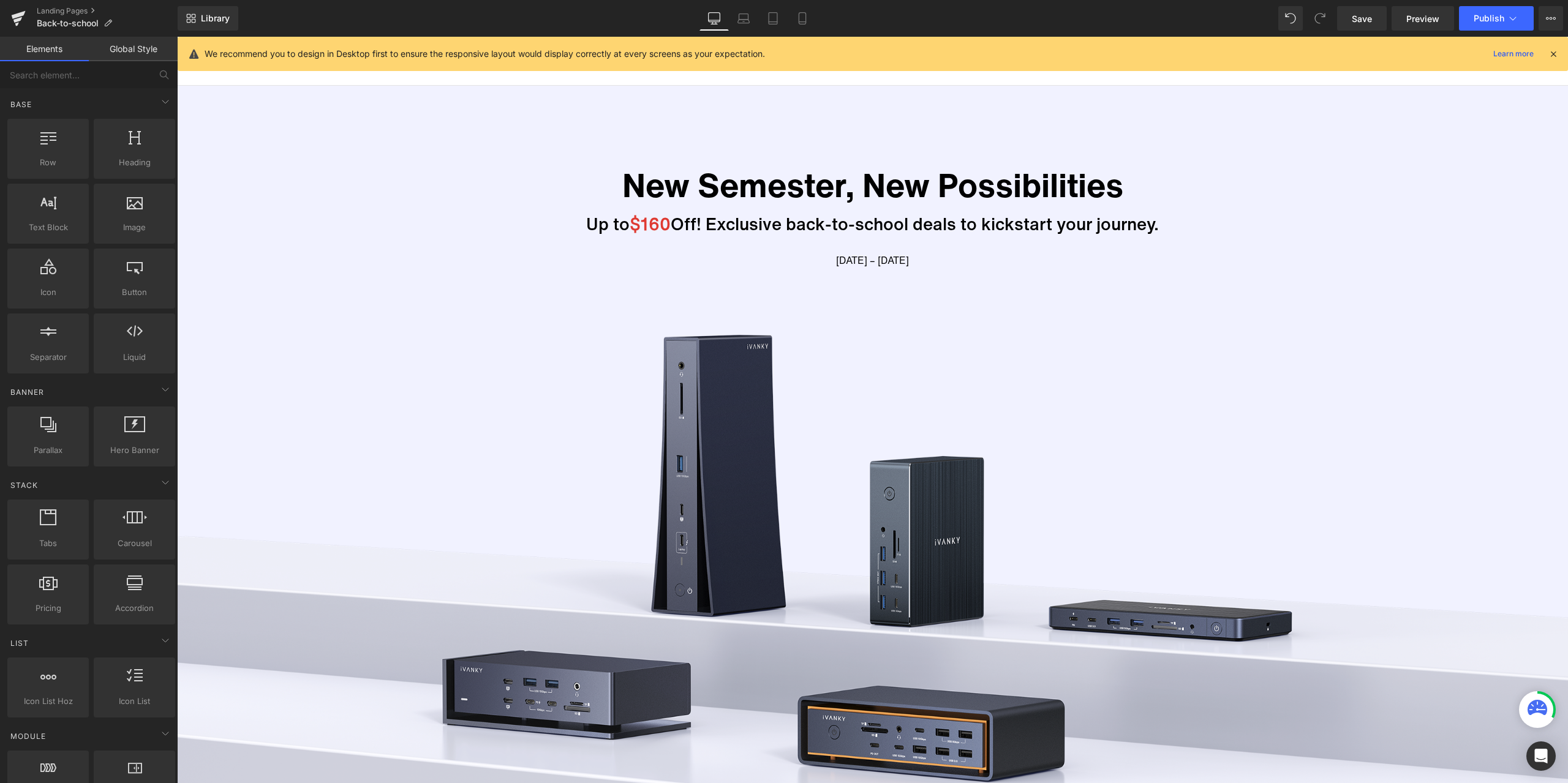
scroll to position [49, 0]
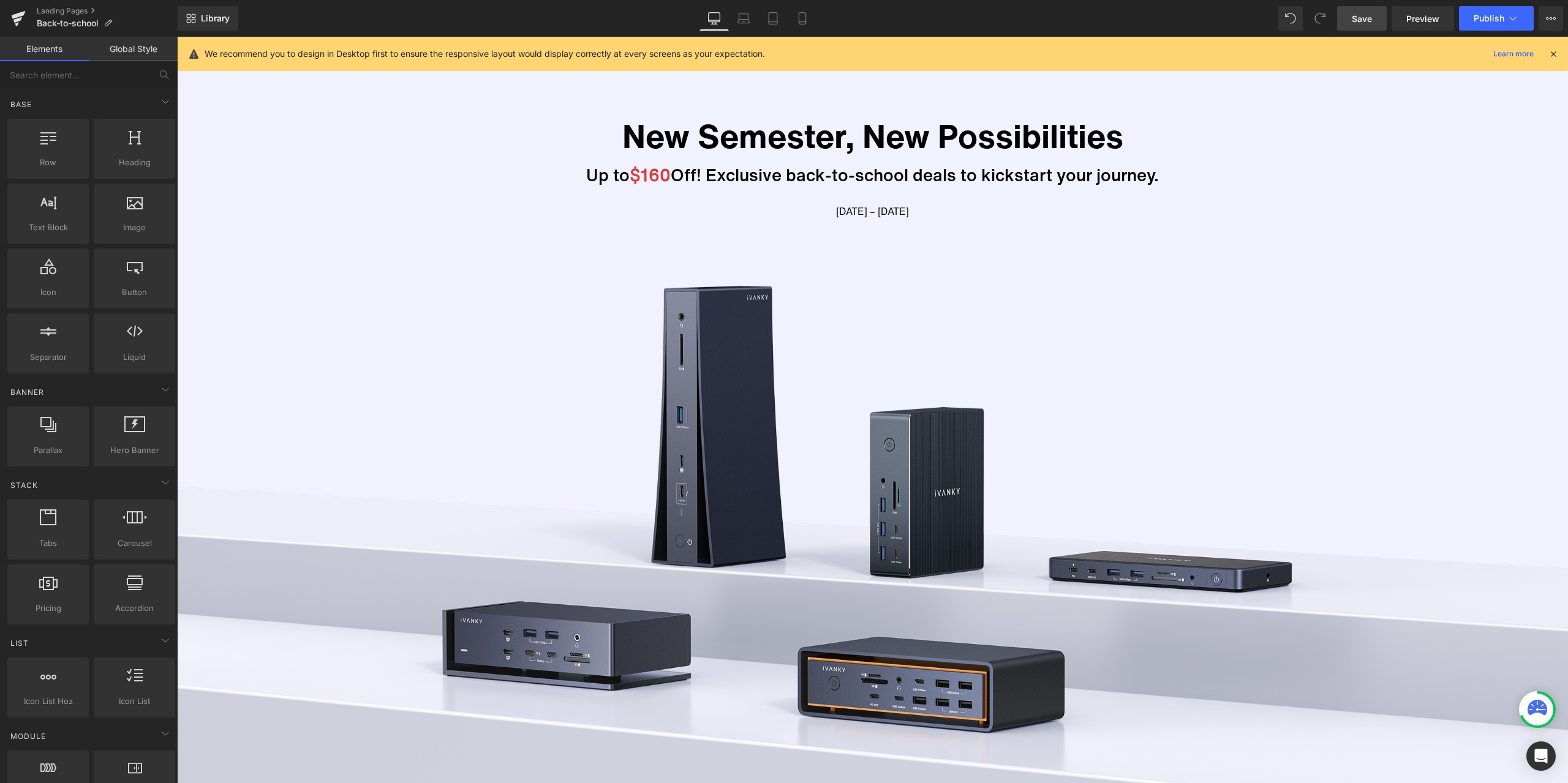
click at [1362, 17] on span "Save" at bounding box center [1362, 18] width 21 height 13
click at [1172, 438] on div "New Semester, New Possibilities Text Block Up to $160 Off! Exclusive back-to-sc…" at bounding box center [873, 435] width 1391 height 797
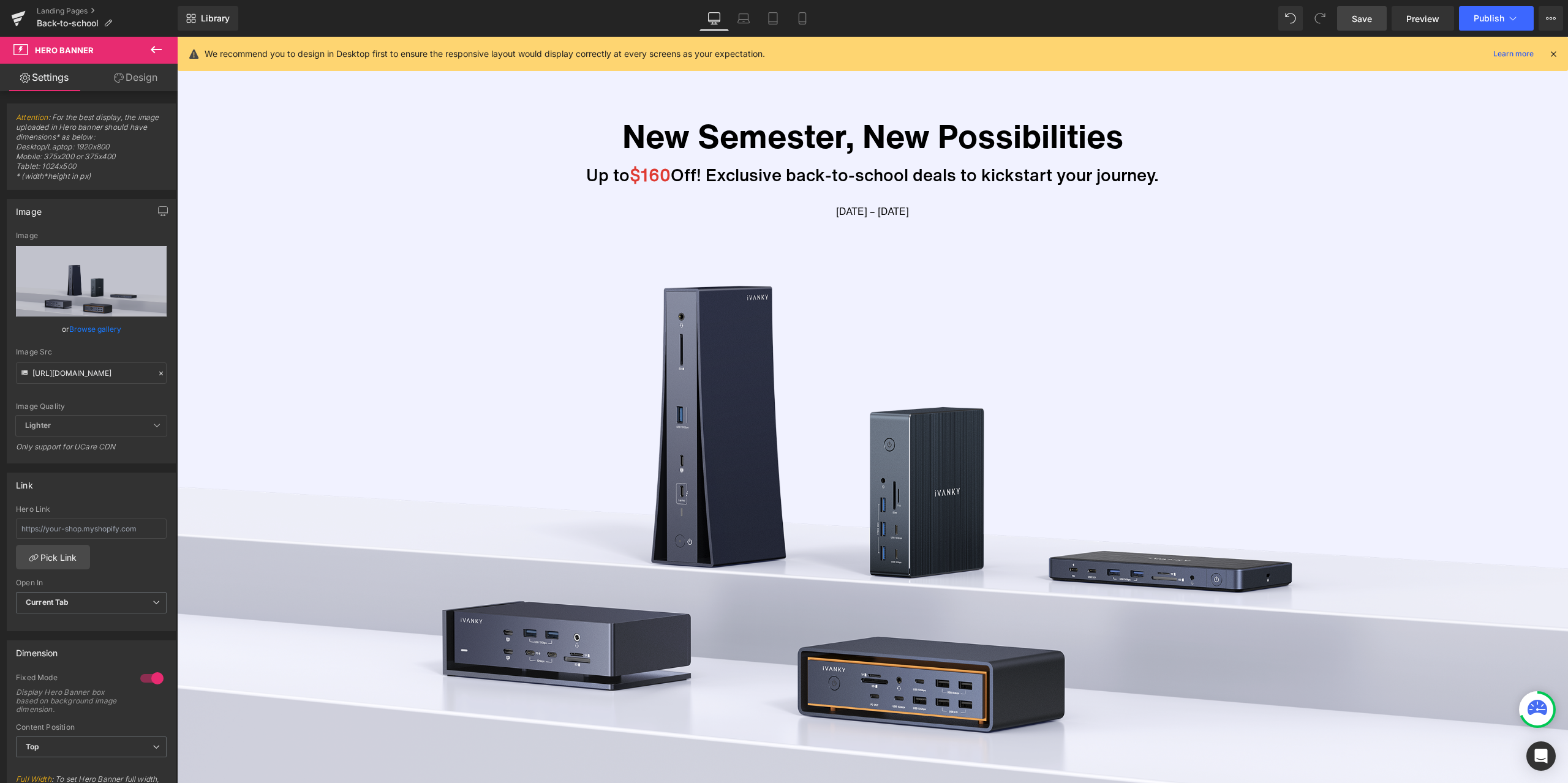
click at [1148, 56] on div "We recommend you to design in Desktop first to ensure the responsive layout wou…" at bounding box center [877, 54] width 1343 height 15
click at [56, 10] on link "Landing Pages" at bounding box center [107, 11] width 141 height 9
